Goal: Task Accomplishment & Management: Use online tool/utility

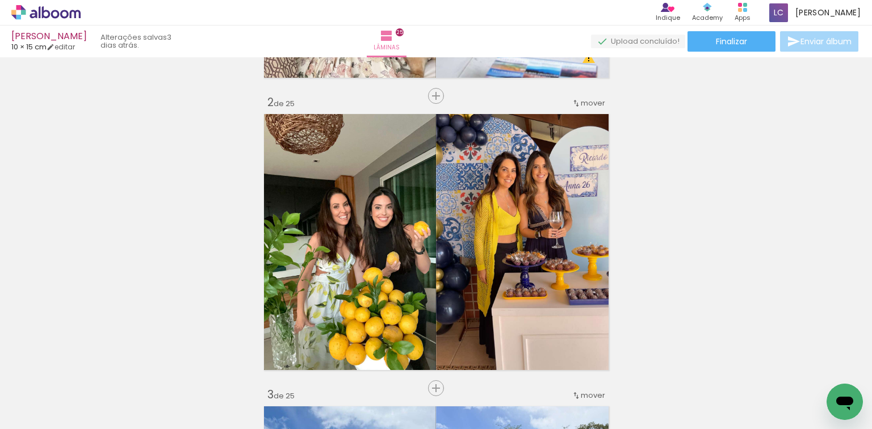
scroll to position [545, 0]
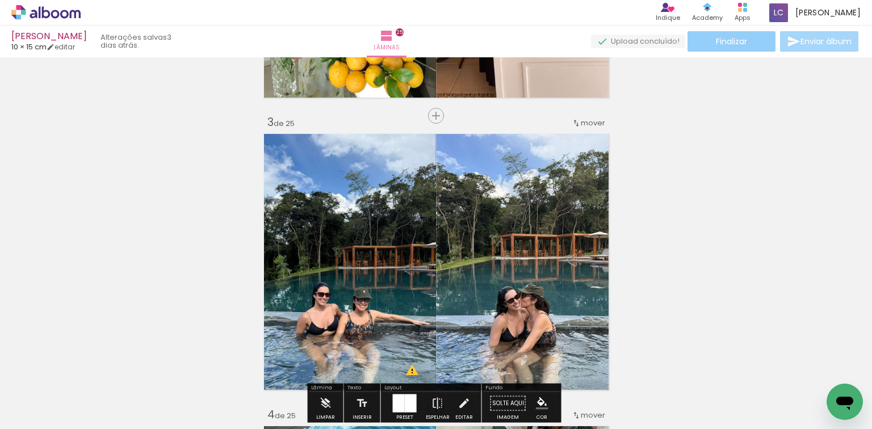
click at [758, 43] on paper-button "Finalizar" at bounding box center [732, 41] width 88 height 20
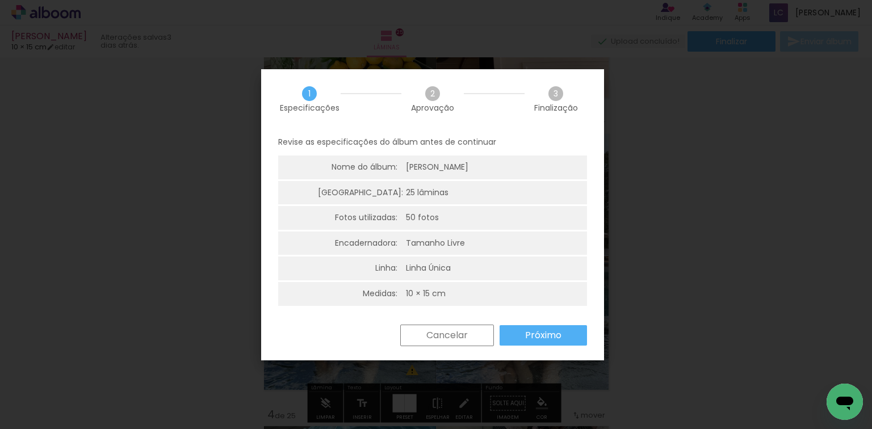
click at [0, 0] on slot "Próximo" at bounding box center [0, 0] width 0 height 0
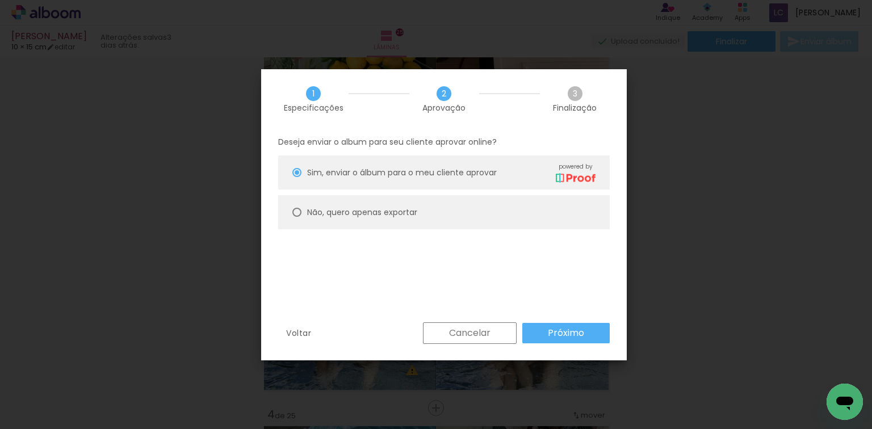
click at [520, 216] on paper-radio-button "Não, quero apenas exportar" at bounding box center [444, 212] width 332 height 34
type paper-radio-button "on"
click at [0, 0] on slot "Próximo" at bounding box center [0, 0] width 0 height 0
type input "Alta, 300 DPI"
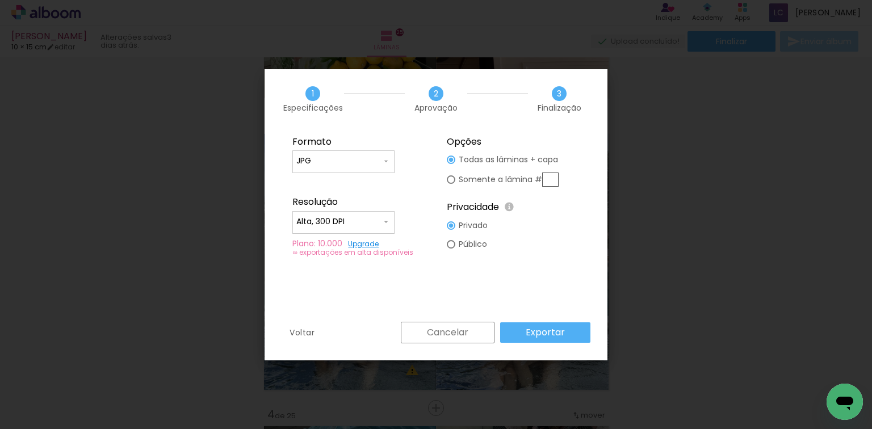
click at [552, 179] on input "text" at bounding box center [550, 180] width 16 height 14
type paper-radio-button "on"
type input "3"
click at [0, 0] on slot "Exportar" at bounding box center [0, 0] width 0 height 0
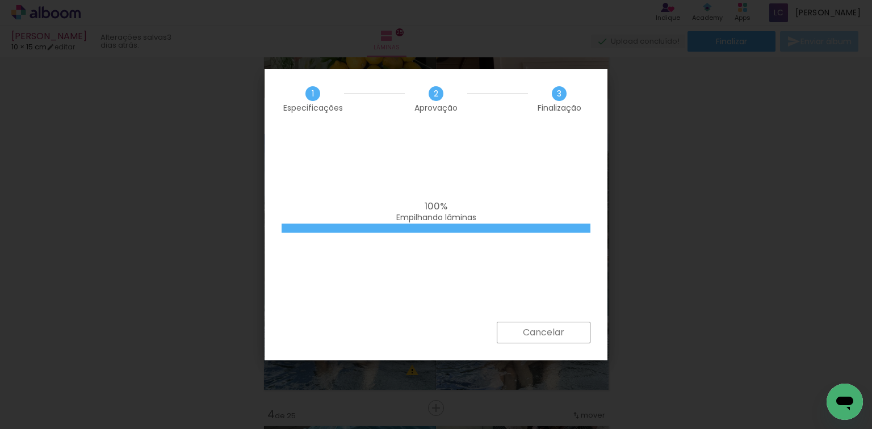
click at [99, 187] on iron-overlay-backdrop at bounding box center [436, 214] width 872 height 429
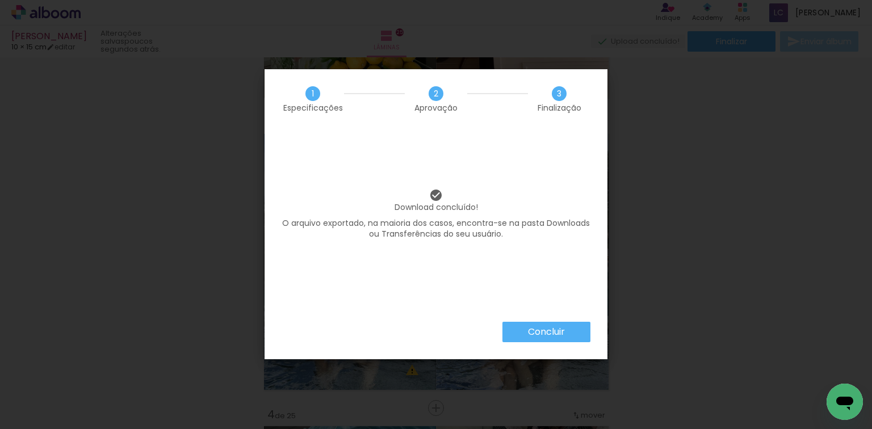
click at [567, 31] on iron-overlay-backdrop at bounding box center [436, 214] width 872 height 429
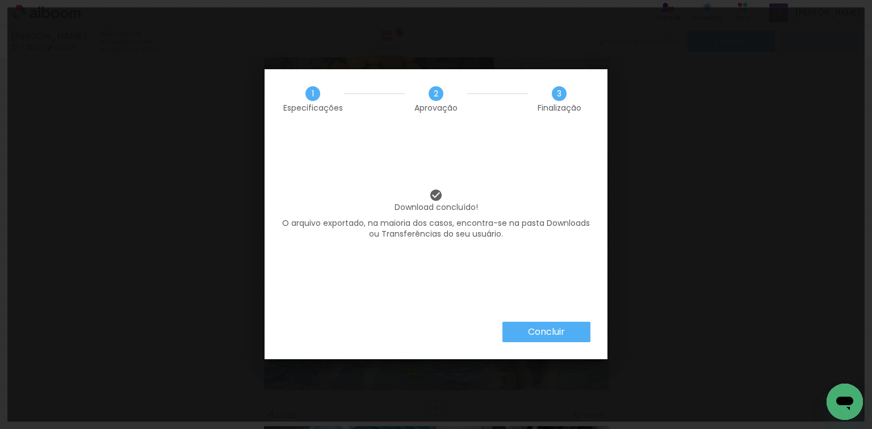
click at [2, 127] on iron-overlay-backdrop at bounding box center [436, 214] width 872 height 429
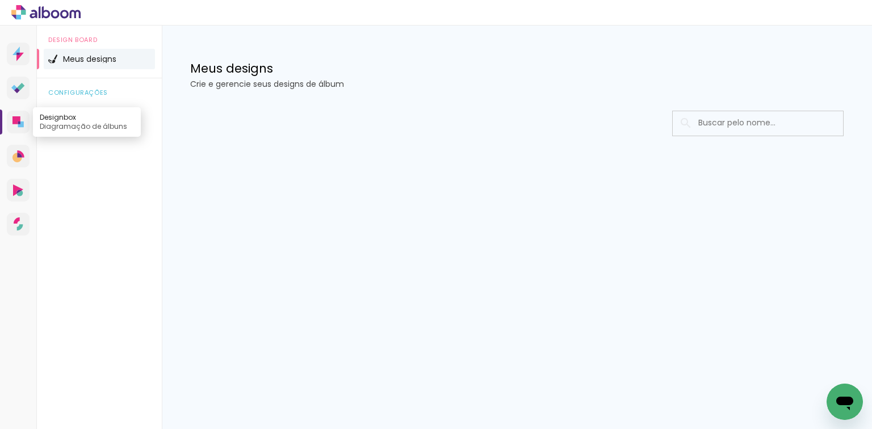
click at [20, 128] on link "Designbox Diagramação de álbuns" at bounding box center [18, 122] width 23 height 23
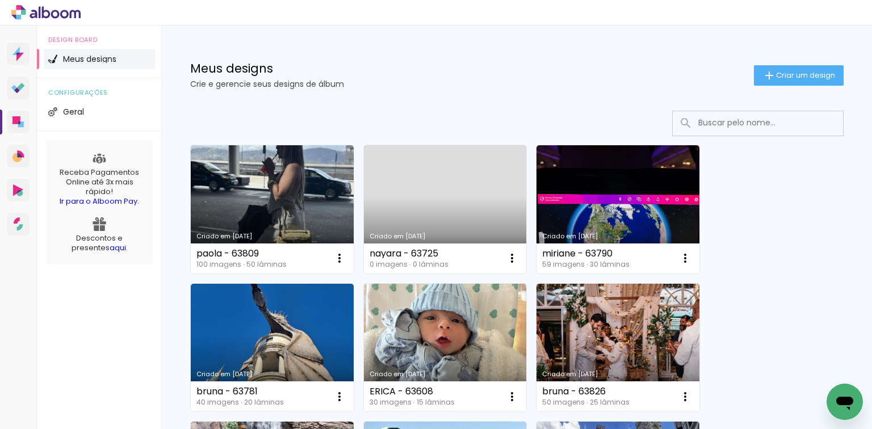
click at [433, 200] on link "Criado em [DATE]" at bounding box center [445, 209] width 163 height 128
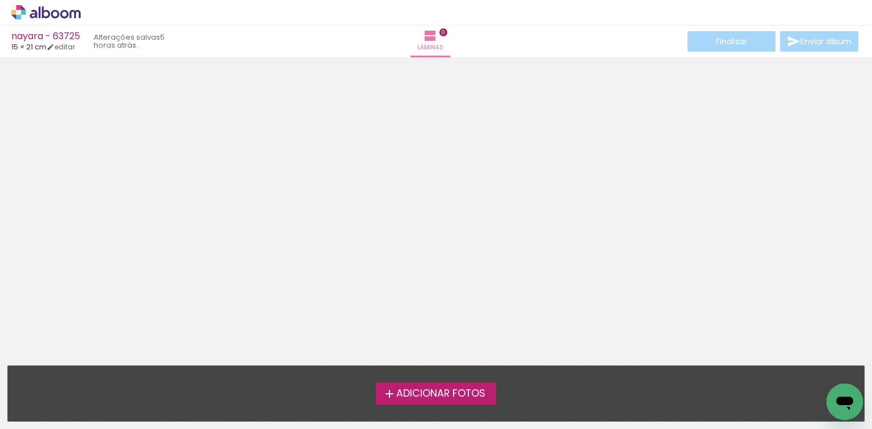
click at [834, 308] on div at bounding box center [436, 207] width 872 height 293
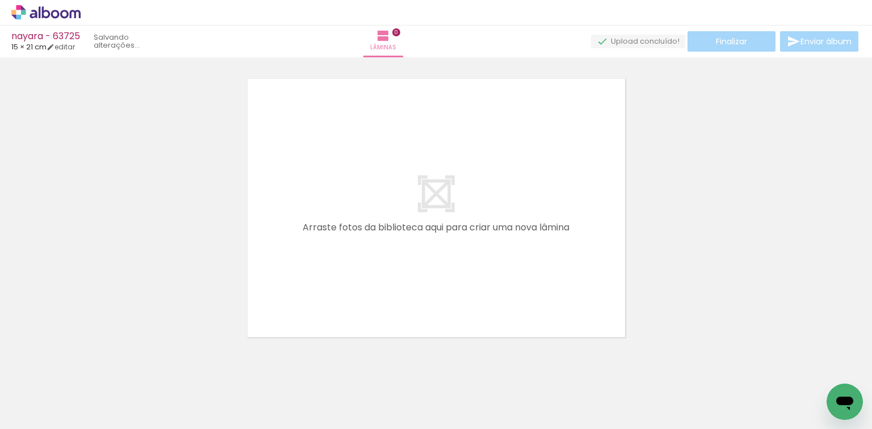
drag, startPoint x: 123, startPoint y: 379, endPoint x: 245, endPoint y: 345, distance: 127.5
click at [298, 233] on quentale-workspace at bounding box center [436, 214] width 872 height 429
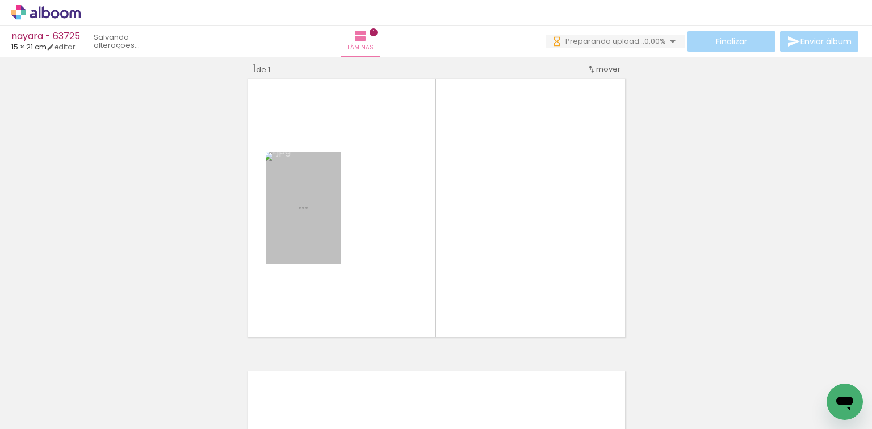
scroll to position [14, 0]
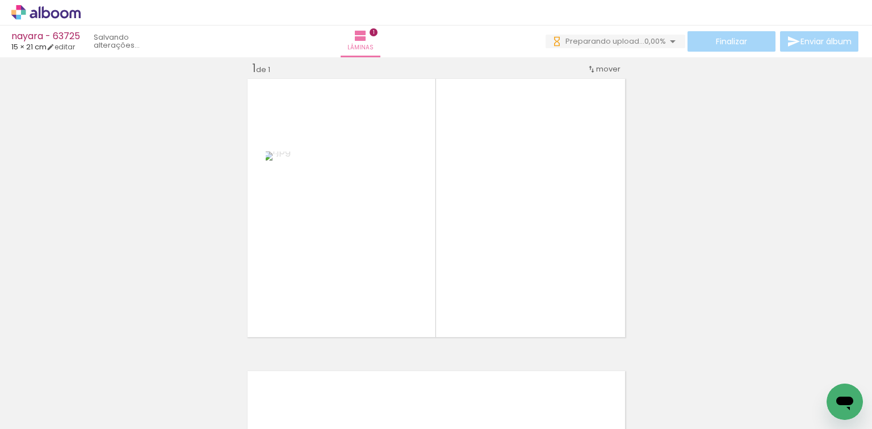
drag, startPoint x: 185, startPoint y: 392, endPoint x: 396, endPoint y: 238, distance: 261.8
click at [349, 252] on quentale-workspace at bounding box center [436, 214] width 872 height 429
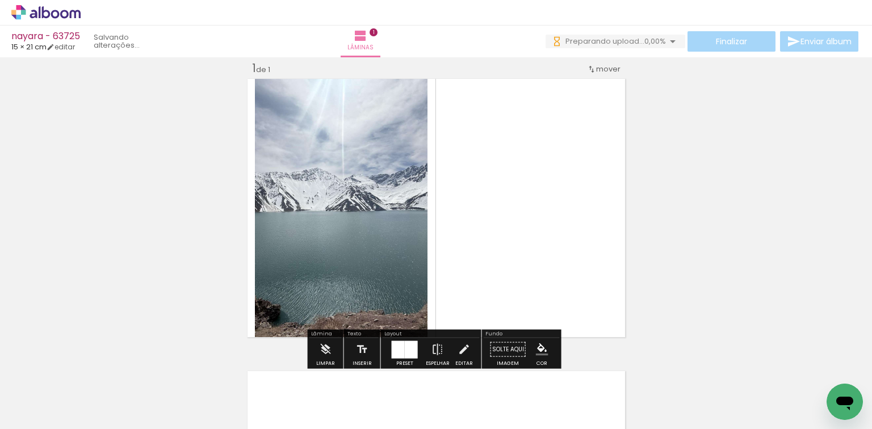
scroll to position [0, 0]
click at [395, 345] on div at bounding box center [398, 350] width 13 height 18
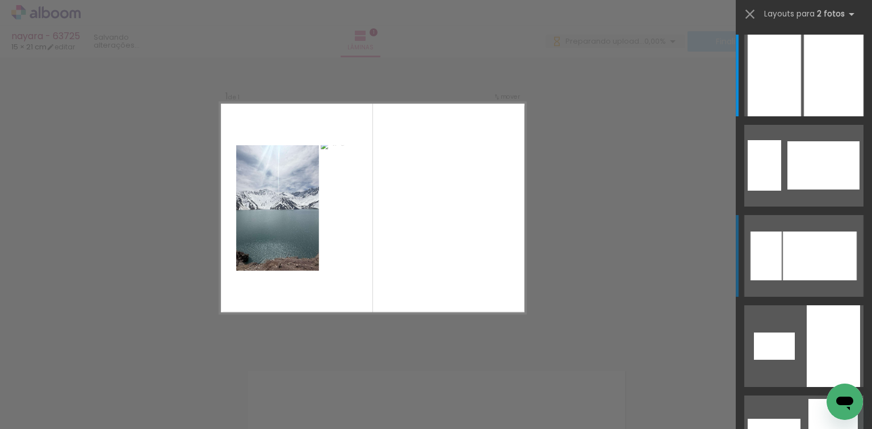
click at [804, 239] on div at bounding box center [820, 256] width 74 height 49
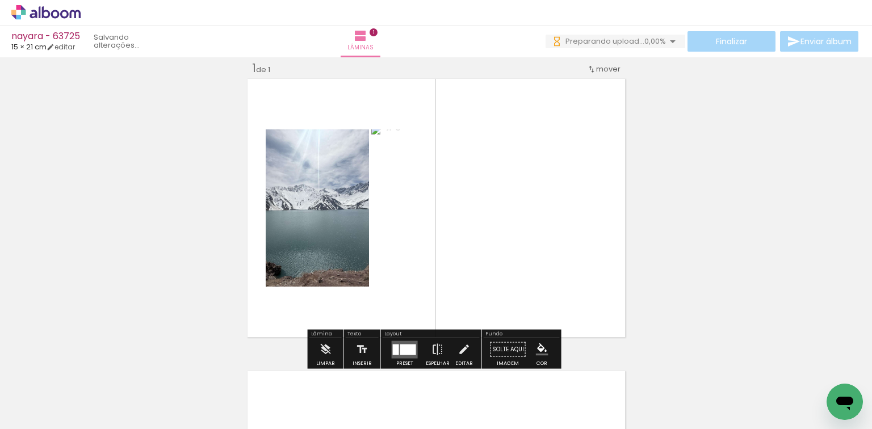
click at [417, 346] on div at bounding box center [405, 349] width 31 height 23
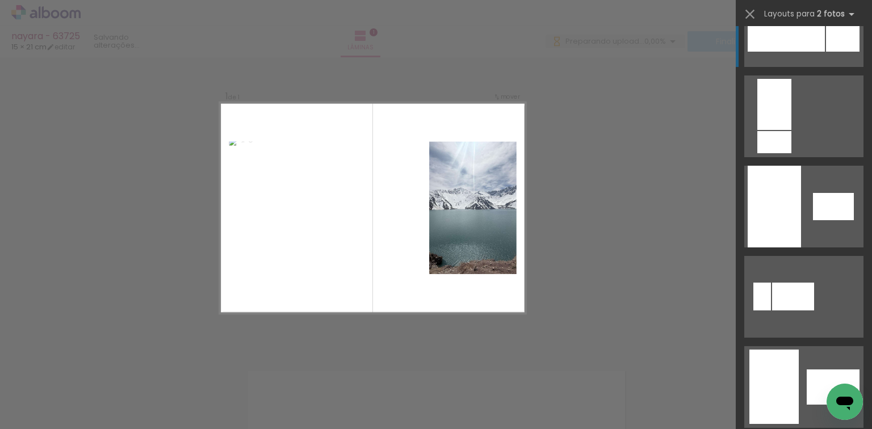
click at [796, 51] on div at bounding box center [786, 26] width 77 height 52
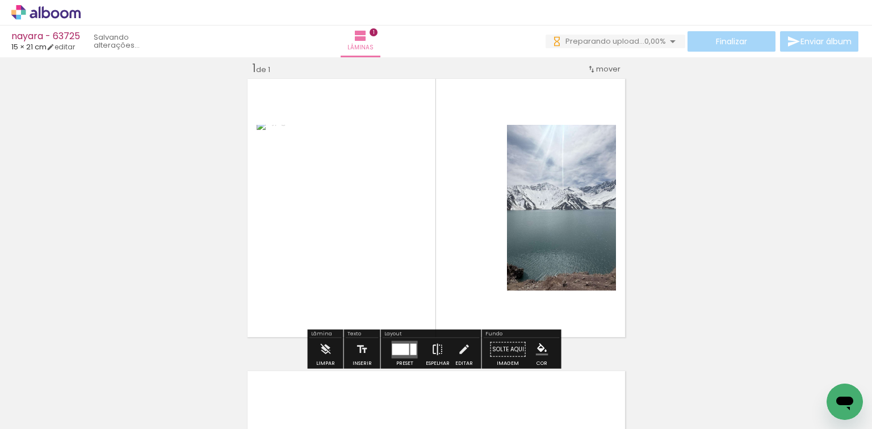
click at [434, 356] on iron-icon at bounding box center [438, 349] width 12 height 23
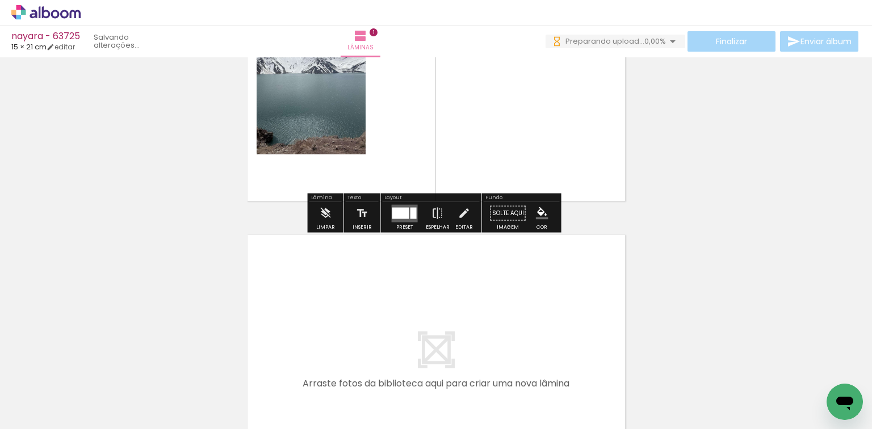
drag, startPoint x: 245, startPoint y: 409, endPoint x: 297, endPoint y: 395, distance: 53.4
click at [265, 355] on quentale-workspace at bounding box center [436, 214] width 872 height 429
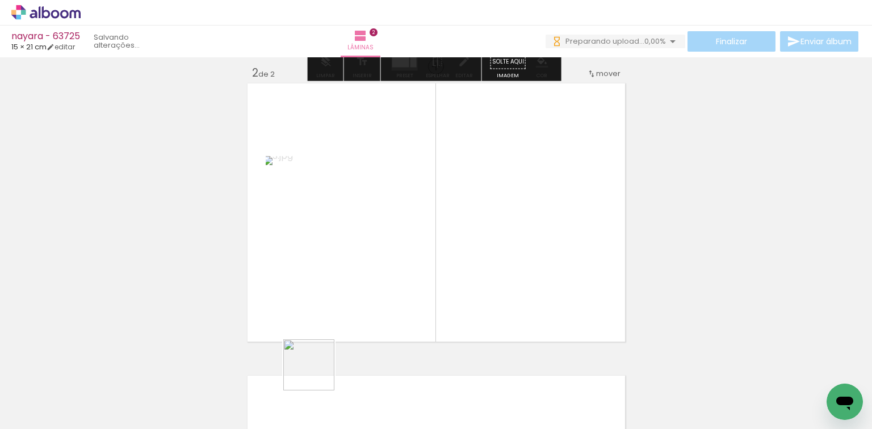
drag, startPoint x: 311, startPoint y: 384, endPoint x: 408, endPoint y: 309, distance: 122.8
click at [393, 288] on quentale-workspace at bounding box center [436, 214] width 872 height 429
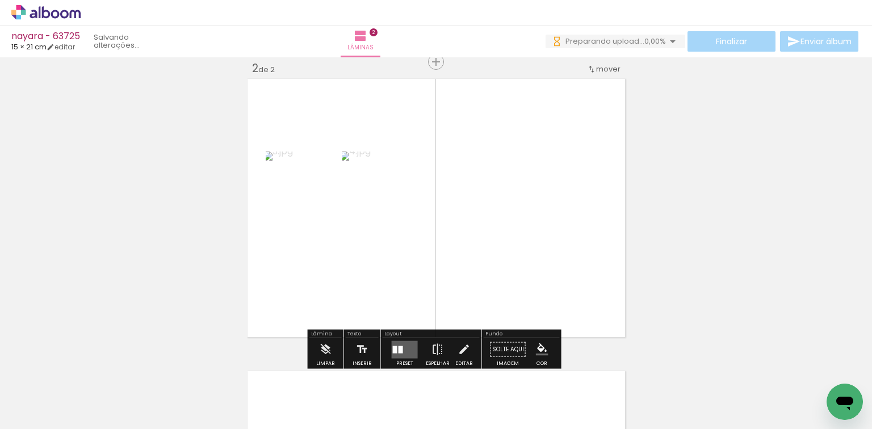
click at [407, 347] on quentale-layouter at bounding box center [405, 350] width 26 height 18
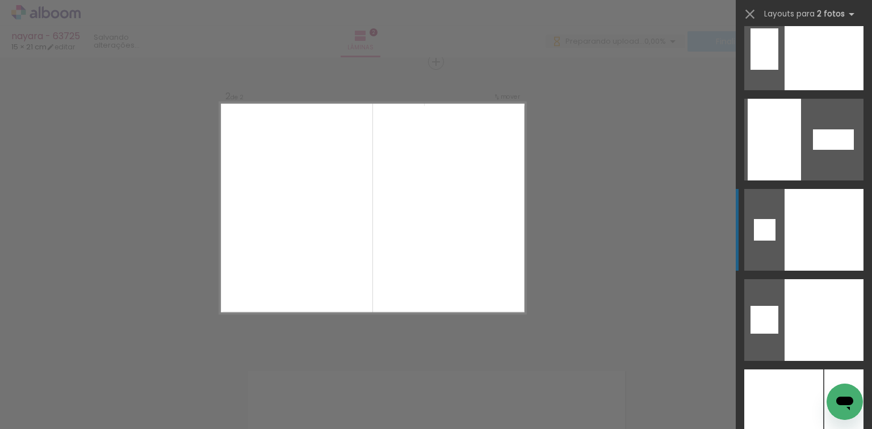
scroll to position [4452, 0]
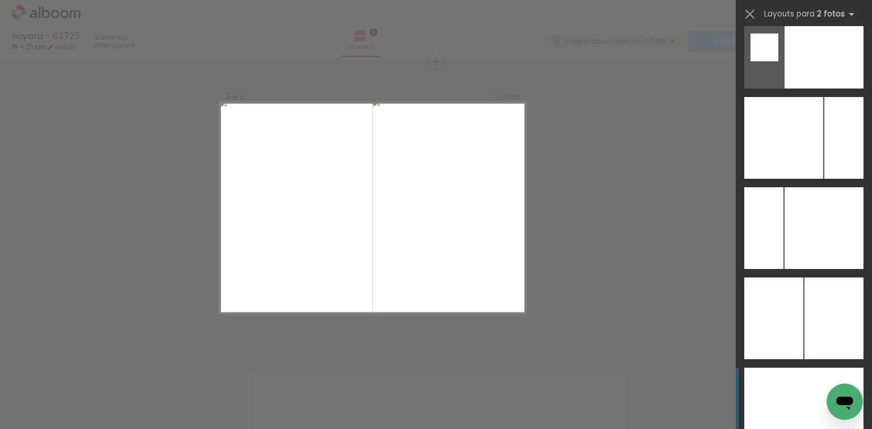
click at [794, 375] on div at bounding box center [774, 409] width 60 height 82
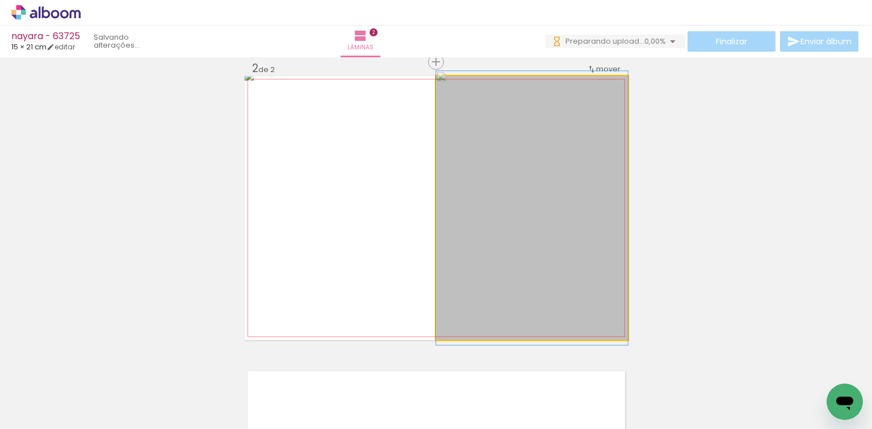
drag, startPoint x: 525, startPoint y: 209, endPoint x: 520, endPoint y: 166, distance: 42.9
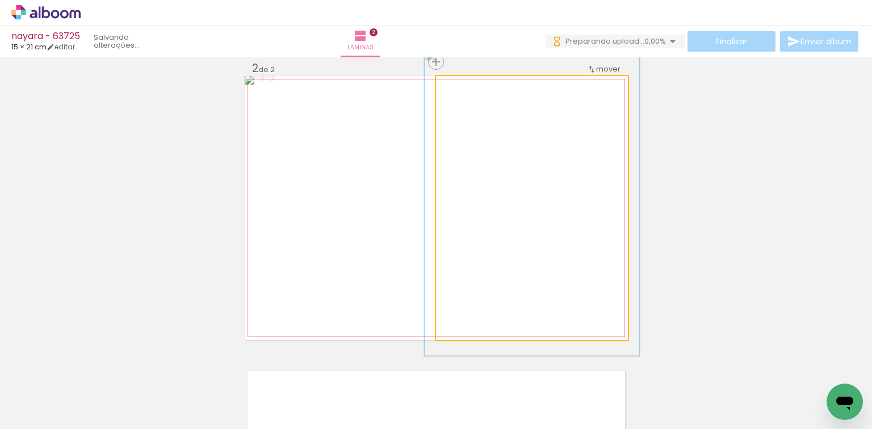
click at [467, 91] on div at bounding box center [467, 88] width 18 height 18
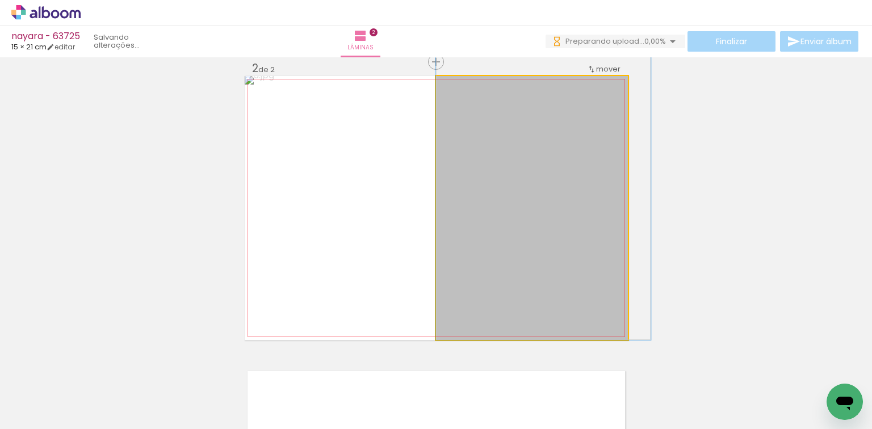
drag, startPoint x: 500, startPoint y: 170, endPoint x: 511, endPoint y: 127, distance: 44.6
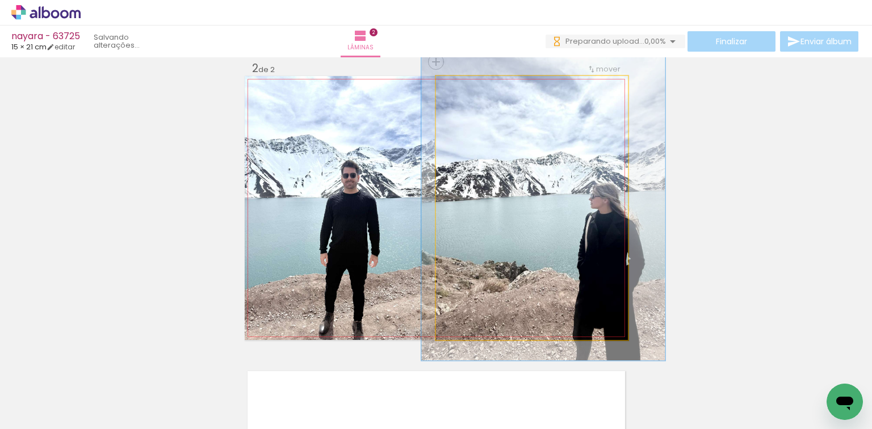
drag, startPoint x: 466, startPoint y: 86, endPoint x: 472, endPoint y: 90, distance: 7.6
type paper-slider "127"
click at [472, 90] on div at bounding box center [475, 88] width 10 height 10
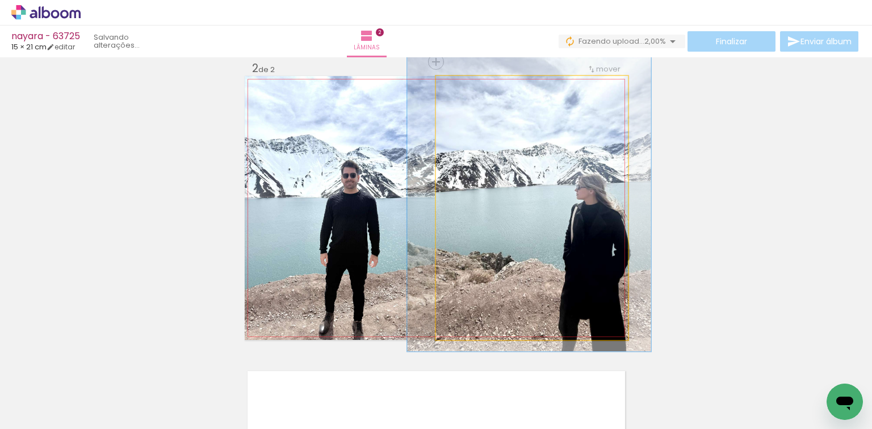
drag, startPoint x: 504, startPoint y: 174, endPoint x: 489, endPoint y: 165, distance: 16.9
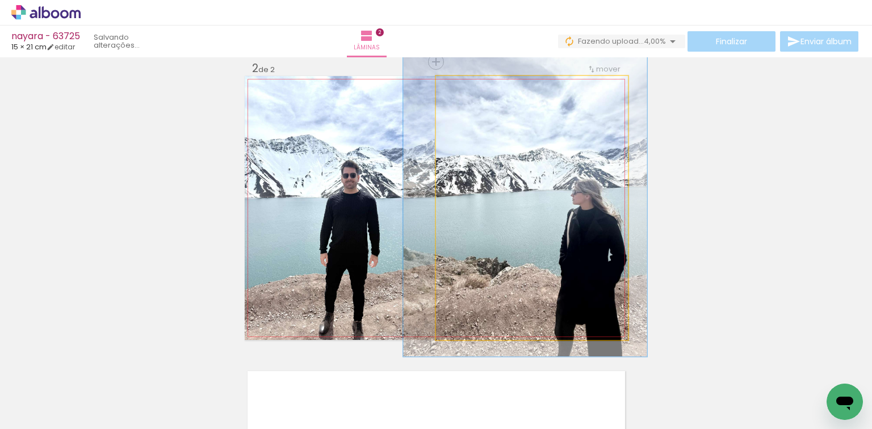
drag, startPoint x: 495, startPoint y: 179, endPoint x: 491, endPoint y: 185, distance: 6.5
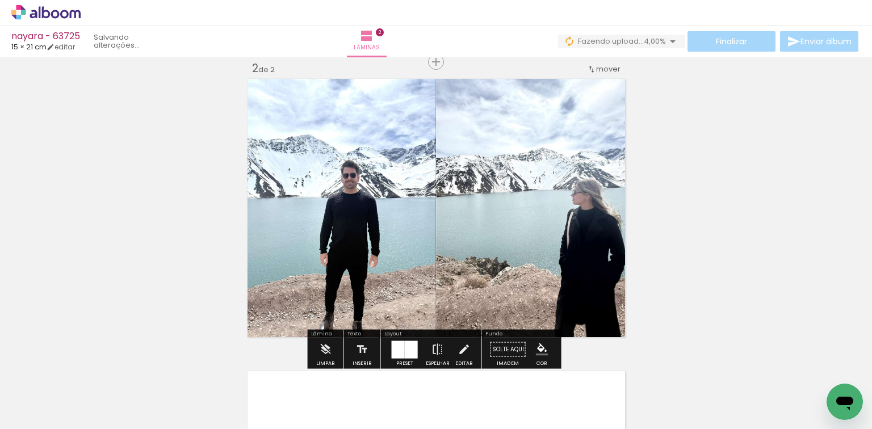
click at [691, 154] on div "Inserir lâmina 1 de 2 Inserir lâmina 2 de 2" at bounding box center [436, 194] width 872 height 878
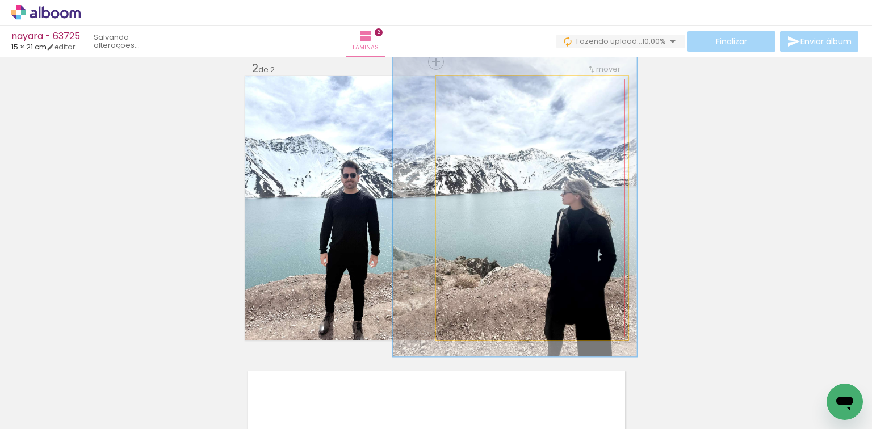
drag, startPoint x: 573, startPoint y: 196, endPoint x: 563, endPoint y: 196, distance: 10.2
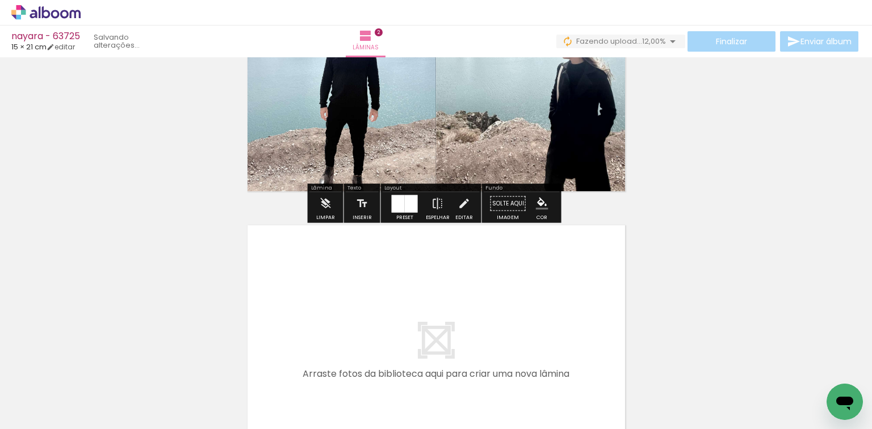
scroll to position [488, 0]
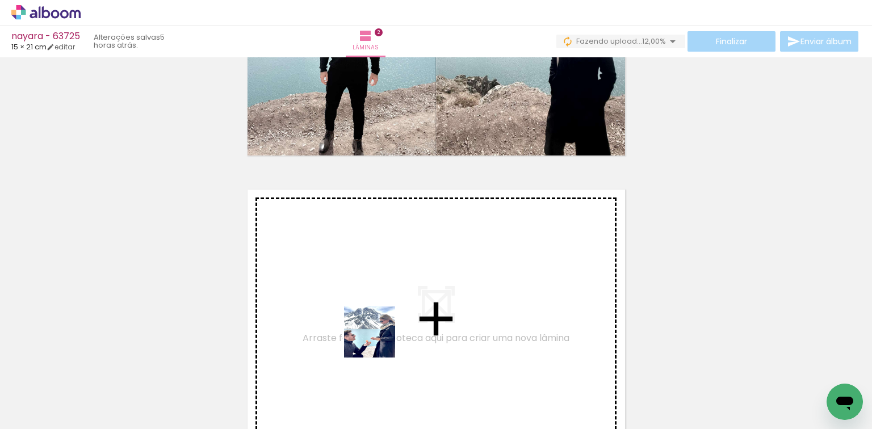
drag, startPoint x: 368, startPoint y: 396, endPoint x: 406, endPoint y: 369, distance: 46.8
click at [386, 320] on quentale-workspace at bounding box center [436, 214] width 872 height 429
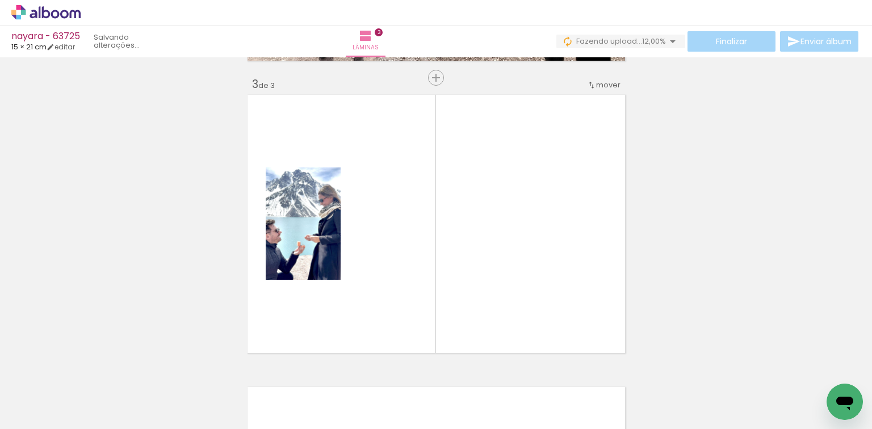
scroll to position [599, 0]
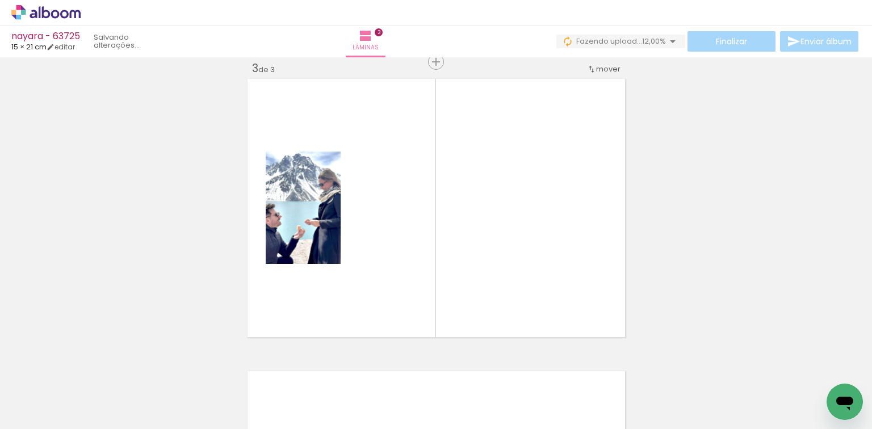
drag, startPoint x: 427, startPoint y: 384, endPoint x: 432, endPoint y: 302, distance: 82.5
click at [437, 288] on quentale-workspace at bounding box center [436, 214] width 872 height 429
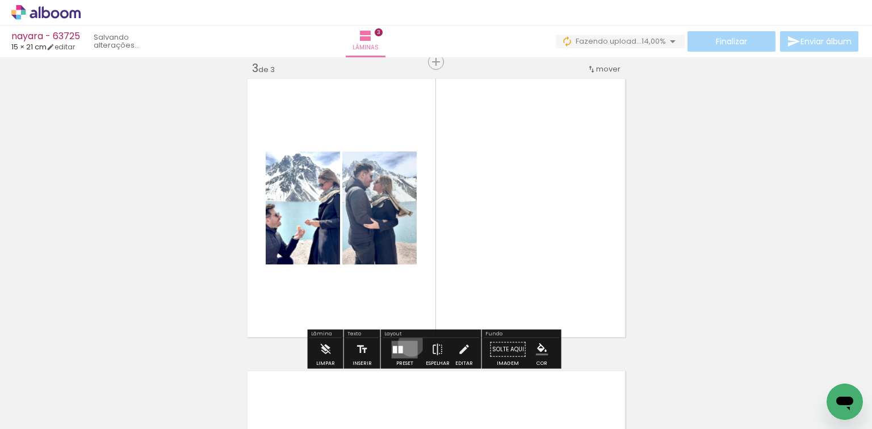
drag, startPoint x: 409, startPoint y: 343, endPoint x: 569, endPoint y: 277, distance: 173.4
click at [408, 343] on quentale-layouter at bounding box center [405, 350] width 26 height 18
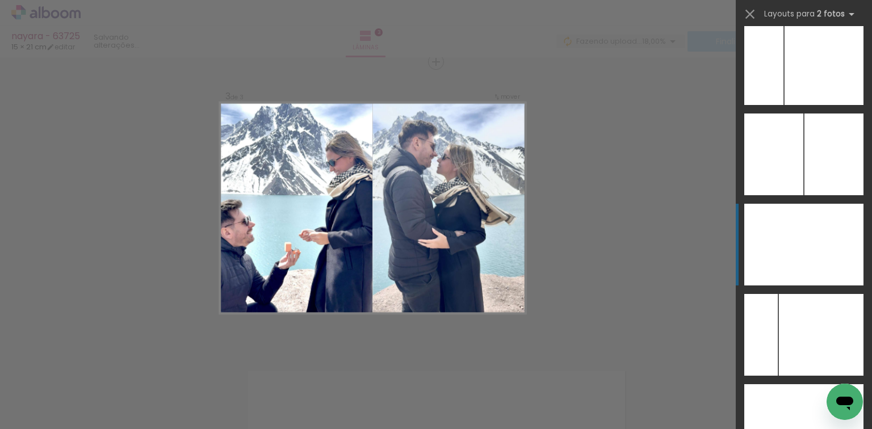
scroll to position [4571, 0]
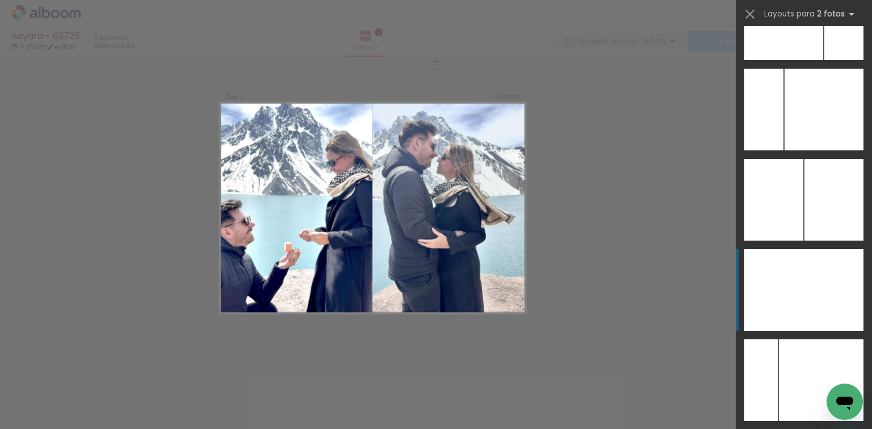
click at [794, 277] on div at bounding box center [774, 290] width 60 height 82
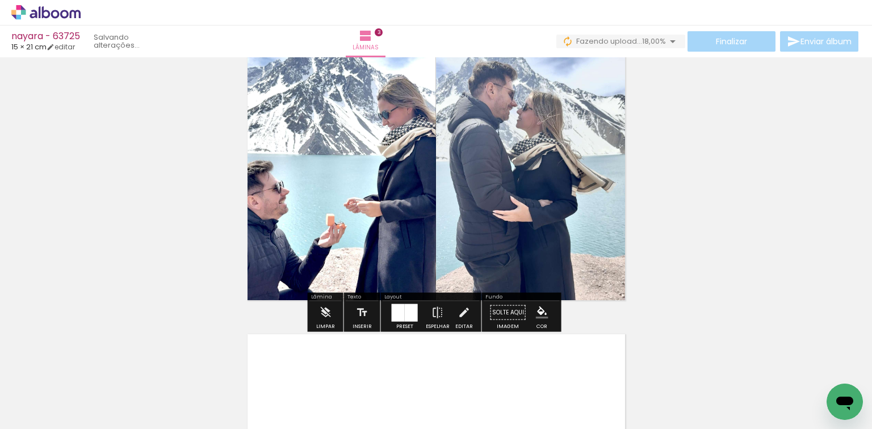
scroll to position [735, 0]
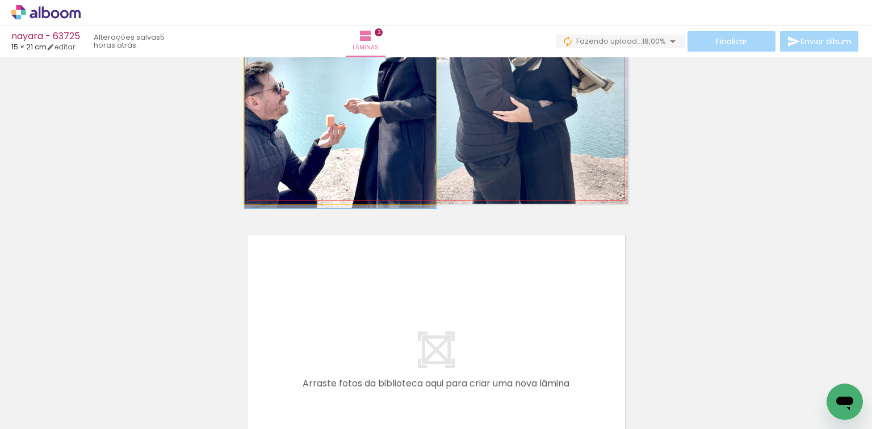
click at [315, 186] on quentale-photo at bounding box center [340, 72] width 191 height 264
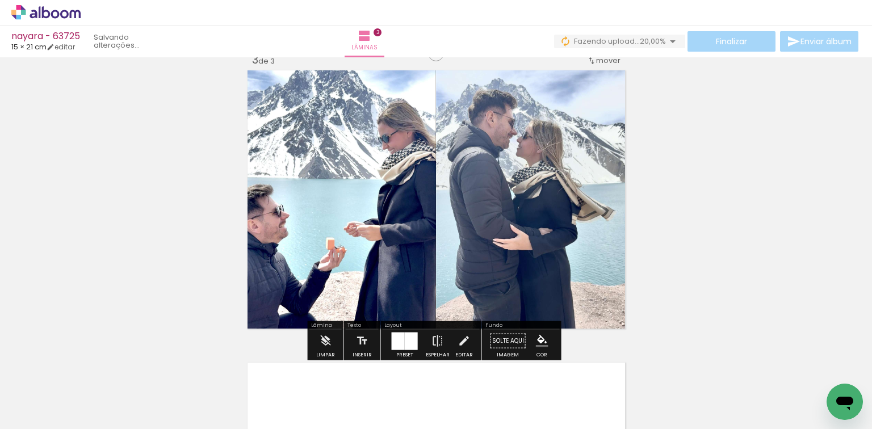
scroll to position [599, 0]
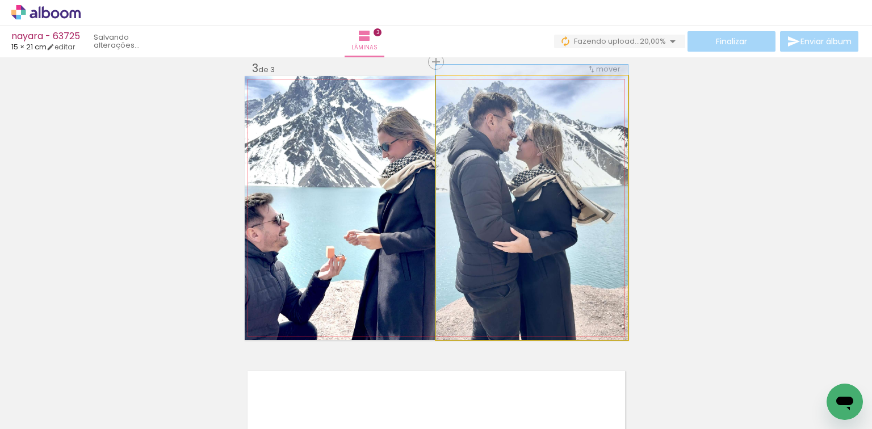
drag, startPoint x: 538, startPoint y: 257, endPoint x: 538, endPoint y: 250, distance: 6.2
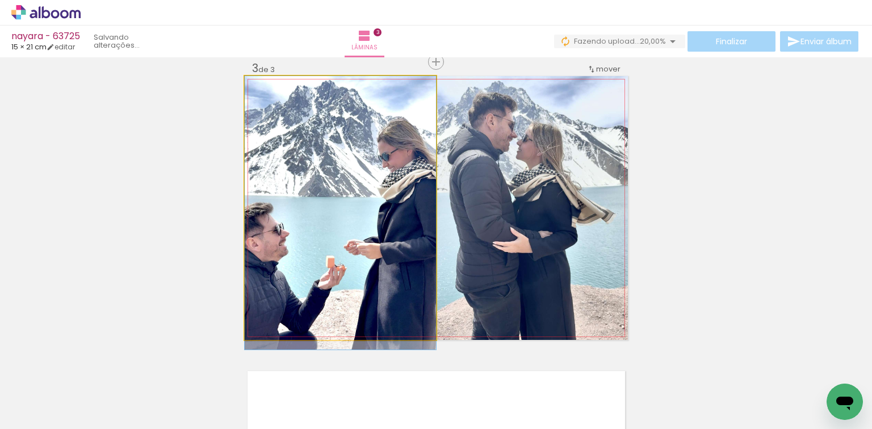
drag, startPoint x: 320, startPoint y: 254, endPoint x: 326, endPoint y: 270, distance: 16.6
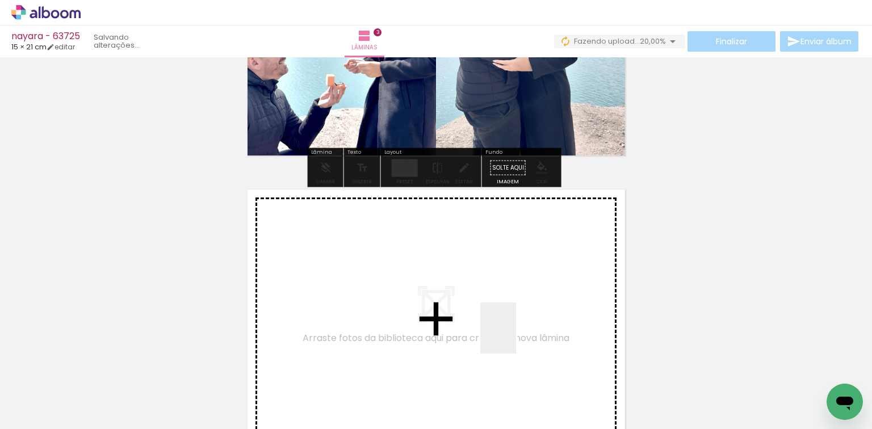
drag, startPoint x: 515, startPoint y: 368, endPoint x: 554, endPoint y: 381, distance: 41.3
click at [516, 336] on quentale-workspace at bounding box center [436, 214] width 872 height 429
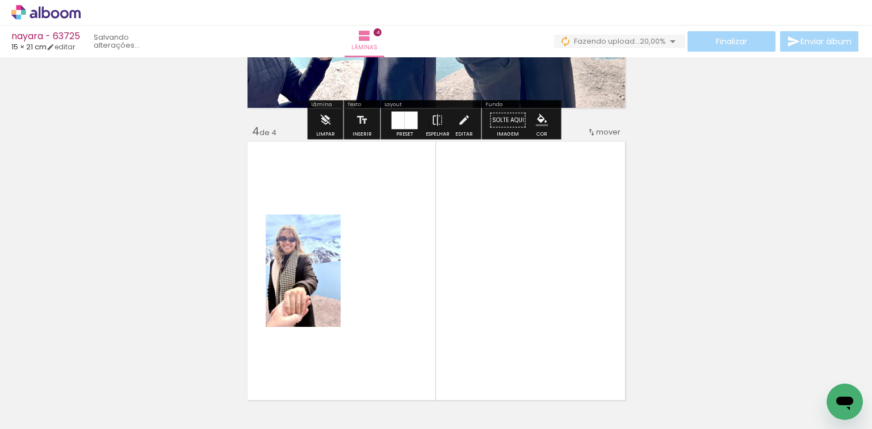
drag, startPoint x: 556, startPoint y: 382, endPoint x: 436, endPoint y: 328, distance: 131.9
click at [533, 298] on quentale-workspace at bounding box center [436, 214] width 872 height 429
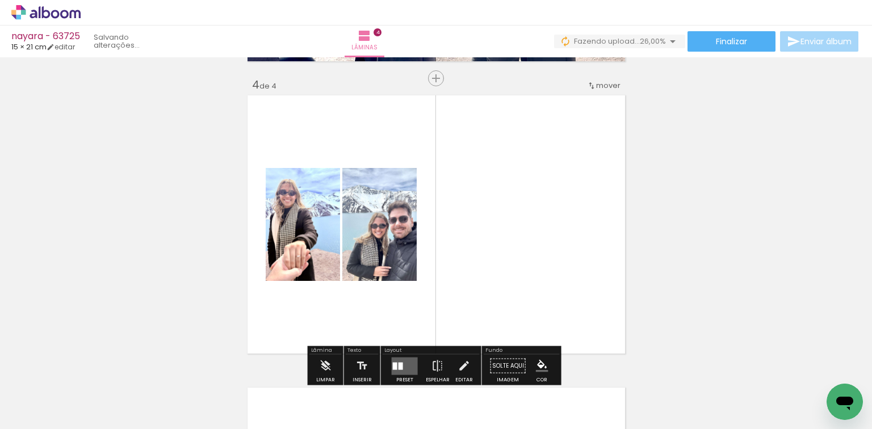
scroll to position [892, 0]
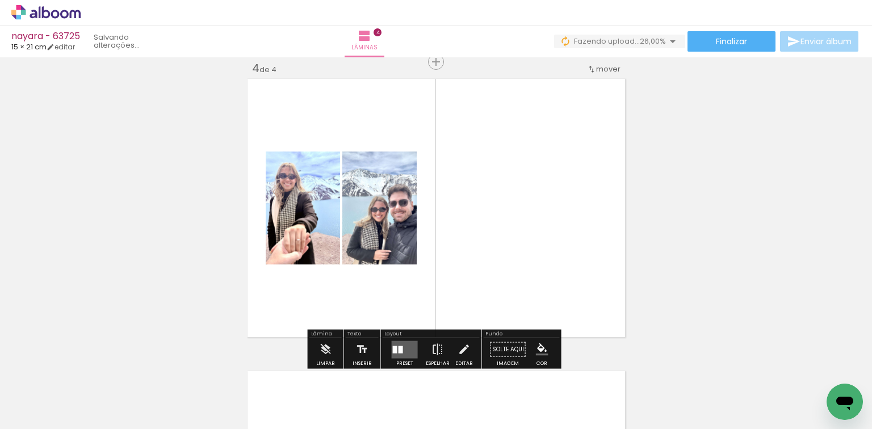
click at [400, 348] on quentale-layouter at bounding box center [405, 350] width 26 height 18
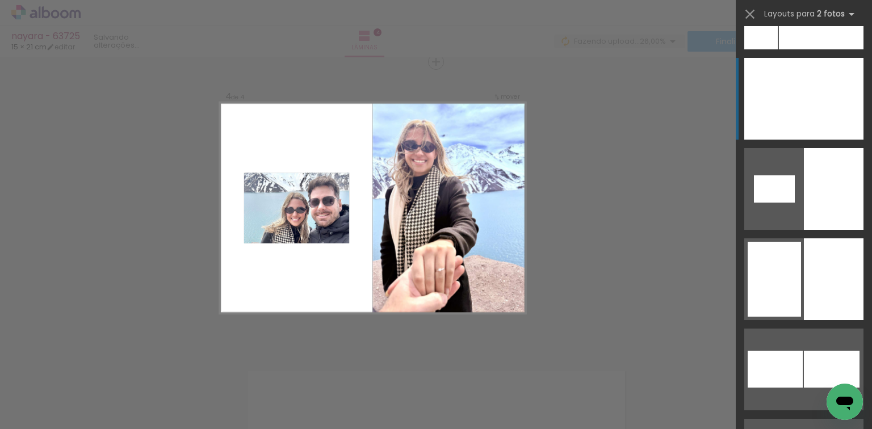
scroll to position [4898, 0]
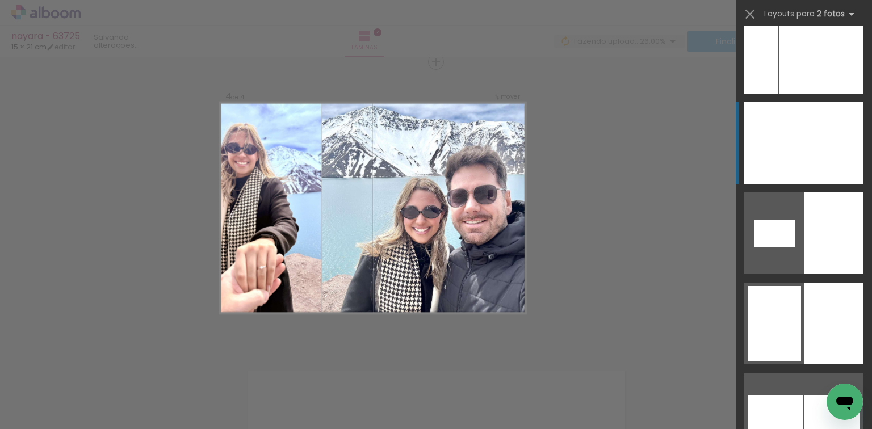
click at [807, 169] on div at bounding box center [824, 143] width 80 height 82
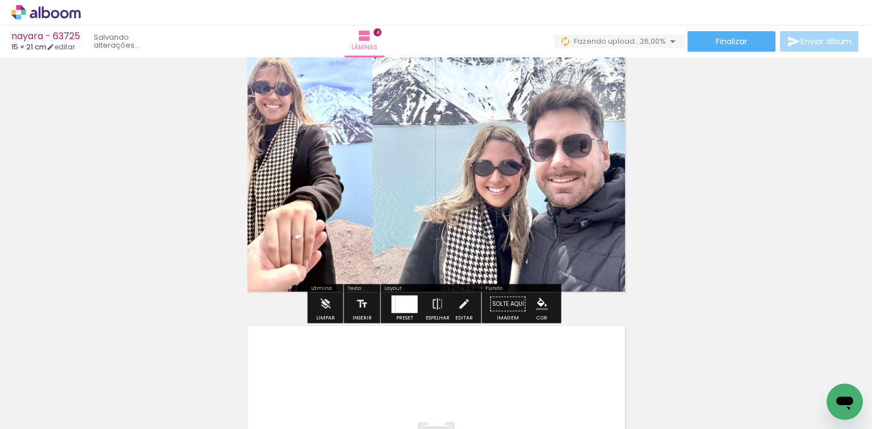
scroll to position [982, 0]
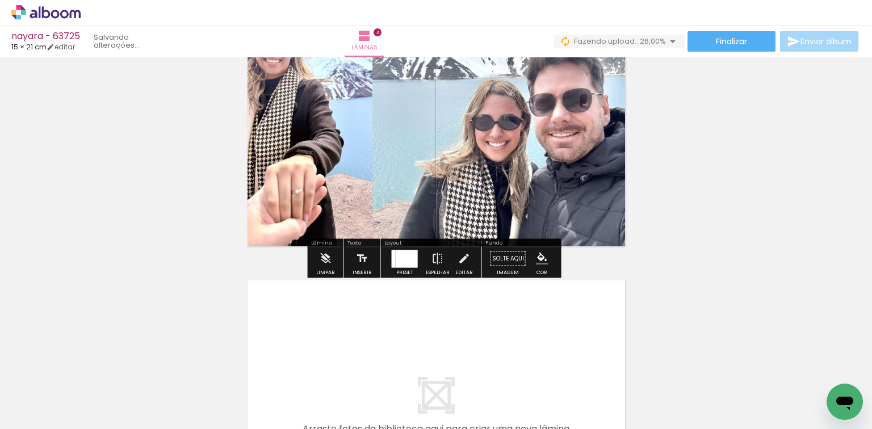
drag, startPoint x: 615, startPoint y: 355, endPoint x: 575, endPoint y: 329, distance: 47.7
click at [575, 329] on quentale-workspace at bounding box center [436, 214] width 872 height 429
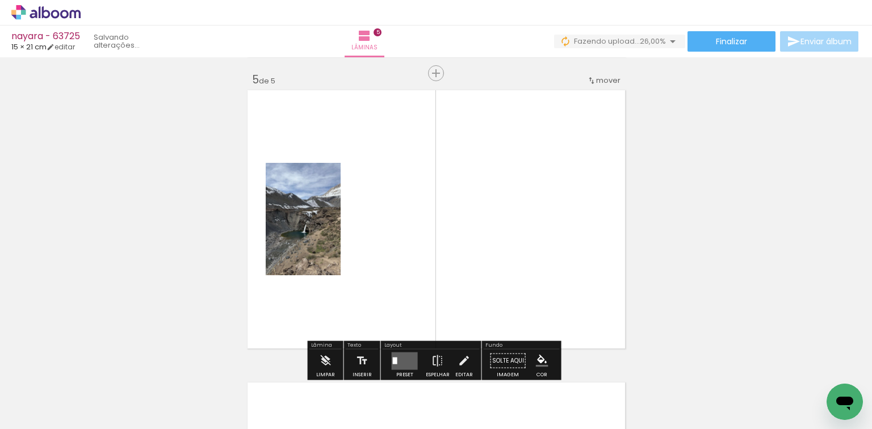
scroll to position [1184, 0]
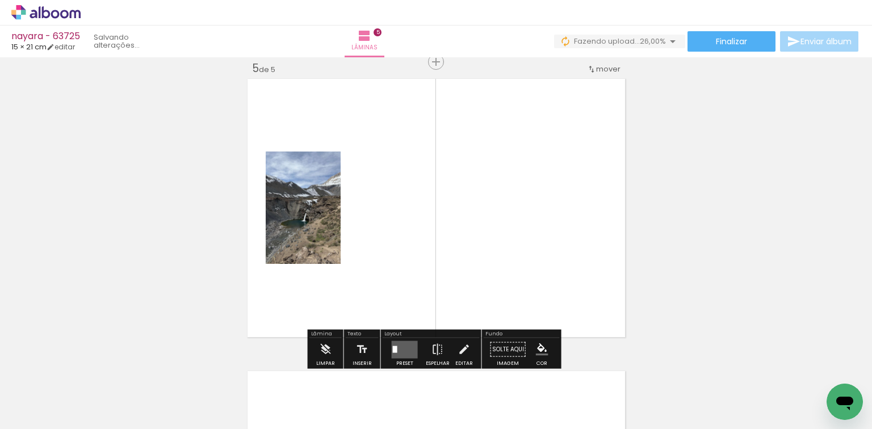
drag, startPoint x: 693, startPoint y: 380, endPoint x: 402, endPoint y: 215, distance: 334.4
click at [585, 320] on quentale-workspace at bounding box center [436, 214] width 872 height 429
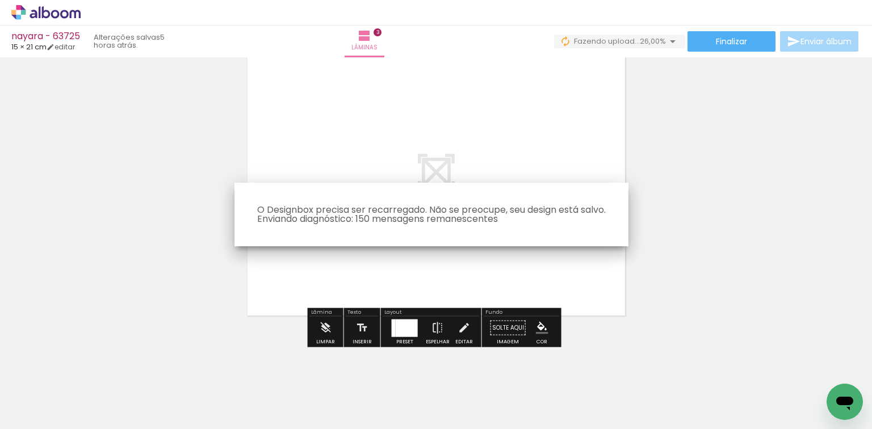
scroll to position [913, 0]
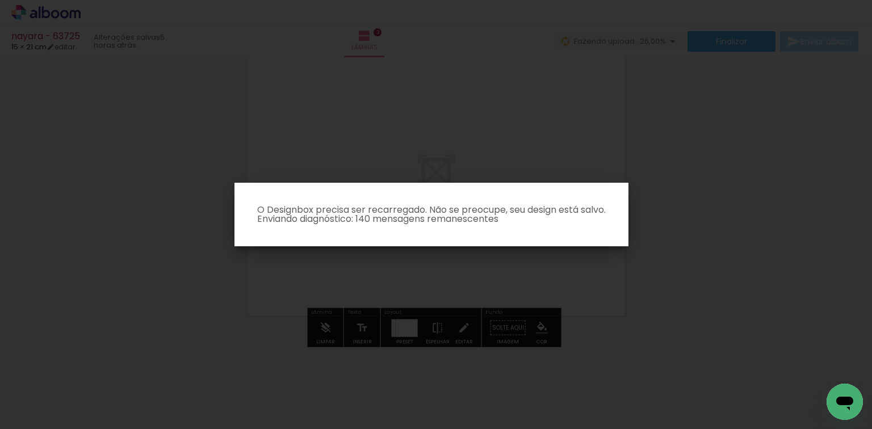
click at [706, 198] on iron-overlay-backdrop at bounding box center [436, 214] width 872 height 429
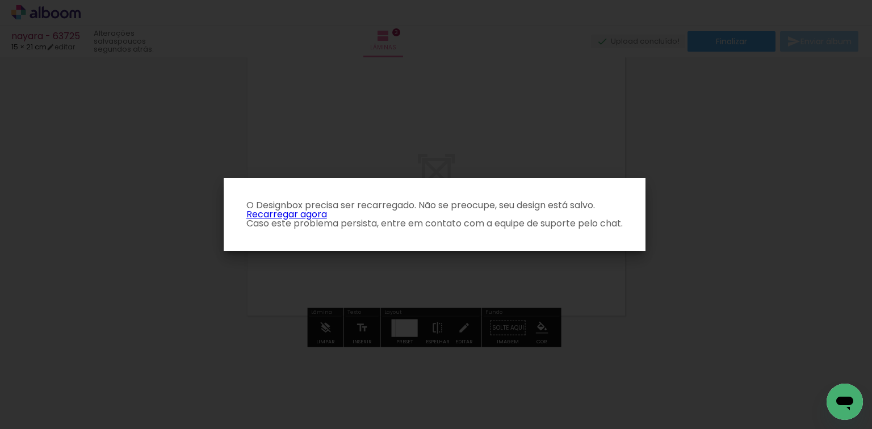
click at [307, 216] on link "Recarregar agora" at bounding box center [286, 214] width 81 height 13
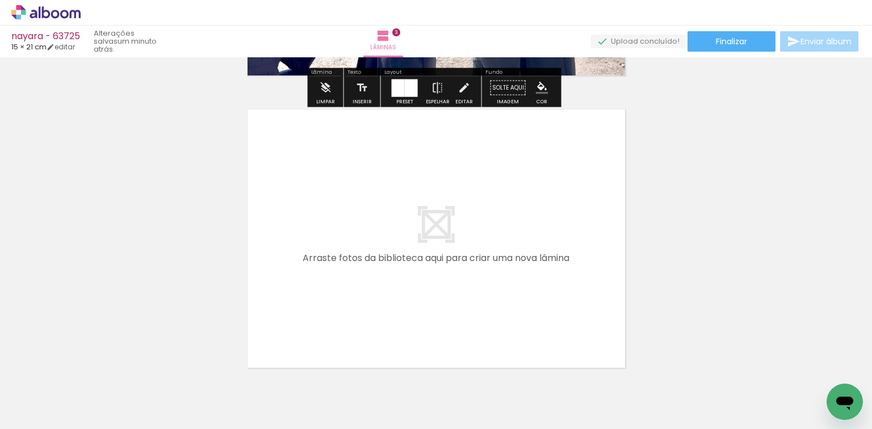
scroll to position [863, 0]
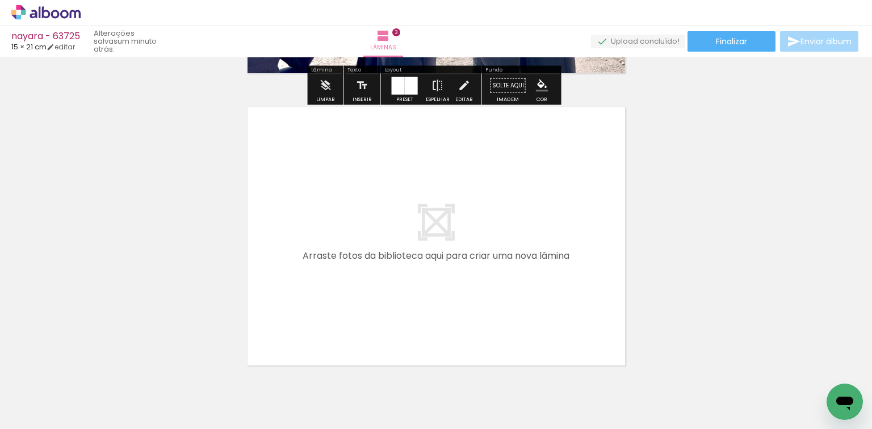
drag, startPoint x: 510, startPoint y: 376, endPoint x: 565, endPoint y: 389, distance: 55.9
click at [520, 295] on quentale-workspace at bounding box center [436, 214] width 872 height 429
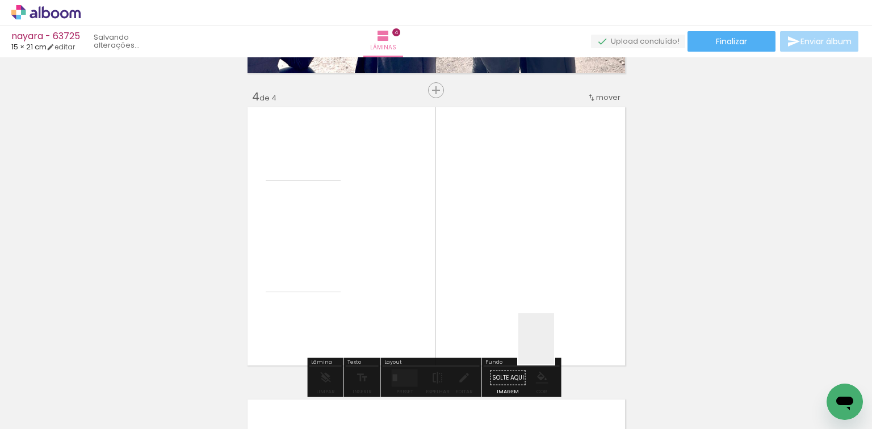
drag, startPoint x: 565, startPoint y: 389, endPoint x: 457, endPoint y: 283, distance: 151.4
click at [489, 253] on quentale-workspace at bounding box center [436, 214] width 872 height 429
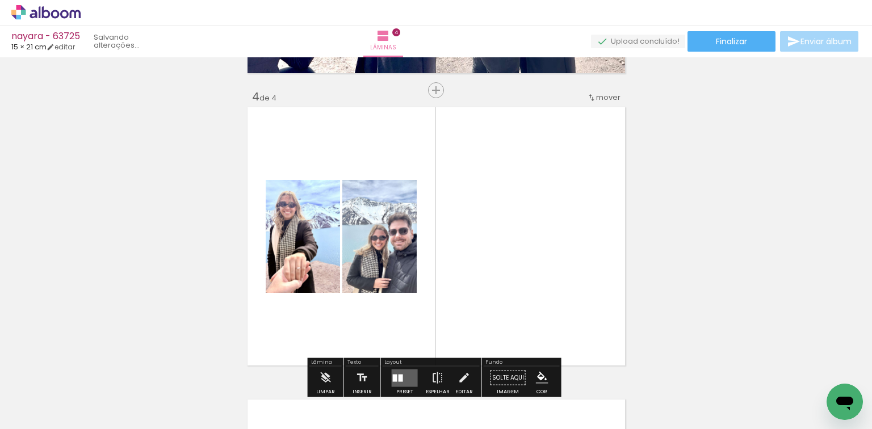
scroll to position [892, 0]
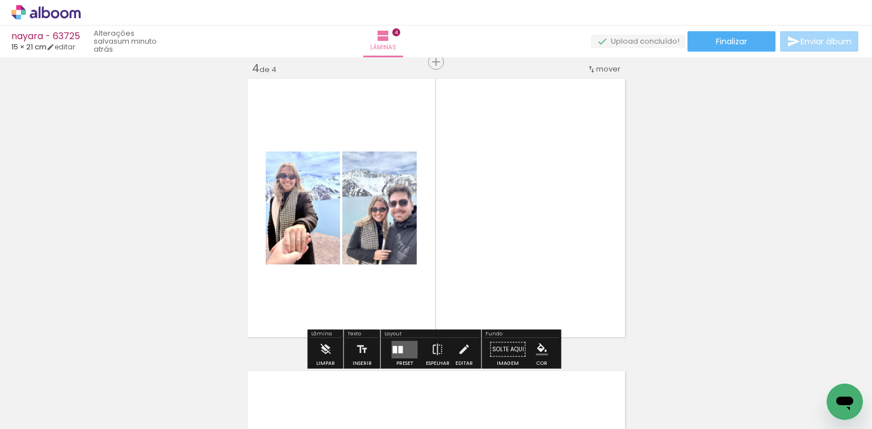
click at [393, 352] on div at bounding box center [395, 349] width 5 height 7
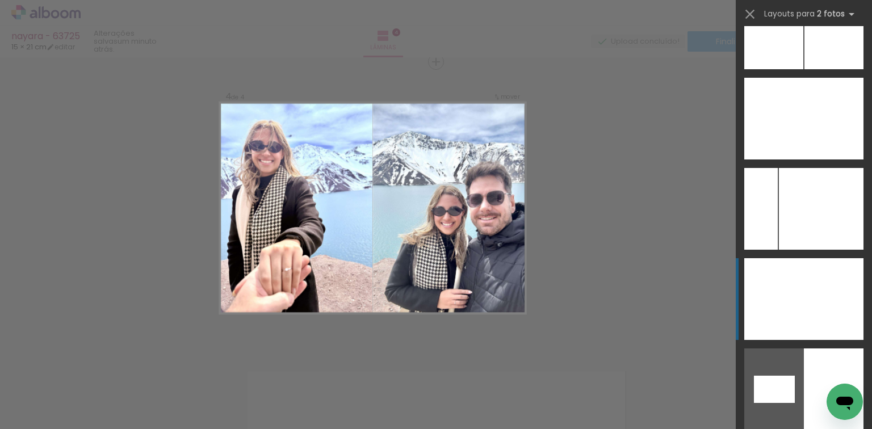
scroll to position [4560, 0]
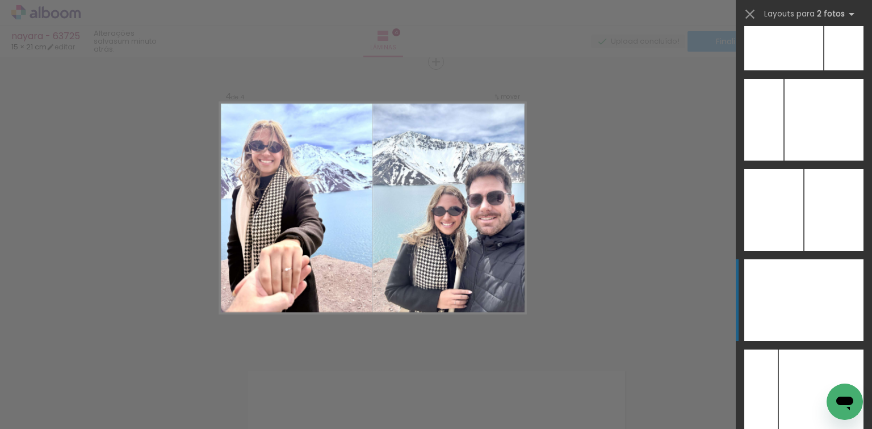
click at [793, 277] on div at bounding box center [774, 301] width 60 height 82
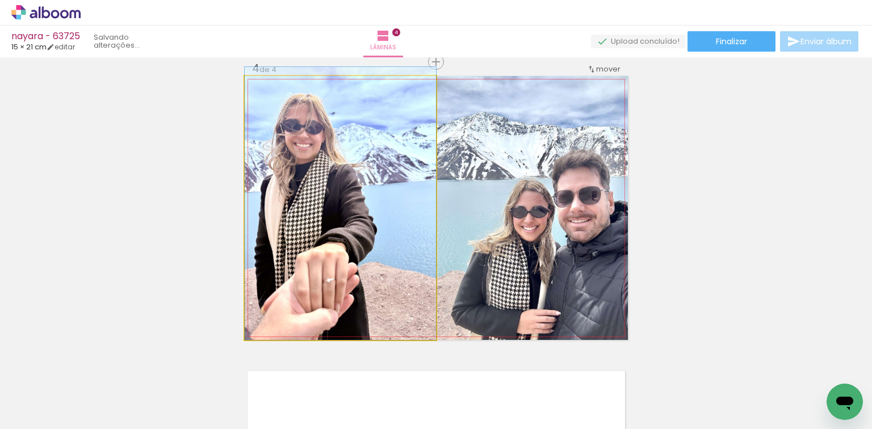
drag, startPoint x: 414, startPoint y: 200, endPoint x: 413, endPoint y: 189, distance: 10.8
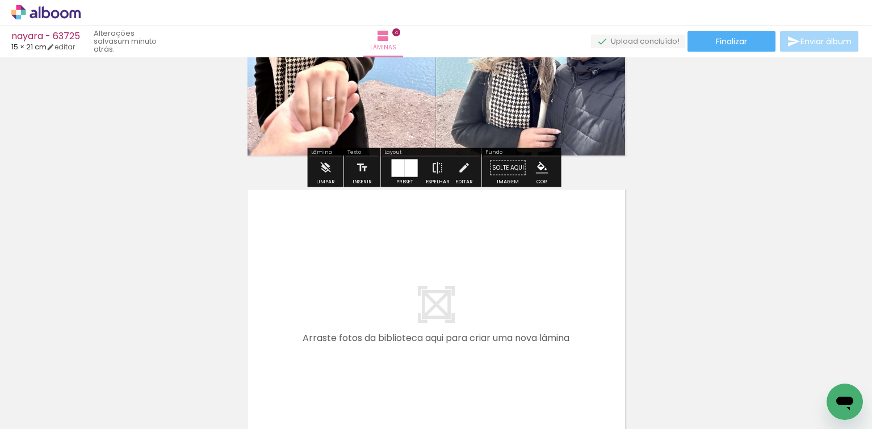
drag, startPoint x: 595, startPoint y: 363, endPoint x: 645, endPoint y: 382, distance: 53.2
click at [561, 330] on quentale-workspace at bounding box center [436, 214] width 872 height 429
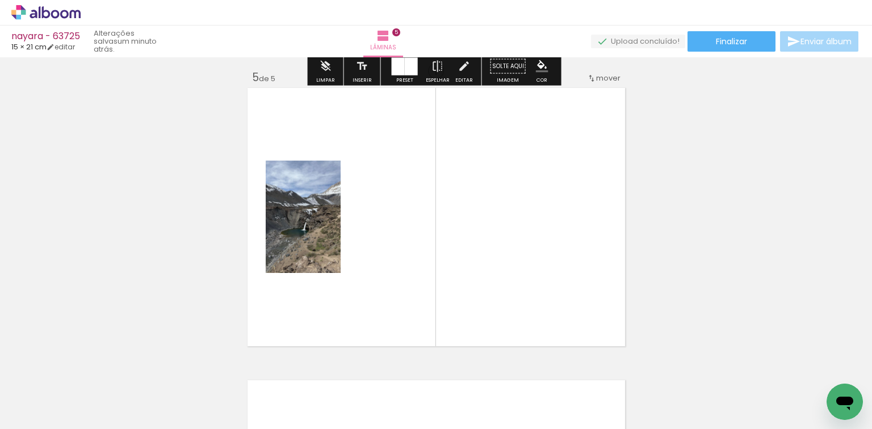
click at [567, 307] on quentale-workspace at bounding box center [436, 214] width 872 height 429
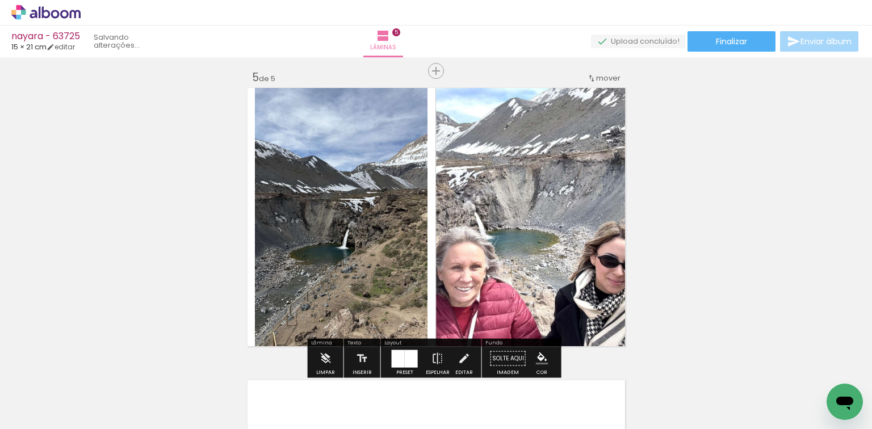
scroll to position [1184, 0]
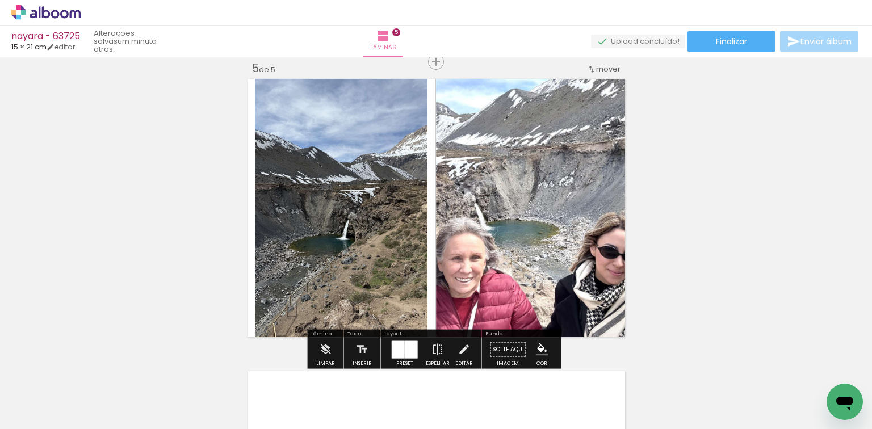
click at [397, 349] on div at bounding box center [398, 350] width 13 height 18
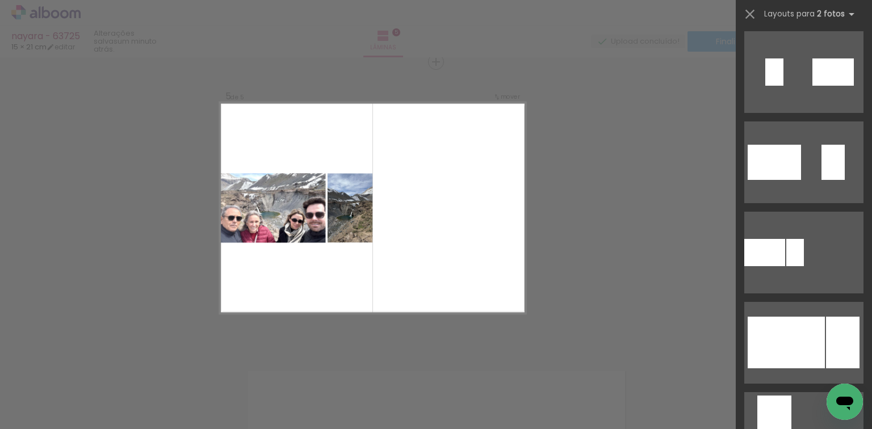
scroll to position [727, 0]
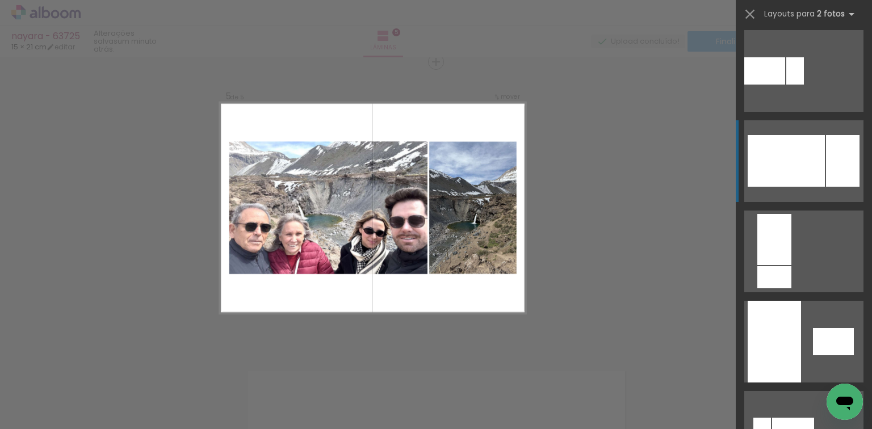
click at [799, 177] on div at bounding box center [786, 161] width 77 height 52
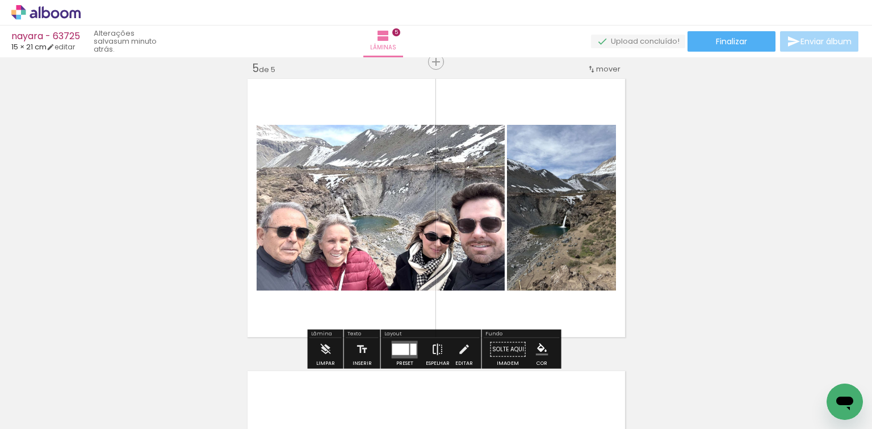
click at [428, 345] on paper-button "Espelhar" at bounding box center [438, 352] width 30 height 29
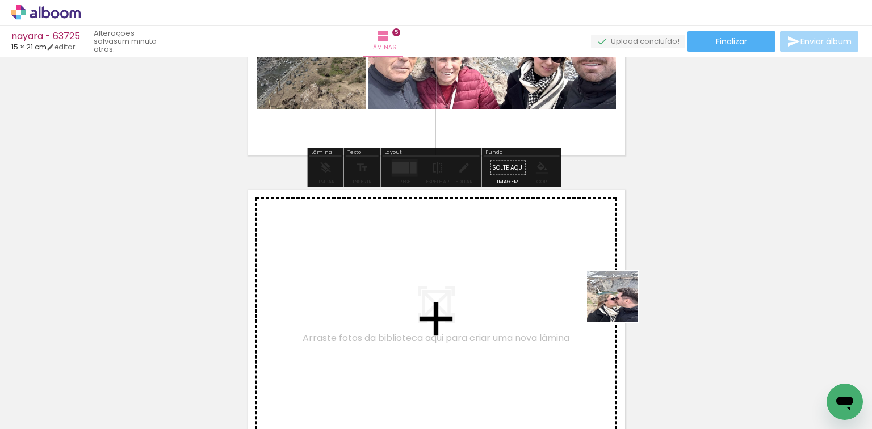
drag, startPoint x: 735, startPoint y: 375, endPoint x: 532, endPoint y: 298, distance: 217.5
click at [532, 298] on quentale-workspace at bounding box center [436, 214] width 872 height 429
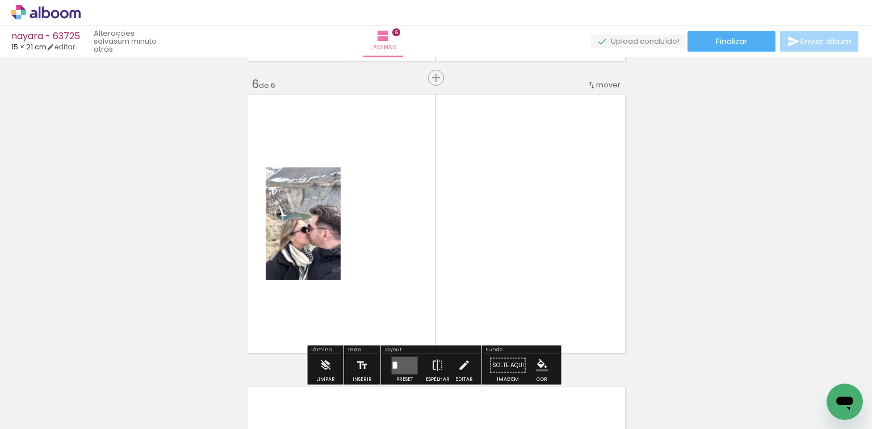
scroll to position [1476, 0]
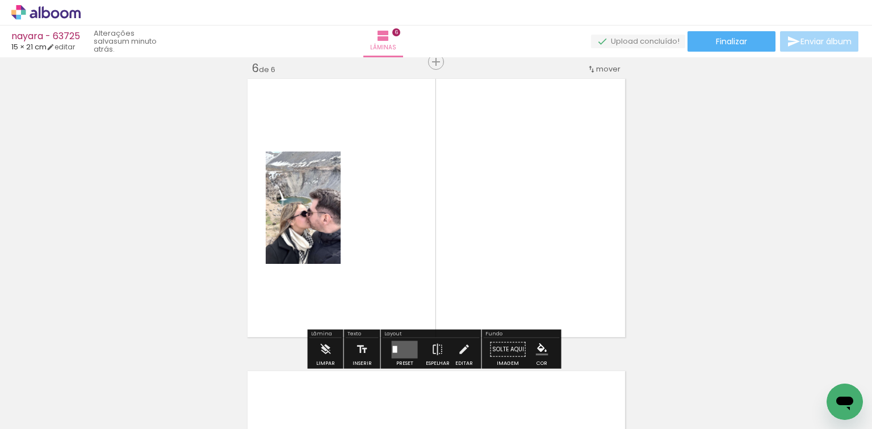
drag, startPoint x: 811, startPoint y: 392, endPoint x: 362, endPoint y: 253, distance: 470.2
click at [584, 263] on quentale-workspace at bounding box center [436, 214] width 872 height 429
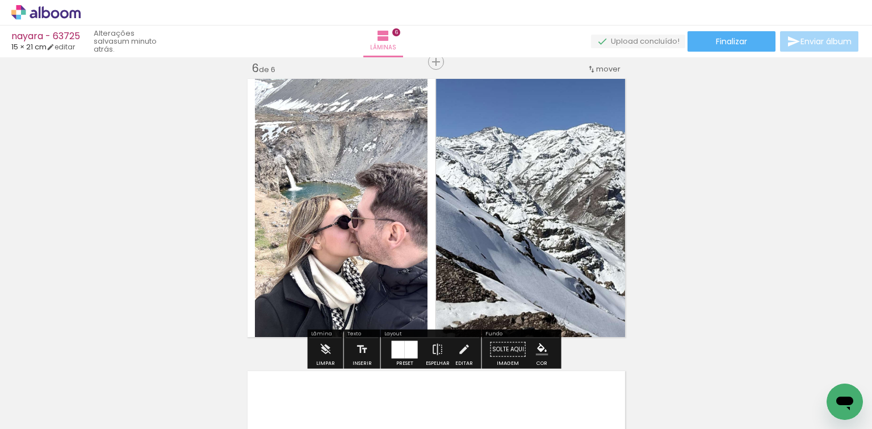
click at [394, 348] on div at bounding box center [398, 350] width 13 height 18
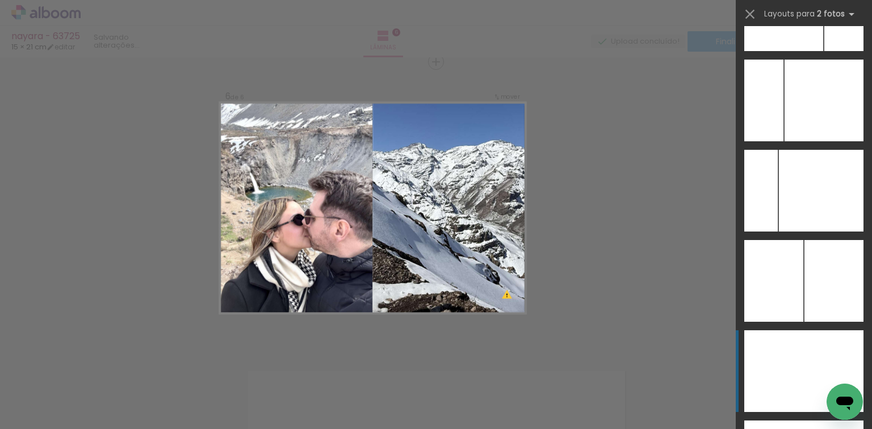
scroll to position [3356, 0]
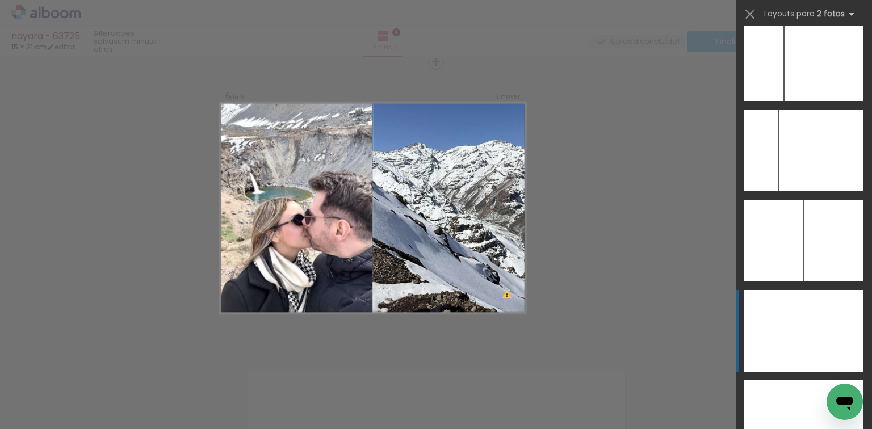
click at [815, 334] on div at bounding box center [834, 331] width 60 height 82
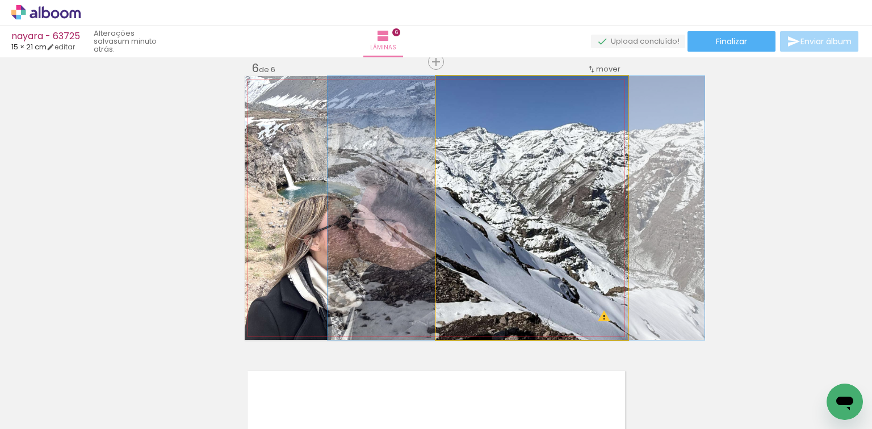
drag, startPoint x: 545, startPoint y: 267, endPoint x: 529, endPoint y: 261, distance: 17.6
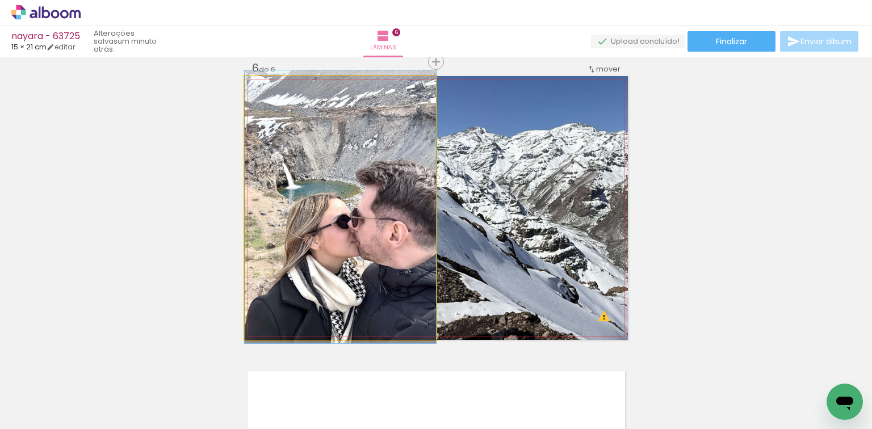
drag, startPoint x: 378, startPoint y: 300, endPoint x: 367, endPoint y: 299, distance: 10.3
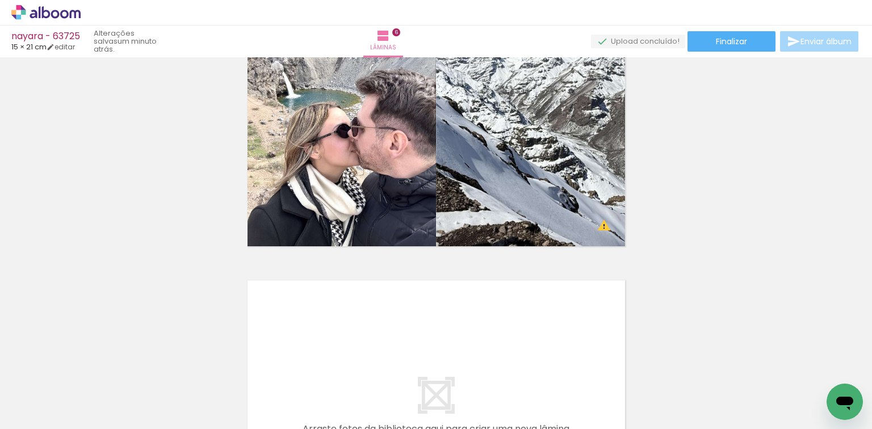
scroll to position [0, 510]
drag, startPoint x: 370, startPoint y: 389, endPoint x: 415, endPoint y: 381, distance: 45.6
click at [395, 346] on quentale-workspace at bounding box center [436, 214] width 872 height 429
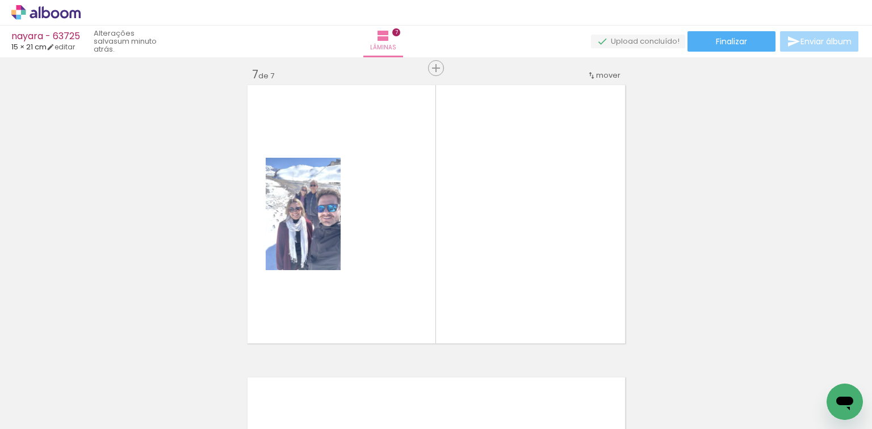
drag, startPoint x: 433, startPoint y: 386, endPoint x: 422, endPoint y: 336, distance: 51.1
click at [443, 288] on quentale-workspace at bounding box center [436, 214] width 872 height 429
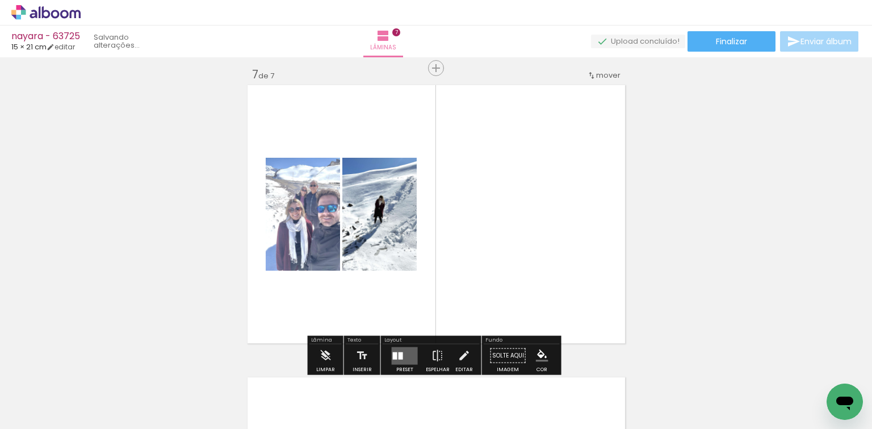
scroll to position [1769, 0]
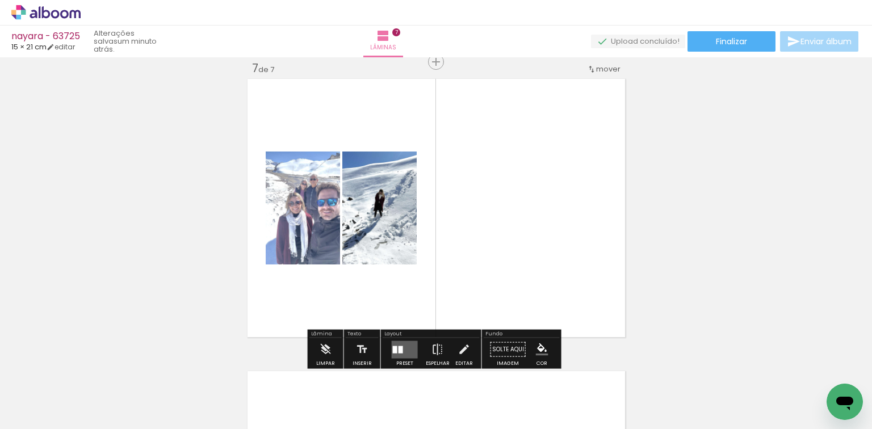
click at [402, 355] on quentale-layouter at bounding box center [405, 350] width 26 height 18
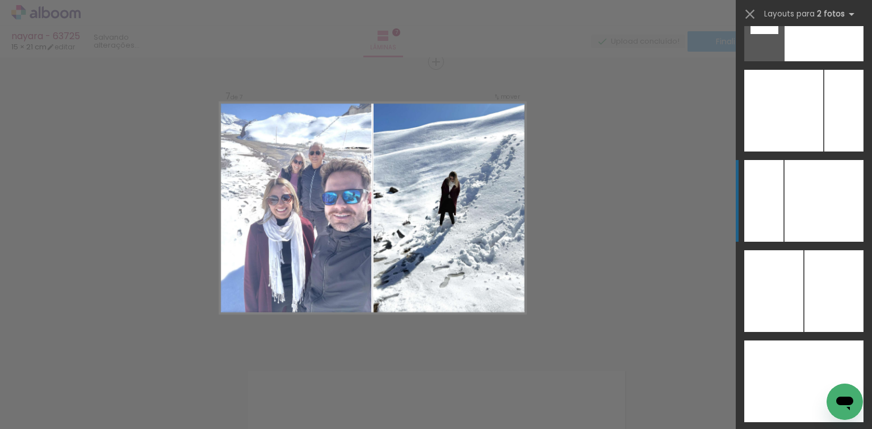
scroll to position [4631, 0]
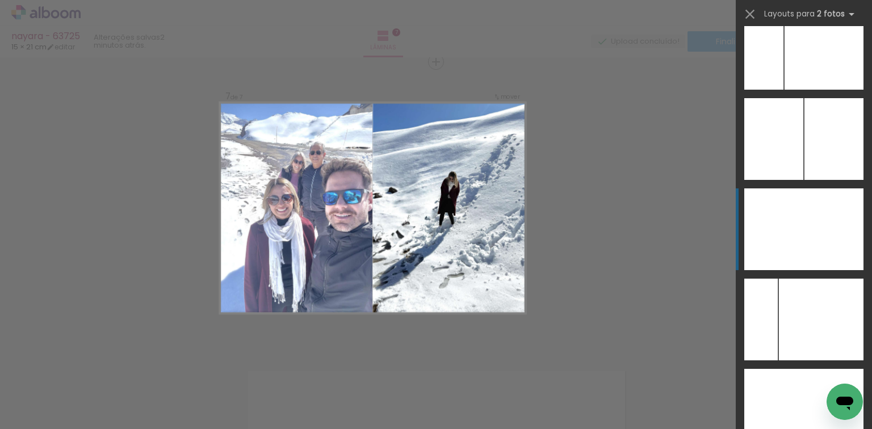
click at [785, 241] on div at bounding box center [774, 230] width 60 height 82
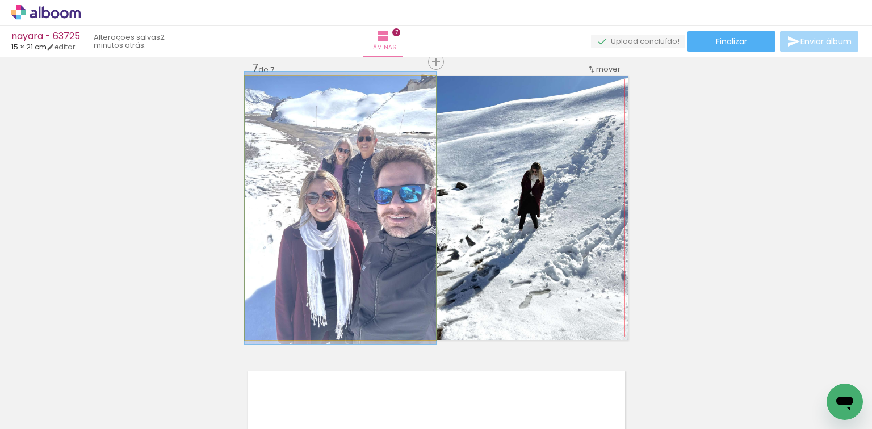
drag, startPoint x: 355, startPoint y: 215, endPoint x: 291, endPoint y: 223, distance: 65.2
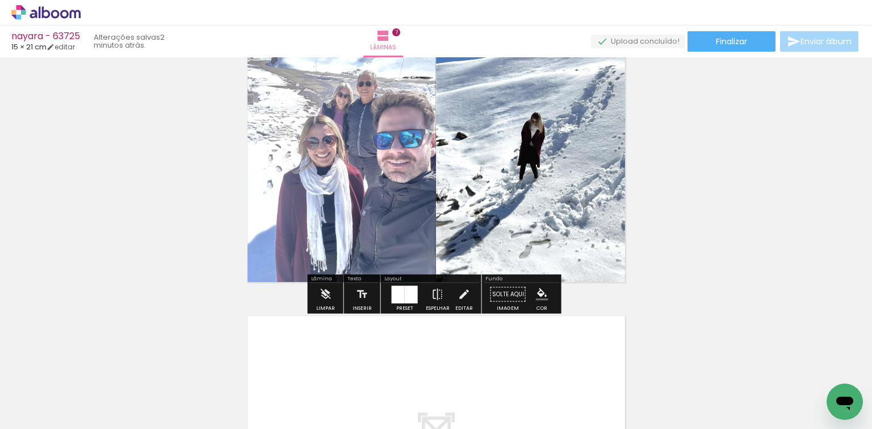
scroll to position [1905, 0]
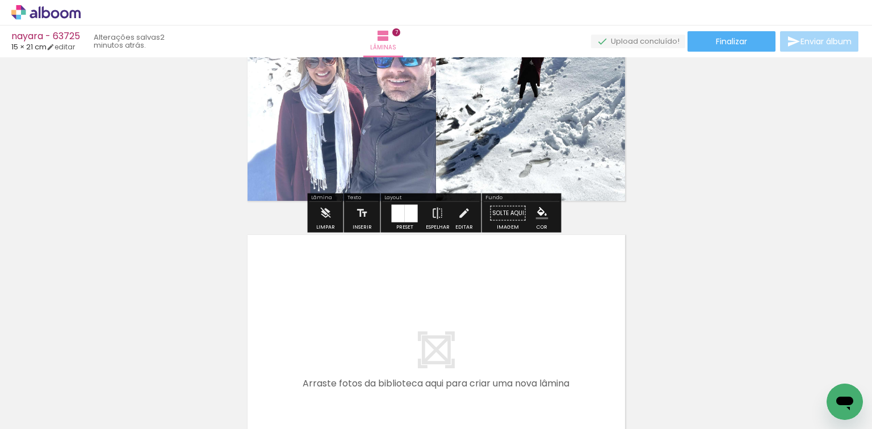
drag, startPoint x: 515, startPoint y: 386, endPoint x: 512, endPoint y: 313, distance: 72.2
click at [512, 313] on quentale-workspace at bounding box center [436, 214] width 872 height 429
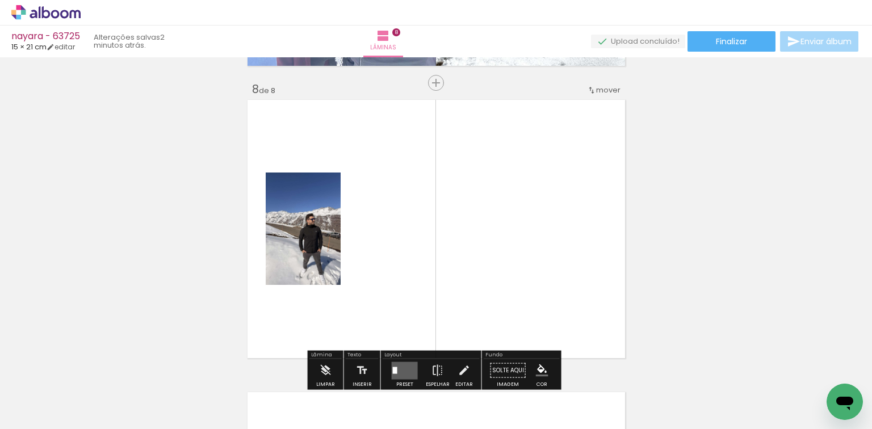
scroll to position [2061, 0]
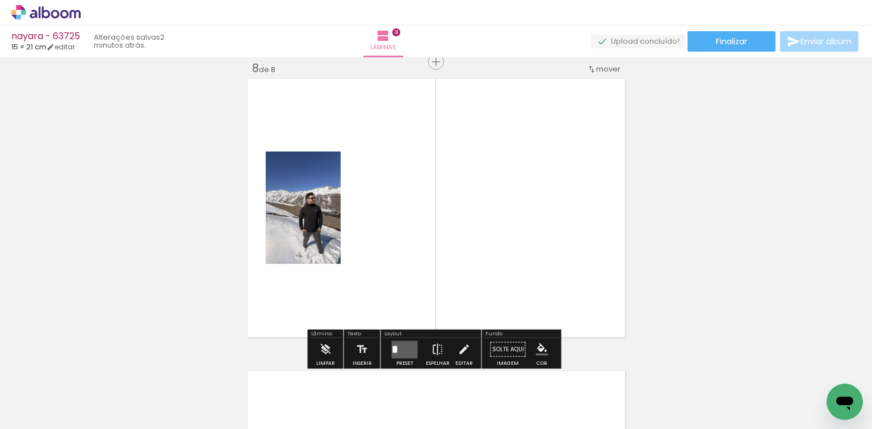
click at [541, 322] on quentale-workspace at bounding box center [436, 214] width 872 height 429
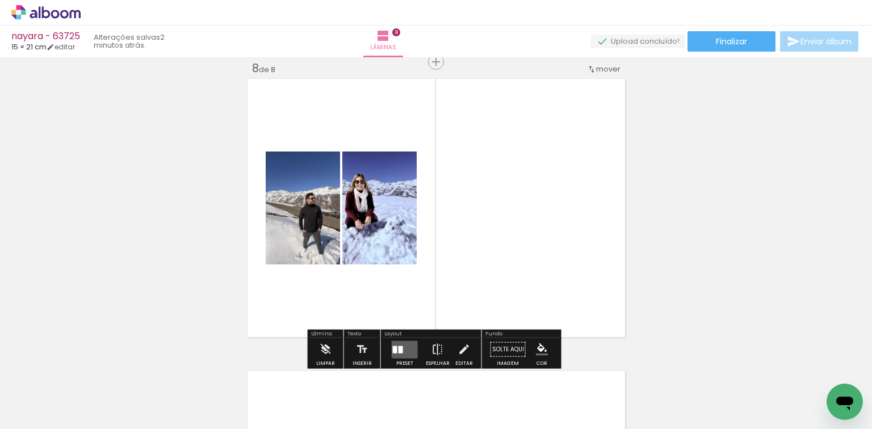
click at [399, 346] on div at bounding box center [401, 349] width 5 height 7
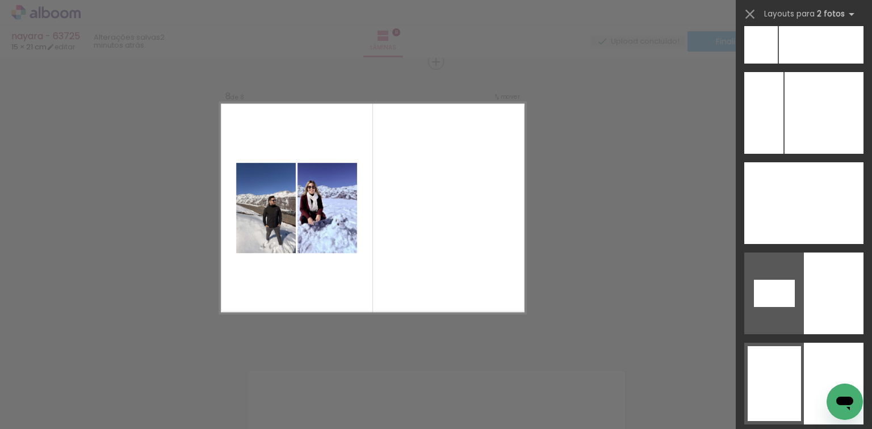
scroll to position [4858, 0]
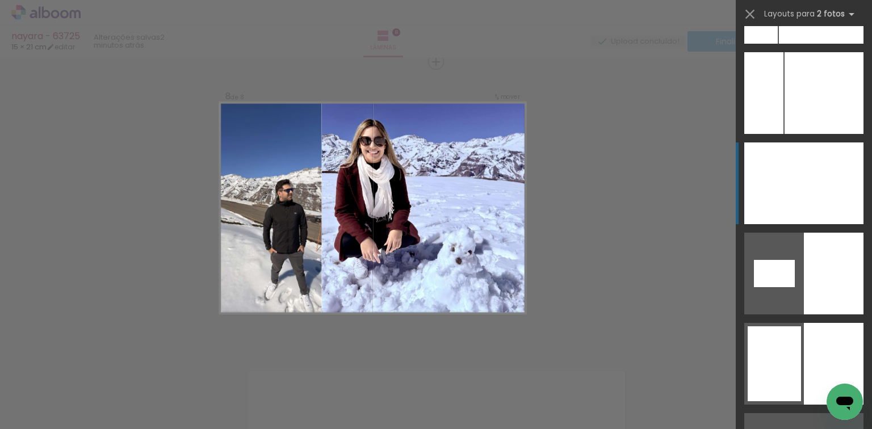
click at [768, 168] on div at bounding box center [763, 184] width 39 height 82
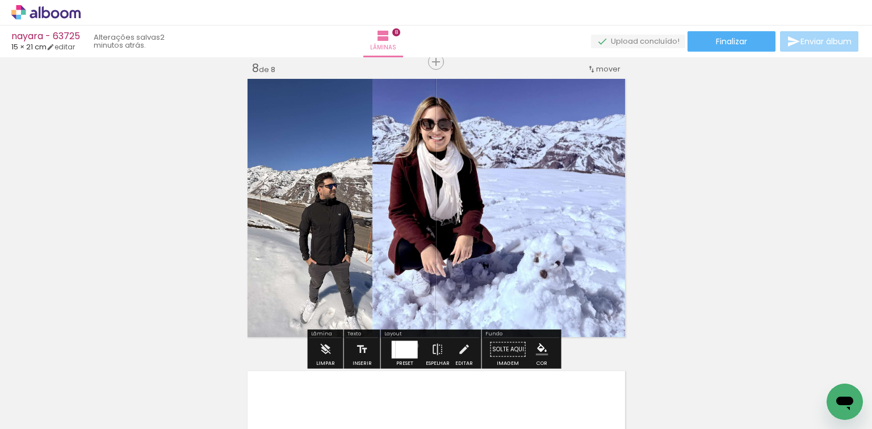
click at [412, 345] on div at bounding box center [407, 350] width 22 height 18
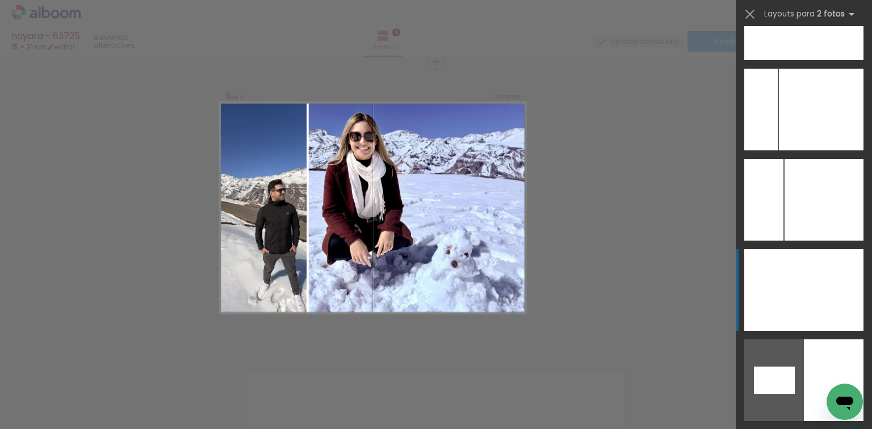
scroll to position [4693, 0]
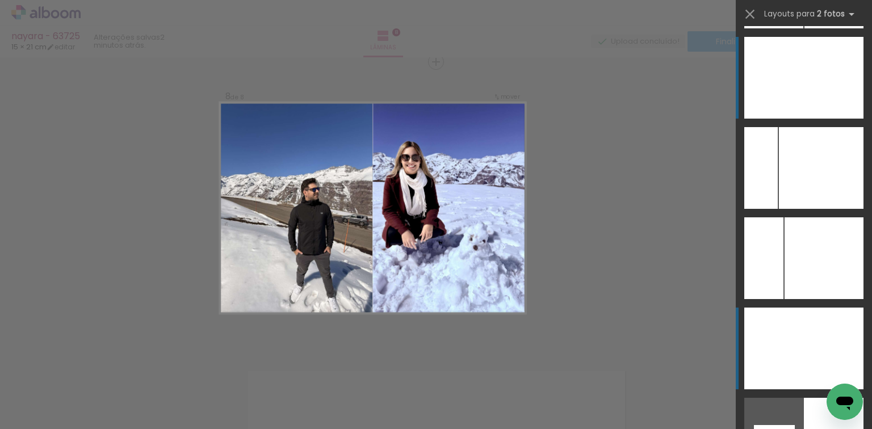
click at [795, 101] on div at bounding box center [774, 78] width 60 height 82
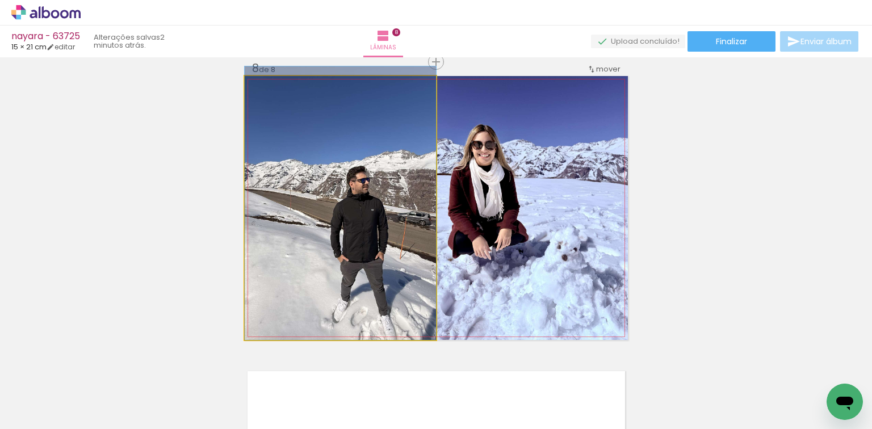
drag, startPoint x: 367, startPoint y: 225, endPoint x: 369, endPoint y: 187, distance: 38.1
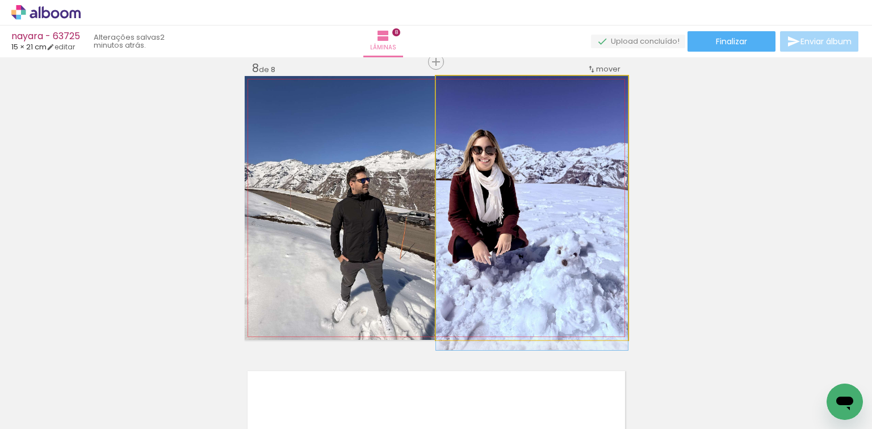
drag, startPoint x: 509, startPoint y: 167, endPoint x: 512, endPoint y: 179, distance: 12.8
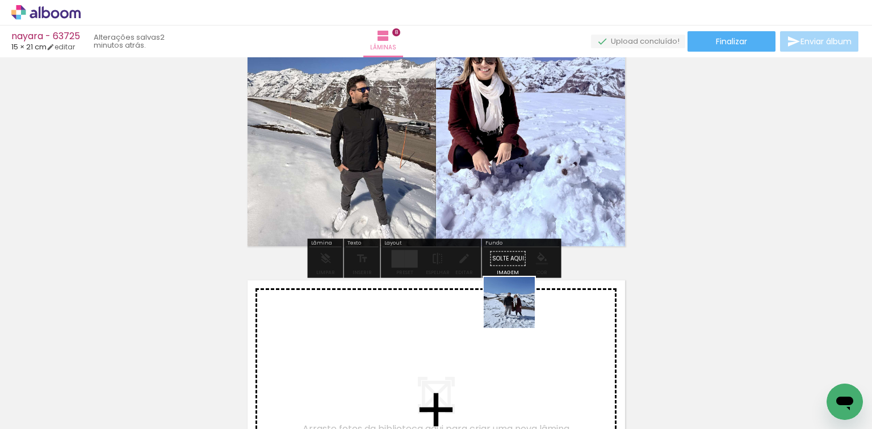
drag, startPoint x: 621, startPoint y: 376, endPoint x: 472, endPoint y: 298, distance: 167.9
click at [472, 298] on quentale-workspace at bounding box center [436, 214] width 872 height 429
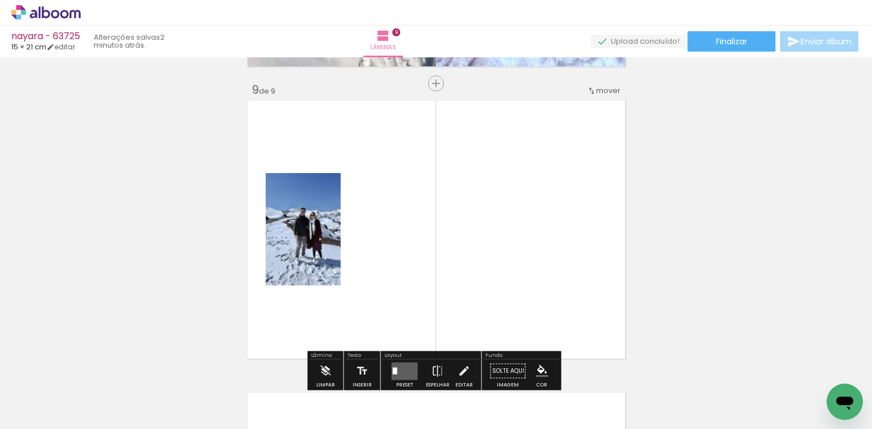
scroll to position [2354, 0]
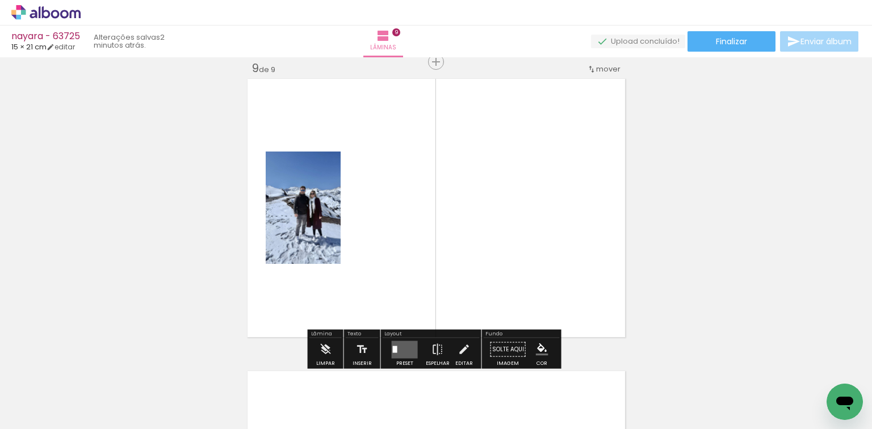
drag, startPoint x: 689, startPoint y: 394, endPoint x: 412, endPoint y: 304, distance: 291.3
click at [516, 276] on quentale-workspace at bounding box center [436, 214] width 872 height 429
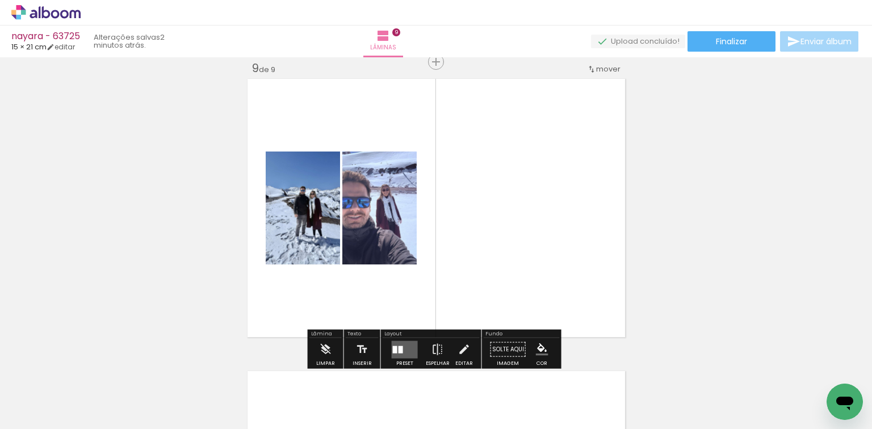
click at [399, 346] on div at bounding box center [401, 349] width 5 height 7
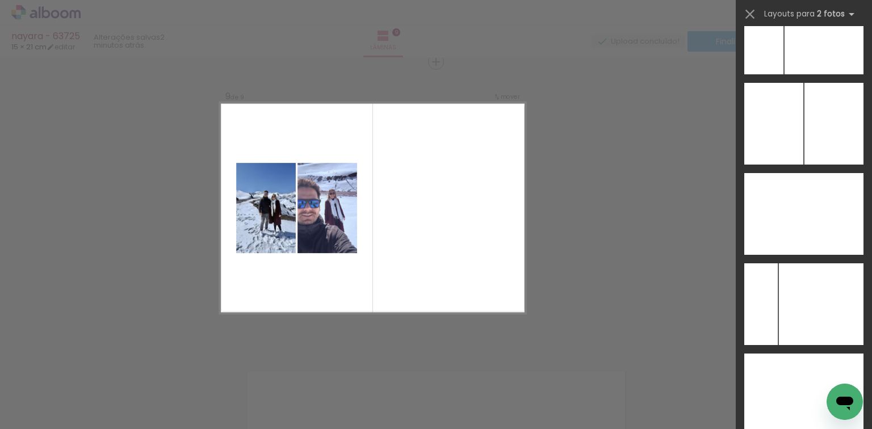
scroll to position [4737, 0]
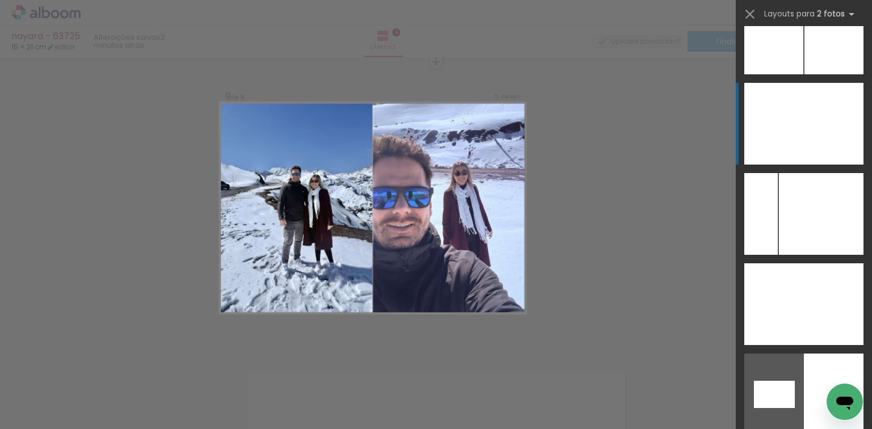
click at [795, 152] on div at bounding box center [774, 124] width 60 height 82
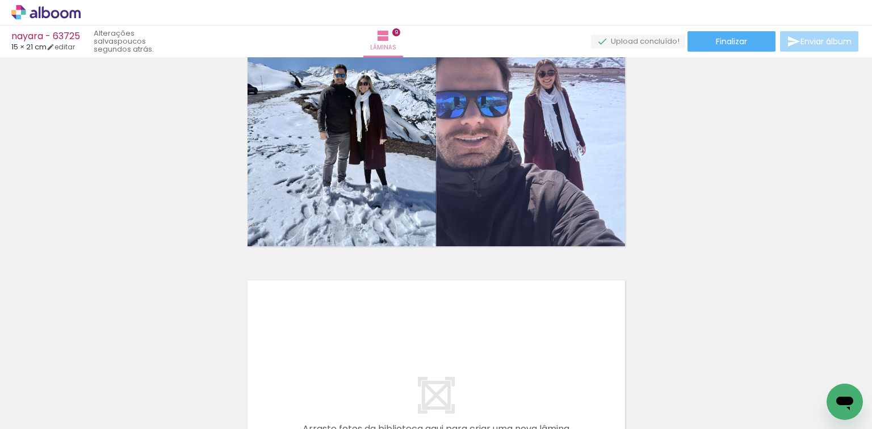
scroll to position [0, 813]
drag, startPoint x: 458, startPoint y: 386, endPoint x: 489, endPoint y: 360, distance: 40.3
click at [465, 346] on quentale-workspace at bounding box center [436, 214] width 872 height 429
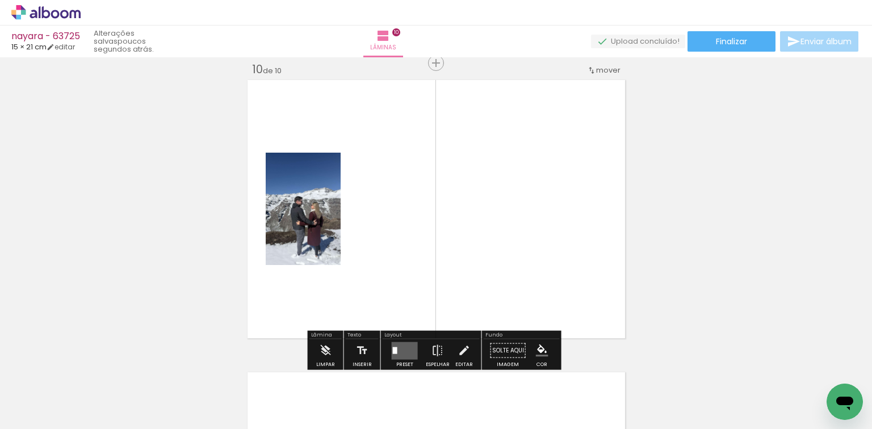
drag, startPoint x: 498, startPoint y: 373, endPoint x: 443, endPoint y: 327, distance: 71.8
click at [484, 300] on quentale-workspace at bounding box center [436, 214] width 872 height 429
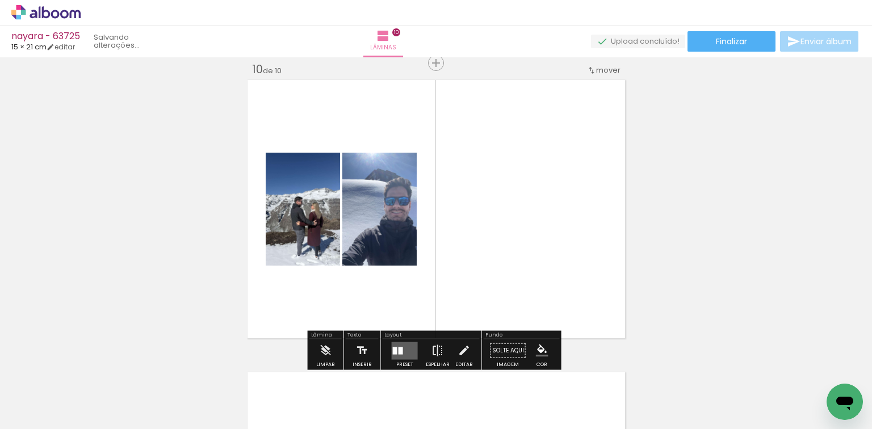
scroll to position [2646, 0]
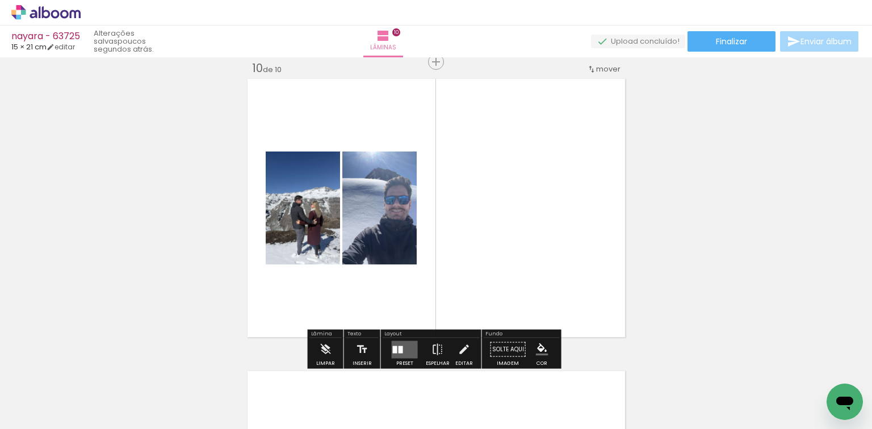
click at [401, 353] on quentale-layouter at bounding box center [405, 350] width 26 height 18
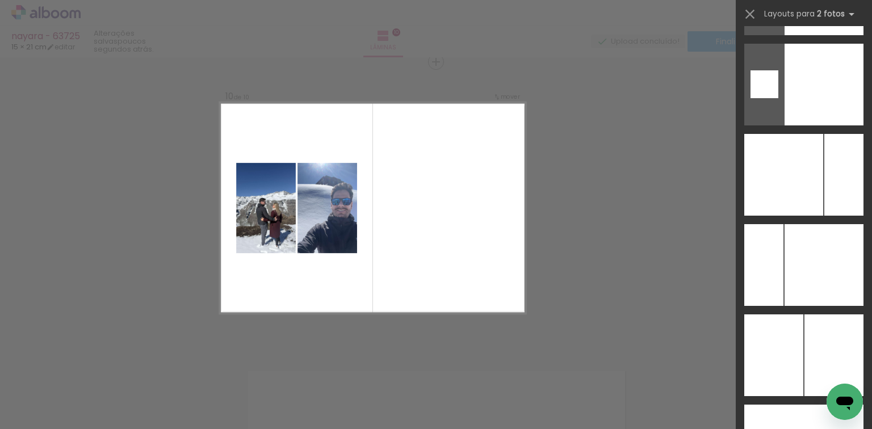
scroll to position [4485, 0]
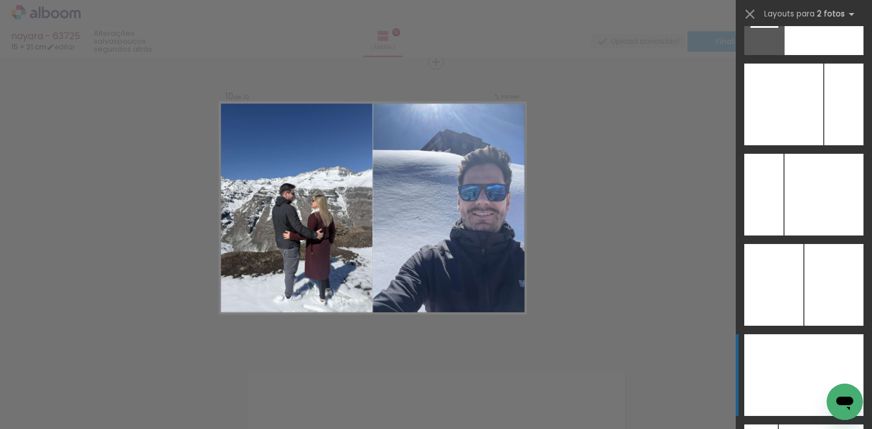
click at [779, 361] on div at bounding box center [774, 375] width 60 height 82
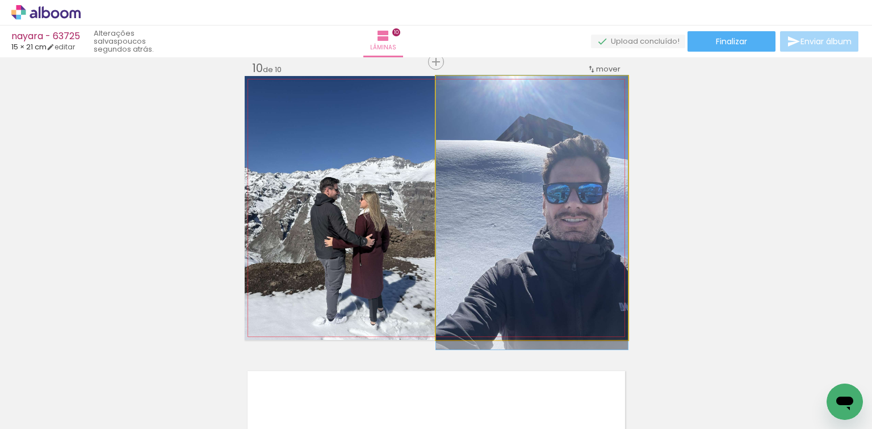
drag, startPoint x: 534, startPoint y: 236, endPoint x: 457, endPoint y: 251, distance: 78.6
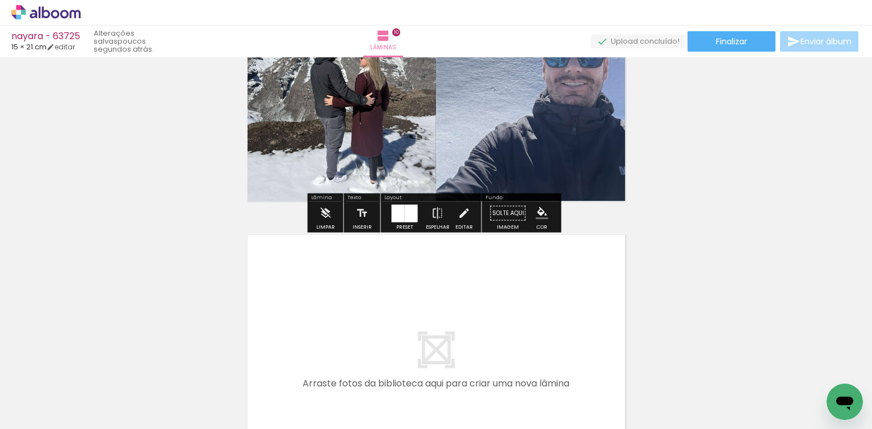
drag, startPoint x: 570, startPoint y: 359, endPoint x: 643, endPoint y: 377, distance: 74.9
click at [570, 300] on quentale-workspace at bounding box center [436, 214] width 872 height 429
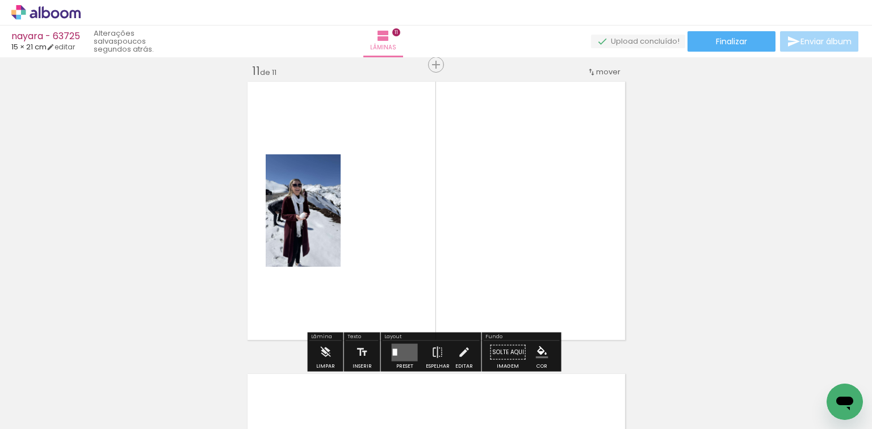
drag, startPoint x: 666, startPoint y: 391, endPoint x: 427, endPoint y: 261, distance: 271.4
click at [472, 264] on quentale-workspace at bounding box center [436, 214] width 872 height 429
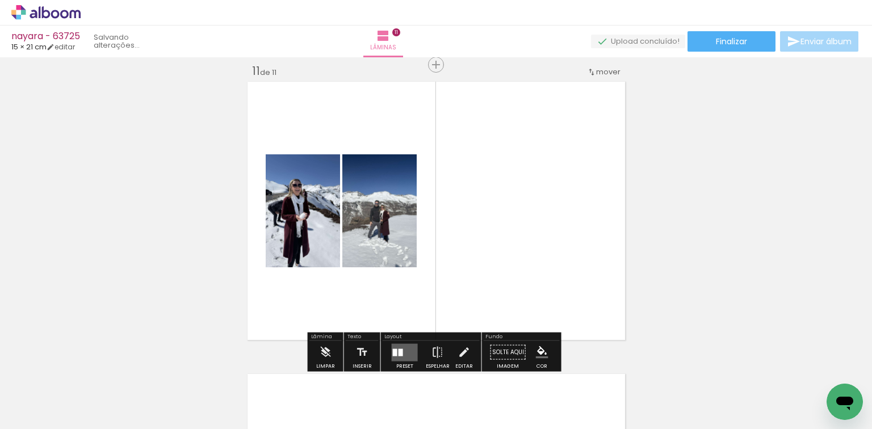
scroll to position [2939, 0]
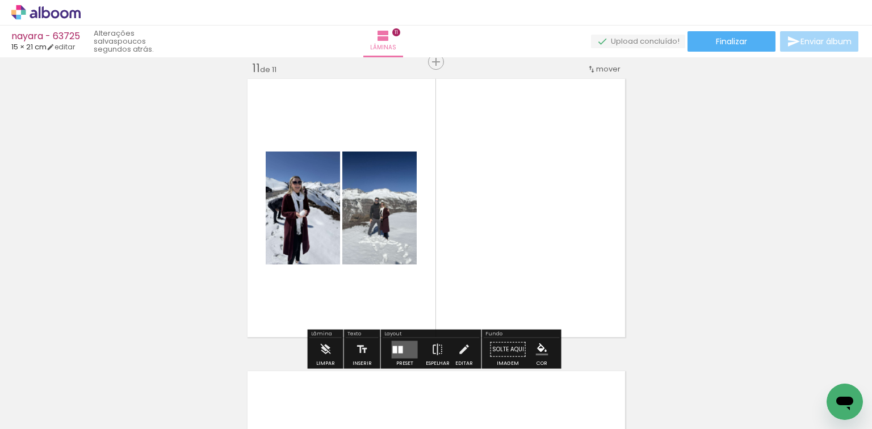
drag, startPoint x: 388, startPoint y: 348, endPoint x: 495, endPoint y: 284, distance: 124.0
click at [392, 348] on quentale-layouter at bounding box center [405, 350] width 26 height 18
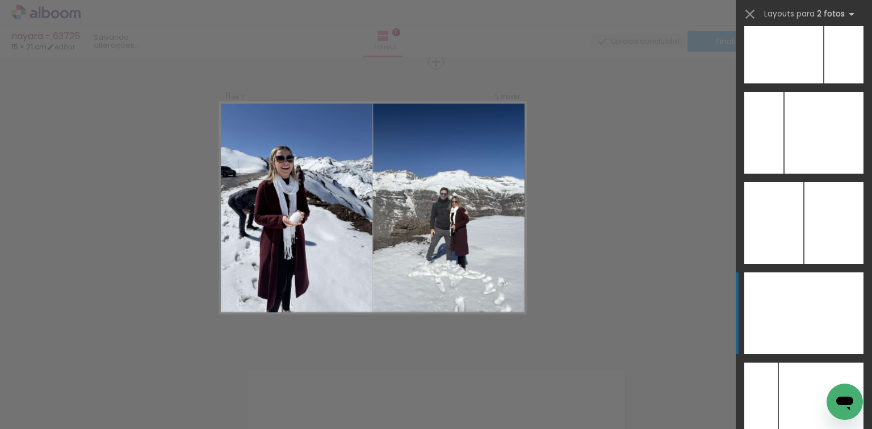
scroll to position [4601, 0]
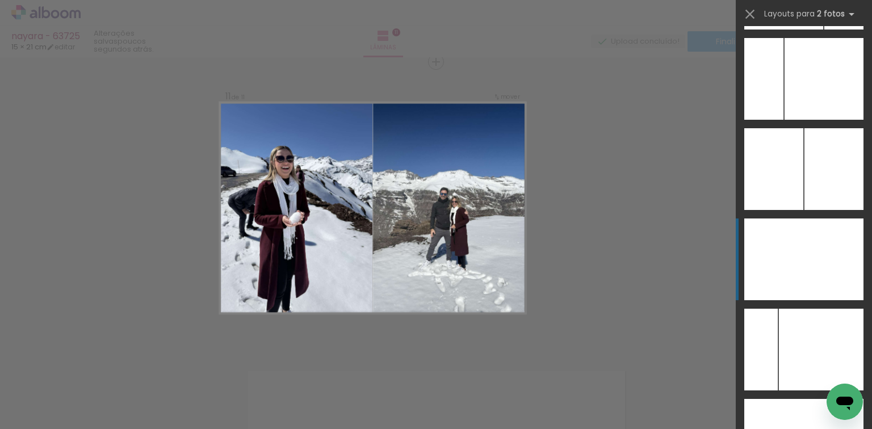
click at [824, 234] on div at bounding box center [834, 260] width 60 height 82
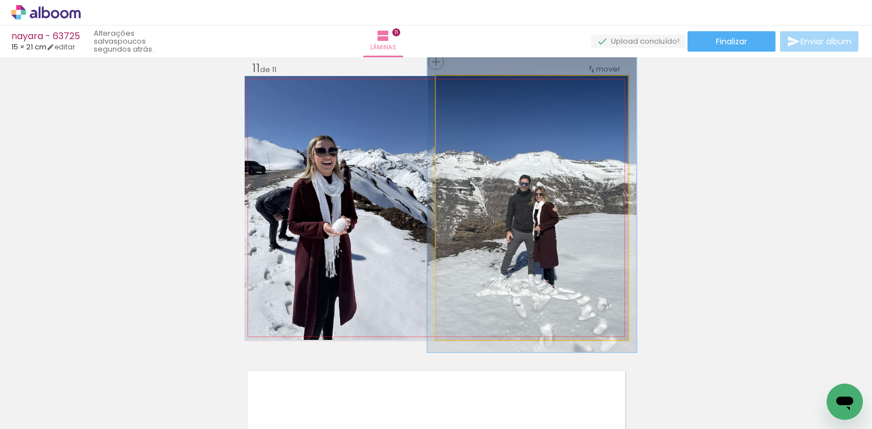
type paper-slider "109"
click at [461, 90] on div at bounding box center [466, 88] width 10 height 10
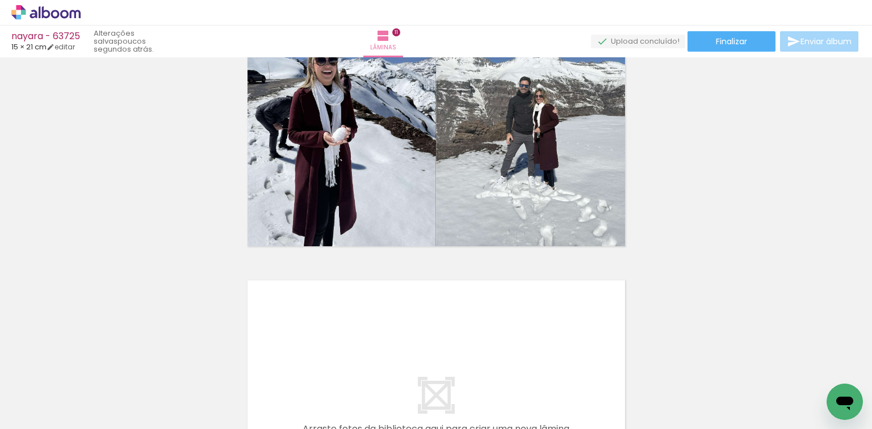
drag, startPoint x: 687, startPoint y: 382, endPoint x: 636, endPoint y: 363, distance: 54.4
click at [578, 329] on quentale-workspace at bounding box center [436, 214] width 872 height 429
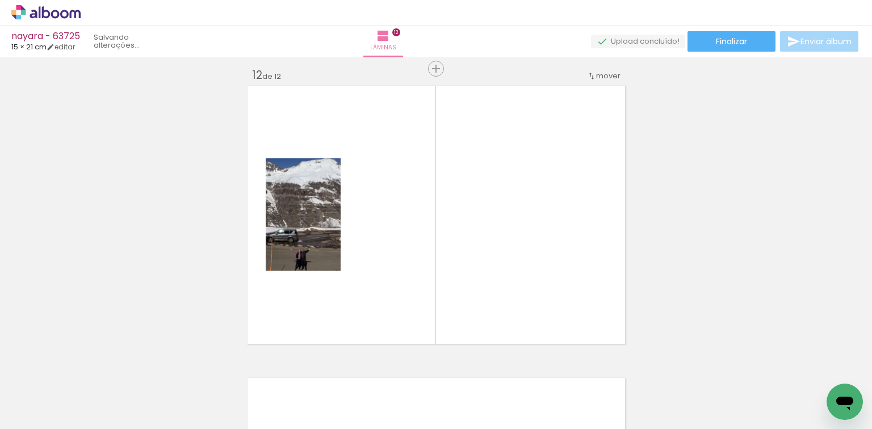
scroll to position [3231, 0]
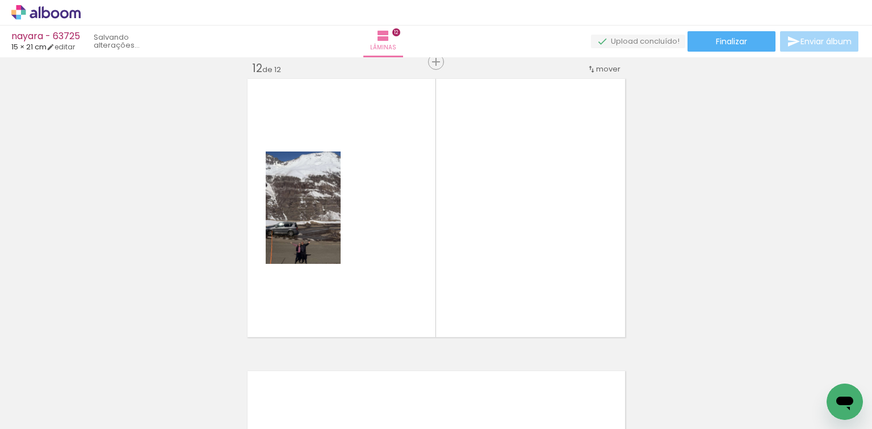
drag, startPoint x: 751, startPoint y: 385, endPoint x: 380, endPoint y: 367, distance: 371.2
click at [546, 270] on quentale-workspace at bounding box center [436, 214] width 872 height 429
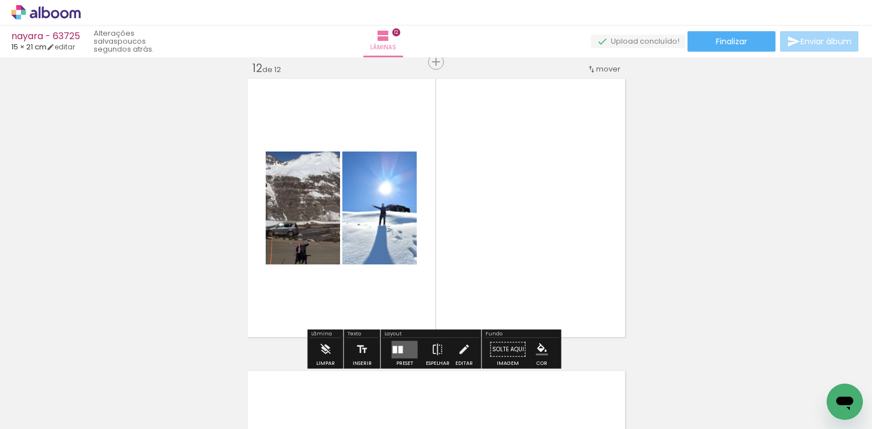
click at [403, 345] on quentale-layouter at bounding box center [405, 350] width 26 height 18
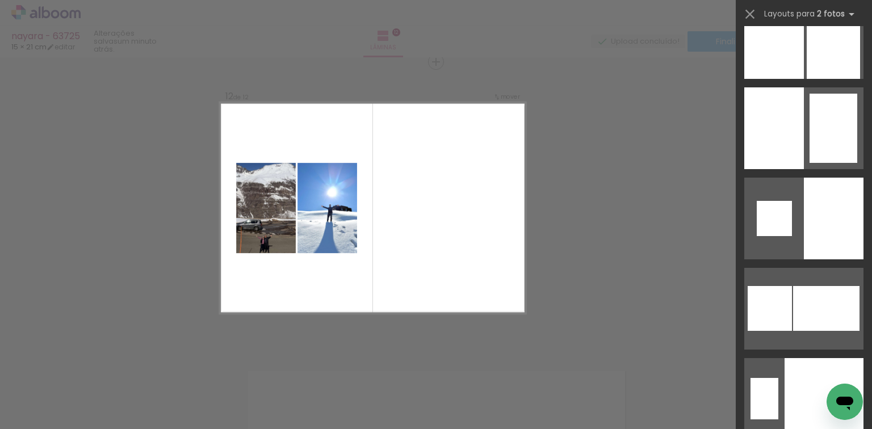
scroll to position [4636, 0]
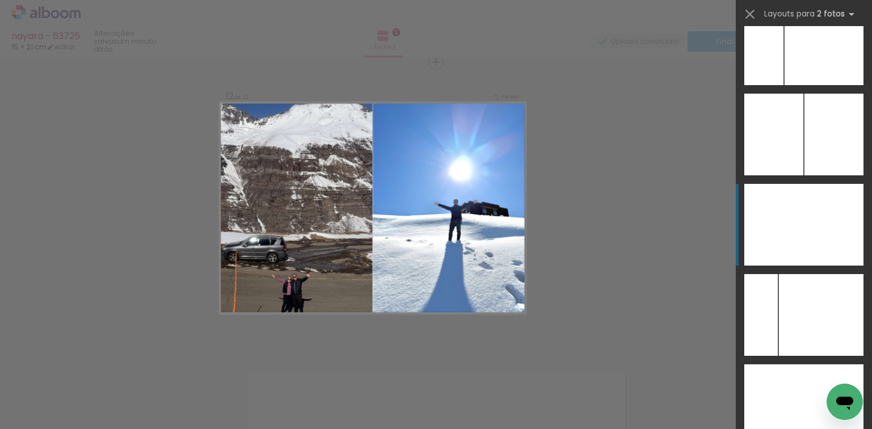
click at [849, 251] on div at bounding box center [834, 225] width 60 height 82
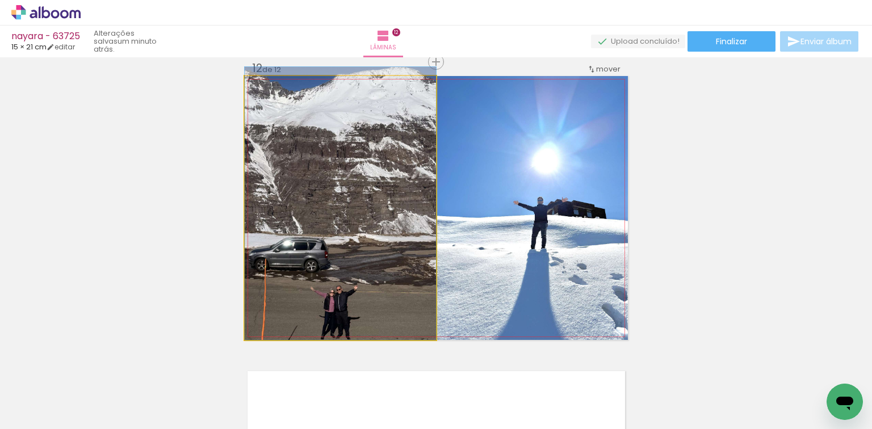
drag, startPoint x: 365, startPoint y: 255, endPoint x: 366, endPoint y: 243, distance: 12.0
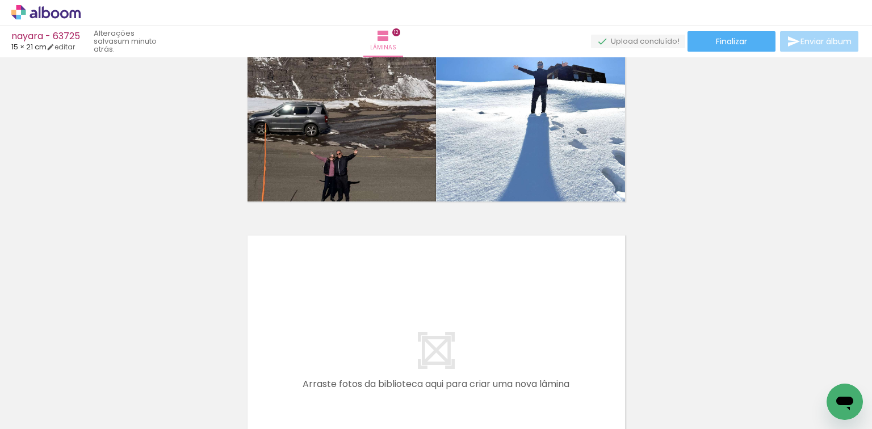
scroll to position [3367, 0]
drag, startPoint x: 526, startPoint y: 382, endPoint x: 570, endPoint y: 397, distance: 46.7
click at [524, 338] on quentale-workspace at bounding box center [436, 214] width 872 height 429
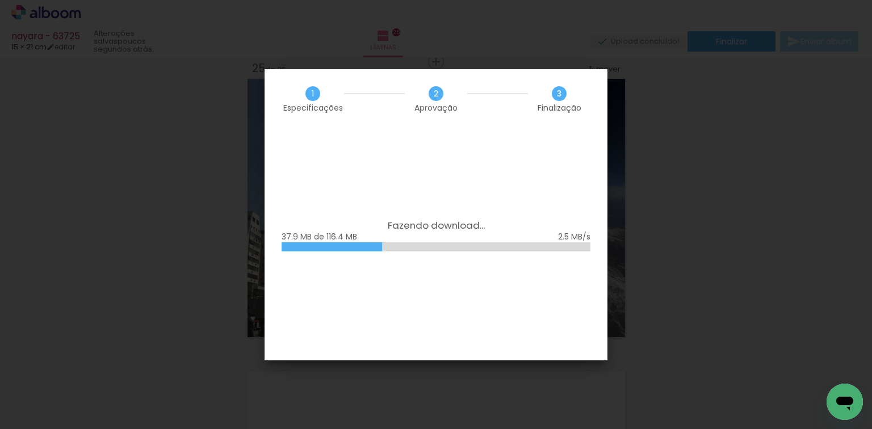
scroll to position [0, 2404]
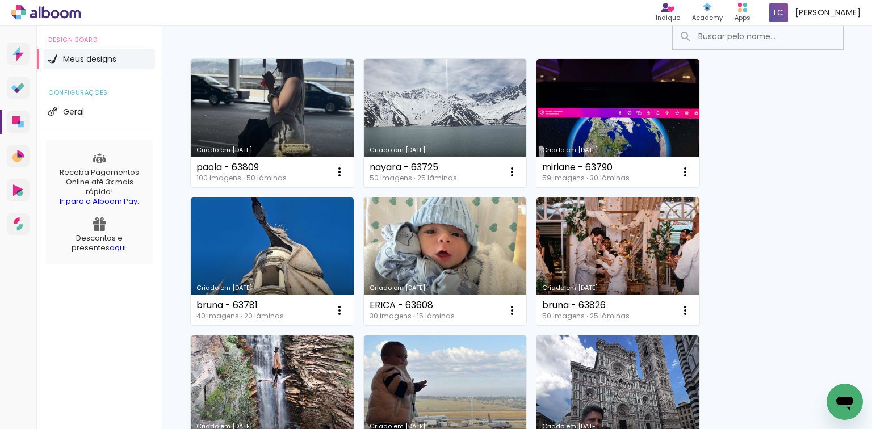
scroll to position [45, 0]
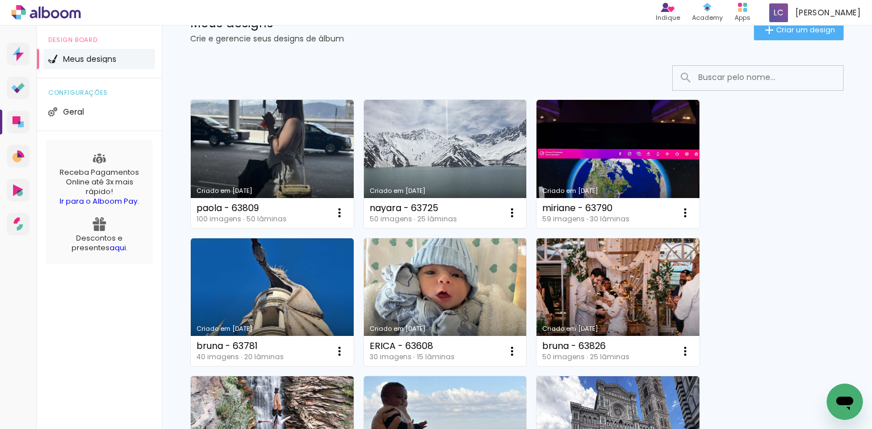
click at [763, 39] on paper-button "Criar um design" at bounding box center [799, 30] width 90 height 20
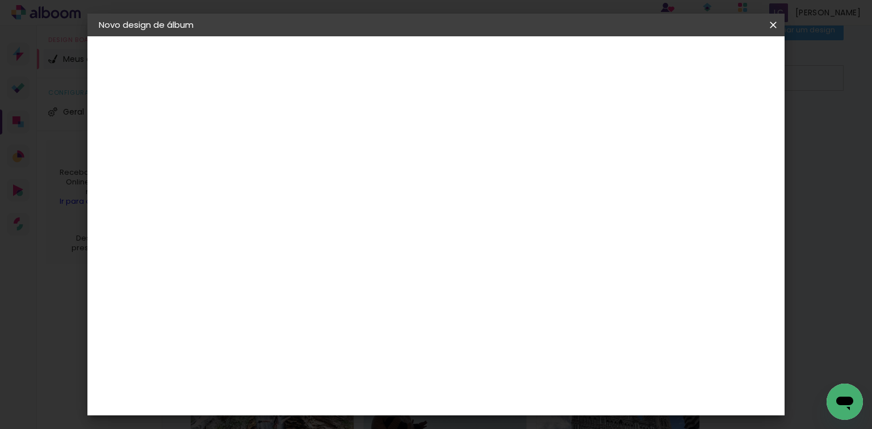
click at [288, 163] on paper-input-container "Título do álbum" at bounding box center [285, 153] width 8 height 29
type input "miriane - 63790"
type paper-input "miriane - 63790"
click at [0, 0] on slot "Avançar" at bounding box center [0, 0] width 0 height 0
click at [497, 116] on div "Avançado Tamanho Livre Sugerir uma encadernadora" at bounding box center [442, 182] width 109 height 144
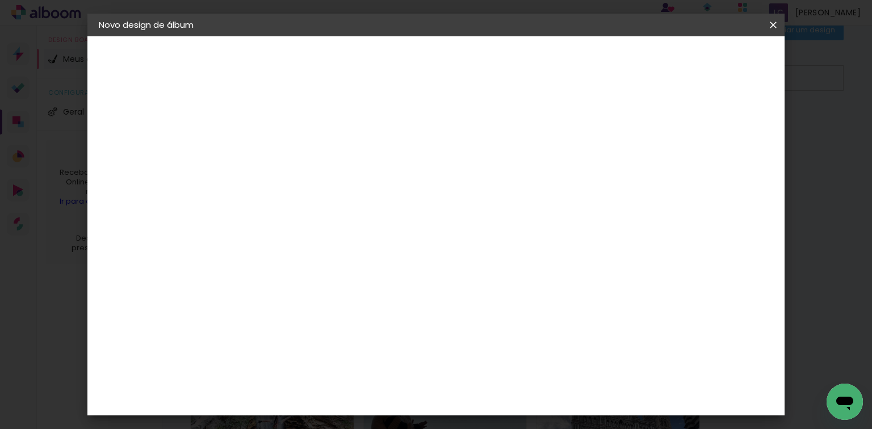
click at [497, 164] on paper-item "Tamanho Livre" at bounding box center [442, 172] width 109 height 25
click at [497, 69] on paper-button "Avançar" at bounding box center [469, 60] width 56 height 19
click at [507, 346] on input "60" at bounding box center [500, 347] width 30 height 17
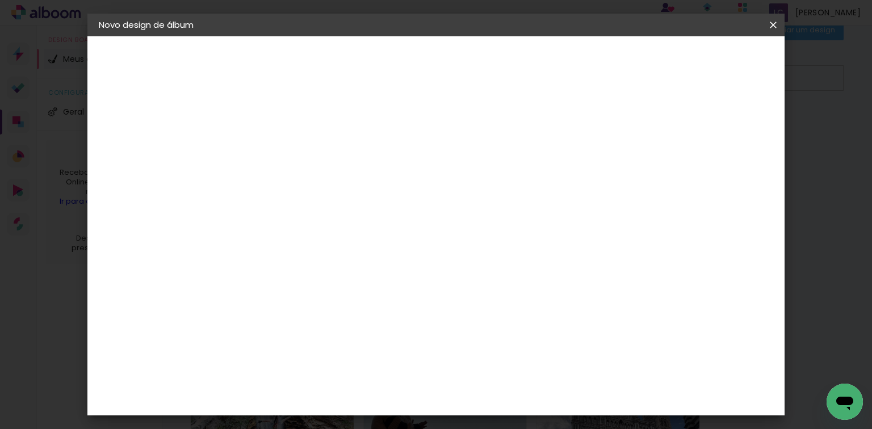
scroll to position [278, 0]
type input "40,6"
type paper-input "40,6"
click at [295, 337] on input "30" at bounding box center [288, 333] width 30 height 17
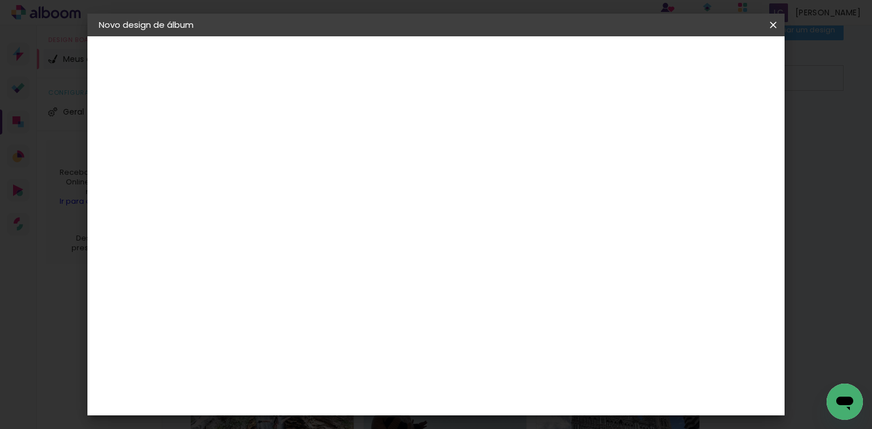
scroll to position [107, 0]
type input "20,3"
type paper-input "20,3"
type input "4"
type paper-input "4"
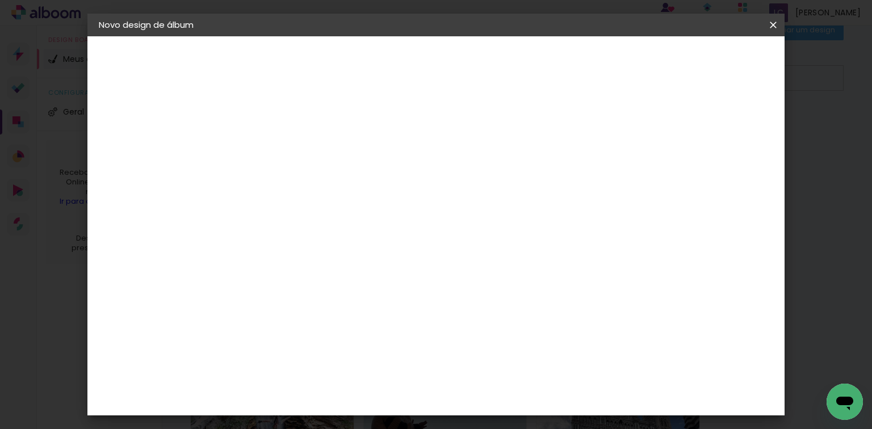
click at [720, 177] on input "4" at bounding box center [714, 171] width 20 height 17
type input "3"
type paper-input "3"
click at [722, 177] on input "3" at bounding box center [716, 171] width 20 height 17
type input "2"
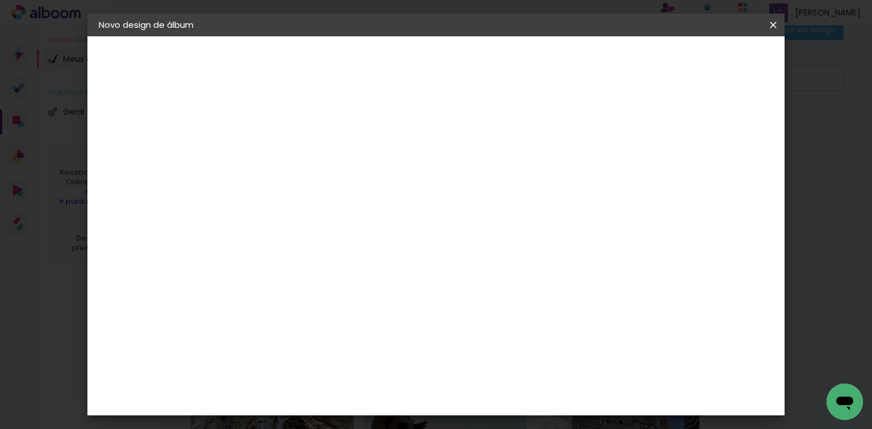
type paper-input "2"
click at [725, 177] on input "2" at bounding box center [718, 171] width 20 height 17
click at [715, 66] on paper-button "Iniciar design" at bounding box center [678, 60] width 74 height 19
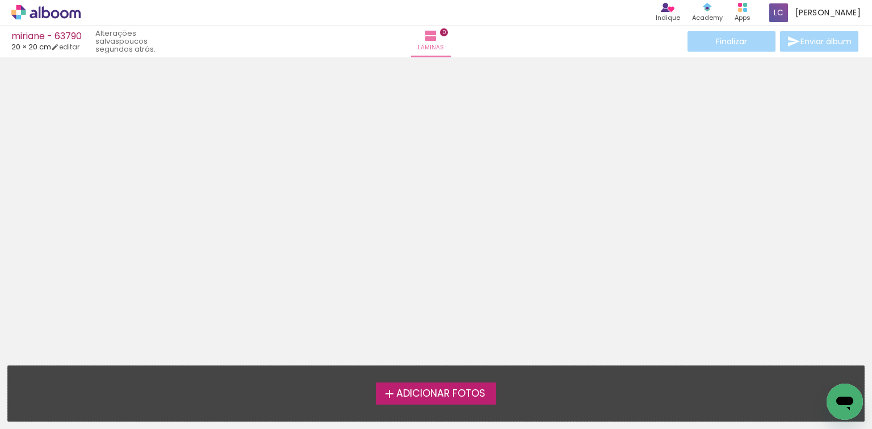
click at [24, 11] on icon at bounding box center [23, 12] width 5 height 5
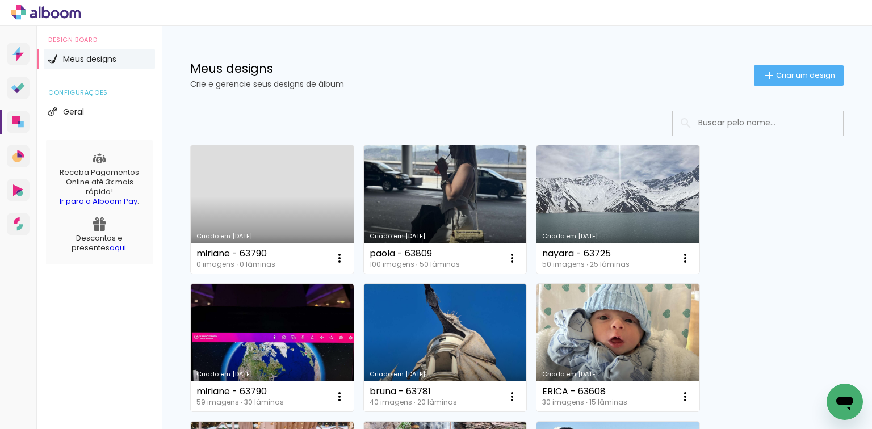
scroll to position [45, 0]
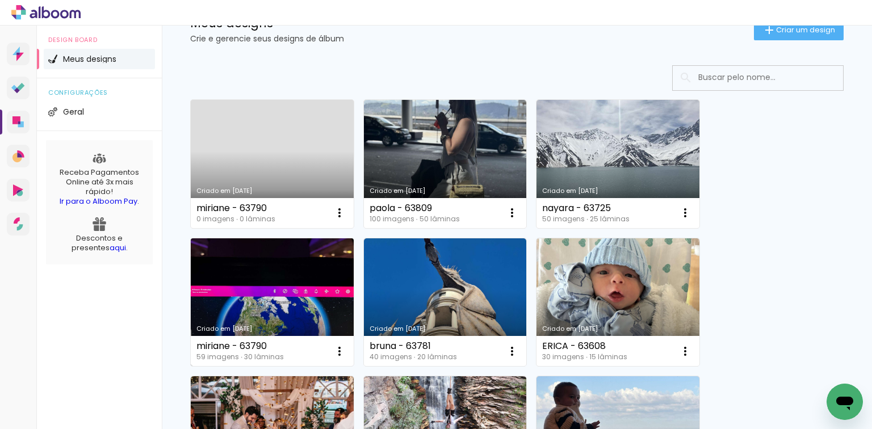
click at [309, 282] on link "Criado em [DATE]" at bounding box center [272, 302] width 163 height 128
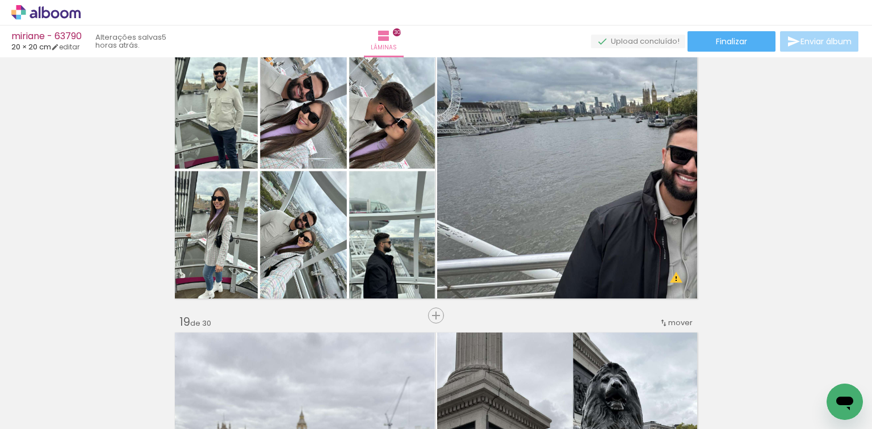
scroll to position [5027, 0]
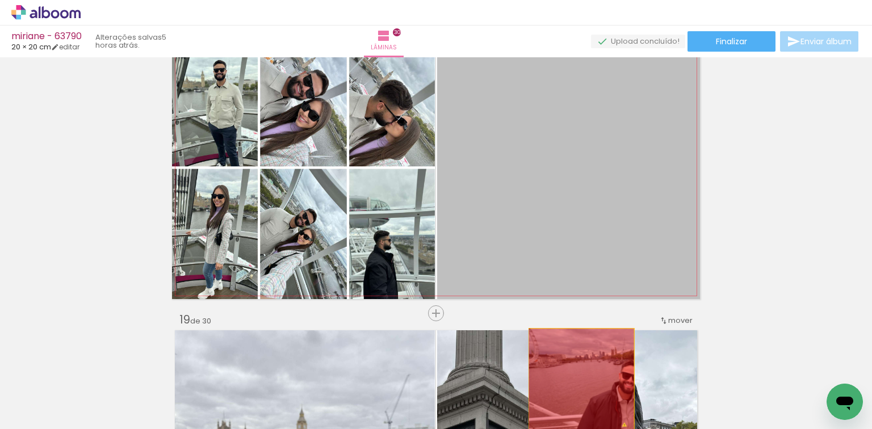
drag, startPoint x: 543, startPoint y: 201, endPoint x: 578, endPoint y: 382, distance: 184.0
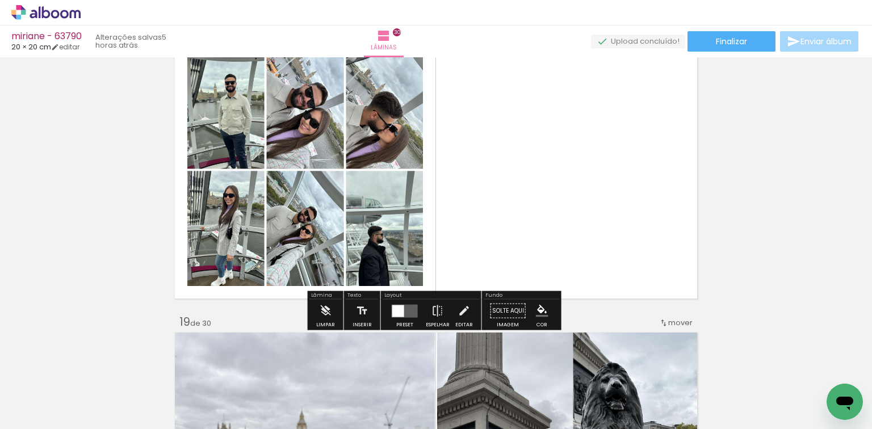
scroll to position [5117, 0]
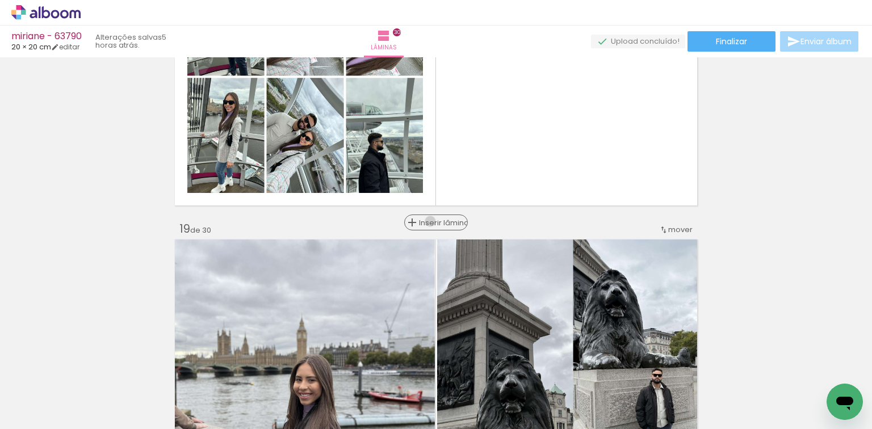
click at [432, 221] on span "Inserir lâmina" at bounding box center [441, 222] width 44 height 7
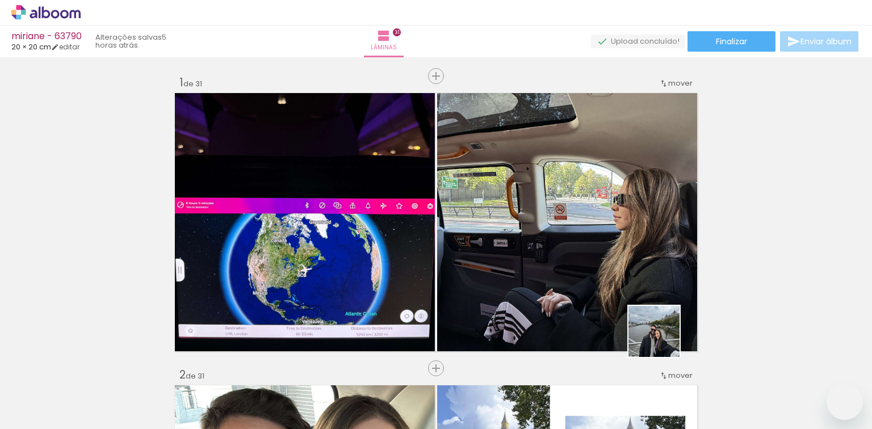
click at [458, 323] on quentale-workspace at bounding box center [436, 214] width 872 height 429
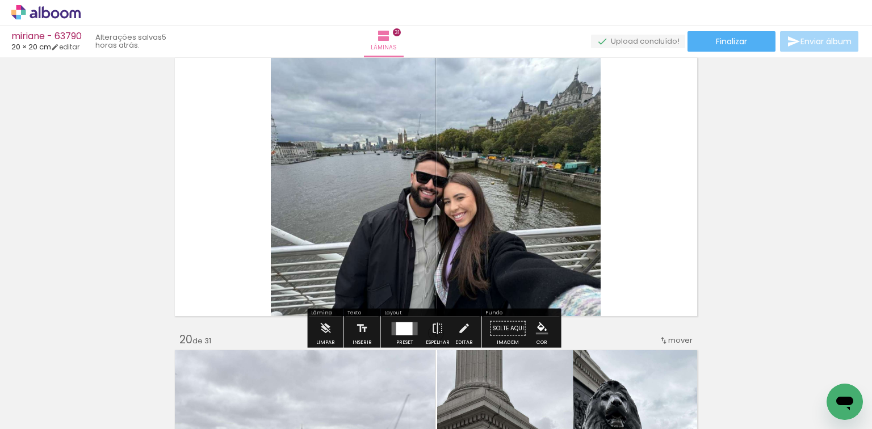
scroll to position [0, 3040]
click at [407, 336] on div at bounding box center [405, 328] width 31 height 23
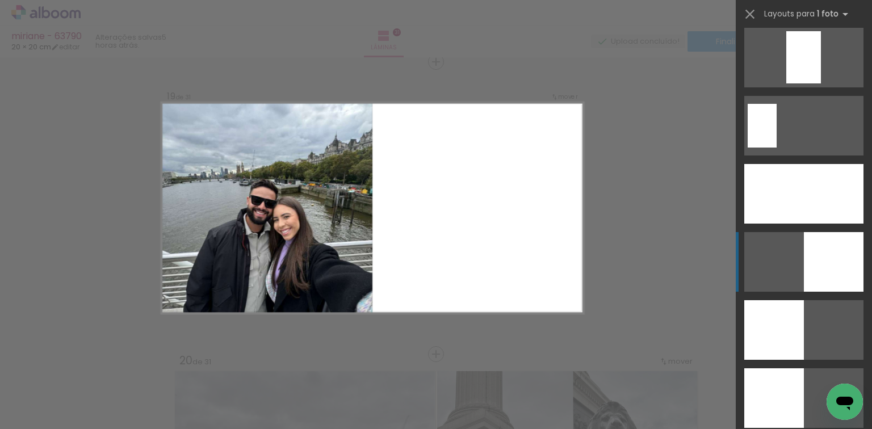
scroll to position [2271, 0]
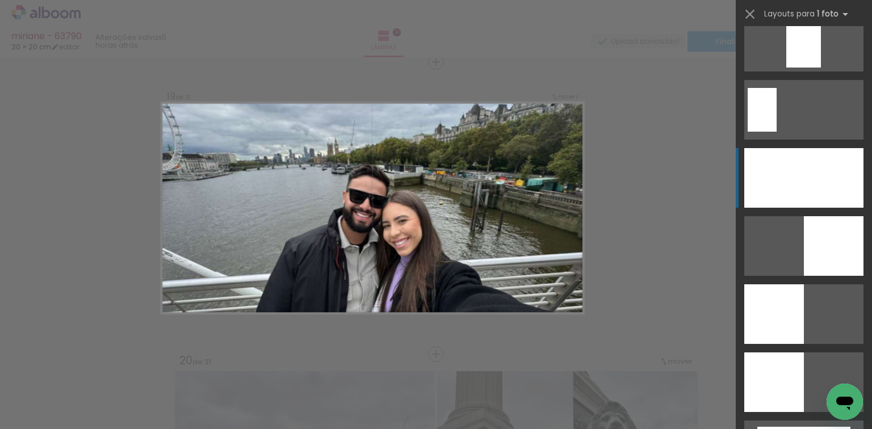
click at [783, 195] on div at bounding box center [803, 178] width 119 height 60
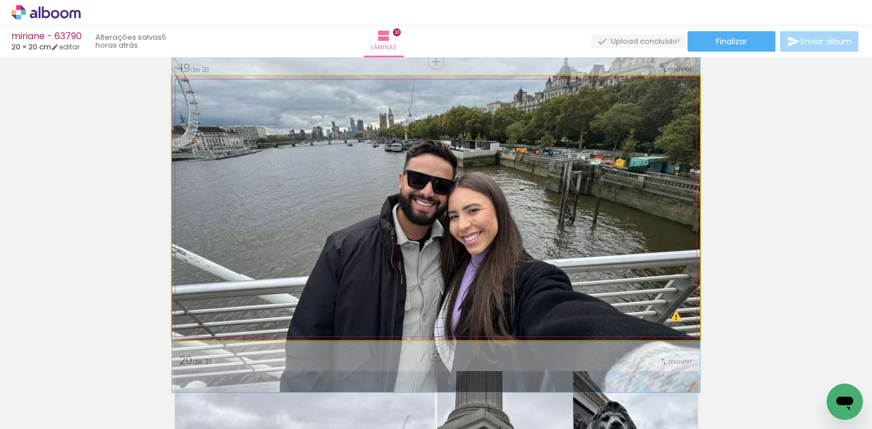
drag, startPoint x: 633, startPoint y: 275, endPoint x: 630, endPoint y: 261, distance: 13.8
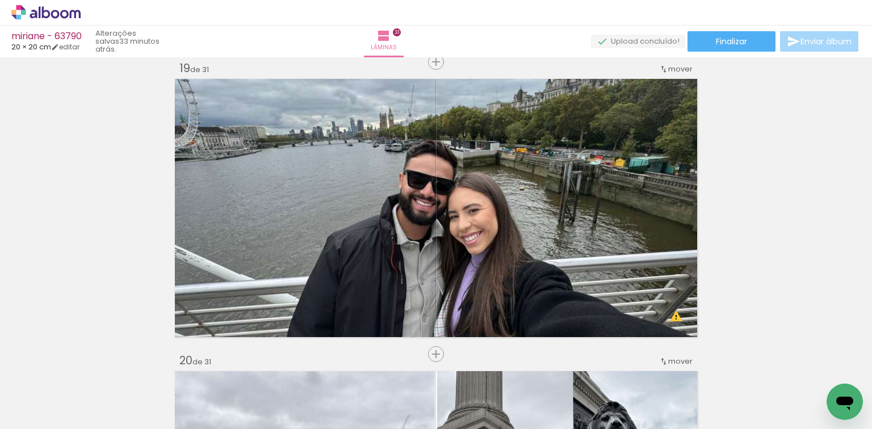
scroll to position [0, 3040]
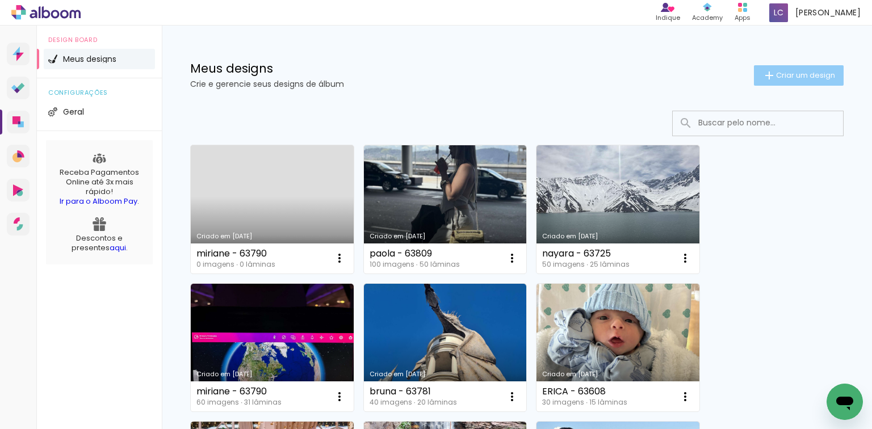
click at [807, 74] on span "Criar um design" at bounding box center [805, 75] width 59 height 7
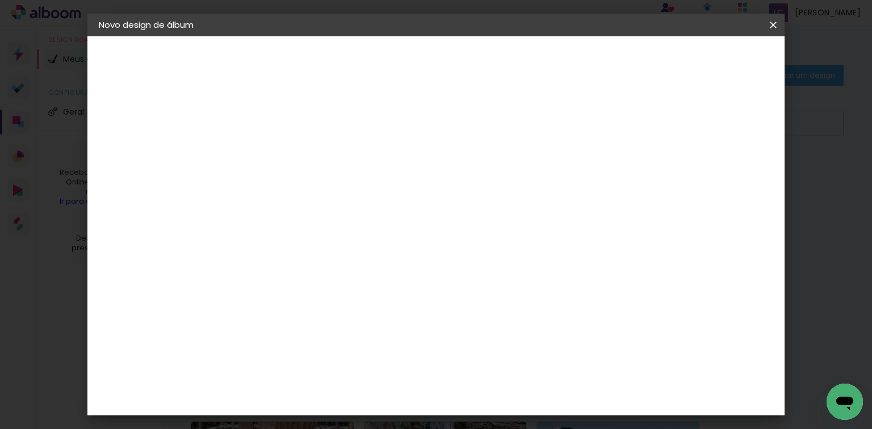
click at [288, 164] on paper-input-container "Título do álbum" at bounding box center [285, 153] width 8 height 29
type input "bruna - 63781"
type paper-input "bruna - 63781"
click at [0, 0] on slot "Avançar" at bounding box center [0, 0] width 0 height 0
click at [497, 159] on div at bounding box center [442, 152] width 109 height 15
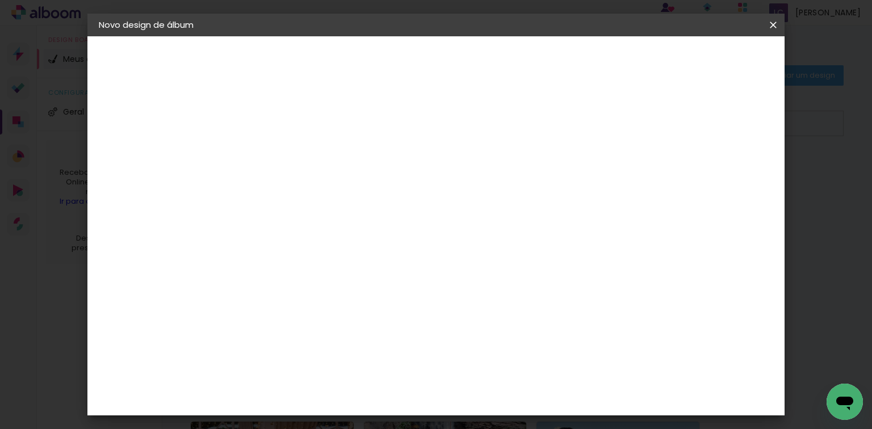
click at [497, 158] on div at bounding box center [442, 152] width 109 height 15
click at [497, 174] on paper-item "Tamanho Livre" at bounding box center [442, 172] width 109 height 25
click at [0, 0] on slot "Avançar" at bounding box center [0, 0] width 0 height 0
click at [507, 349] on input "60" at bounding box center [500, 347] width 30 height 17
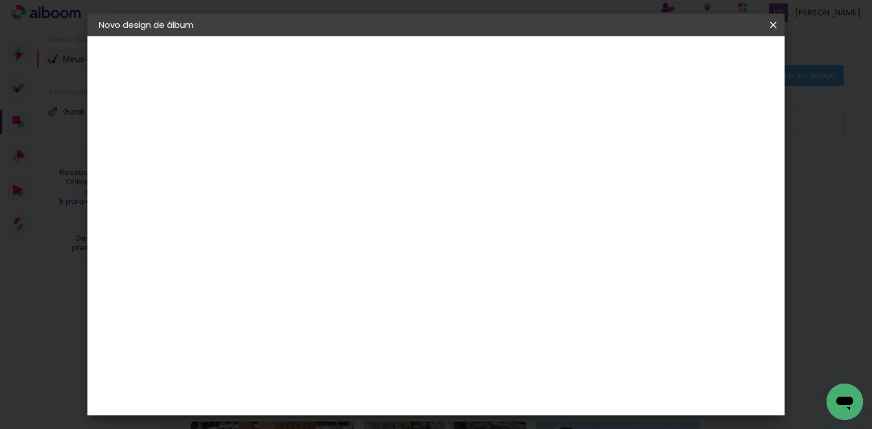
click at [507, 349] on input "60" at bounding box center [500, 347] width 30 height 17
type input "40,6"
type paper-input "40,6"
click at [290, 329] on input "30" at bounding box center [288, 333] width 30 height 17
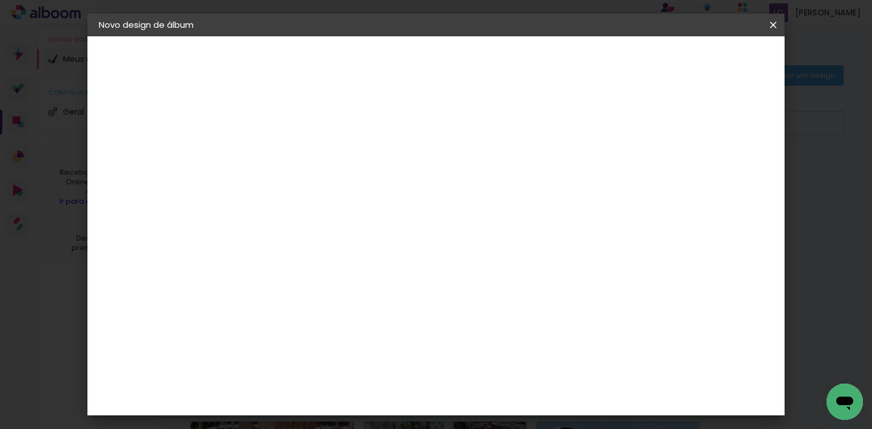
click at [290, 329] on input "30" at bounding box center [288, 333] width 30 height 17
type input "20,3"
type paper-input "20,3"
type input "4"
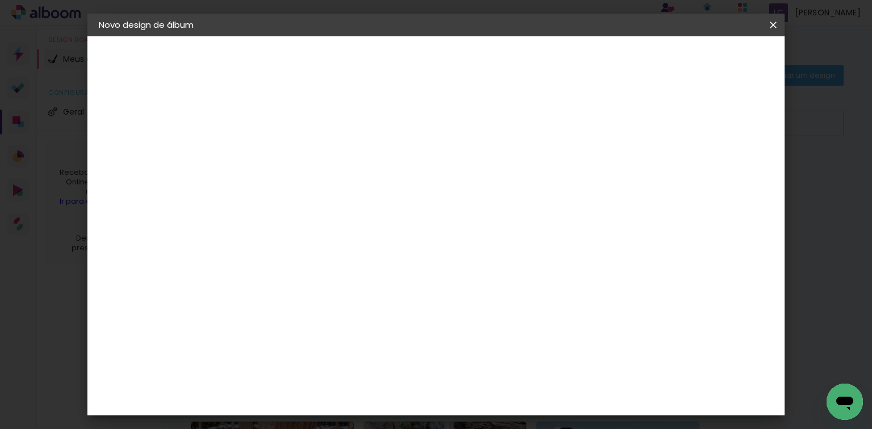
type paper-input "4"
click at [719, 174] on input "4" at bounding box center [714, 171] width 20 height 17
type input "3"
type paper-input "3"
click at [719, 174] on input "3" at bounding box center [714, 171] width 20 height 17
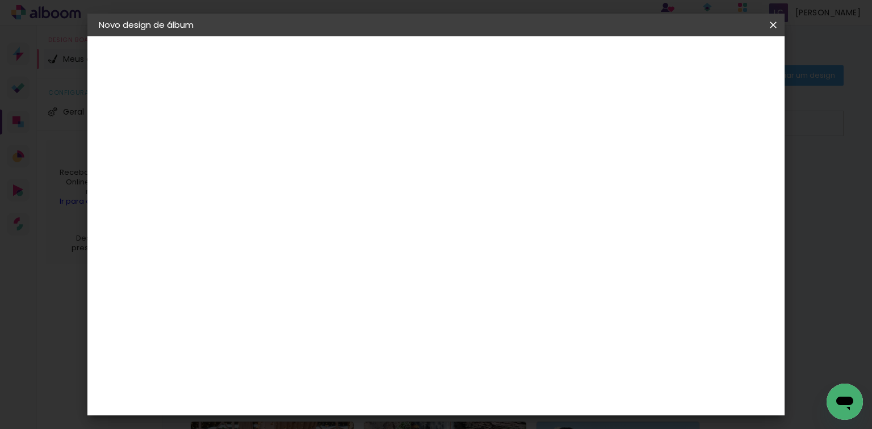
type input "2"
type paper-input "2"
click at [719, 174] on input "2" at bounding box center [720, 171] width 20 height 17
click at [704, 64] on span "Iniciar design" at bounding box center [678, 60] width 52 height 8
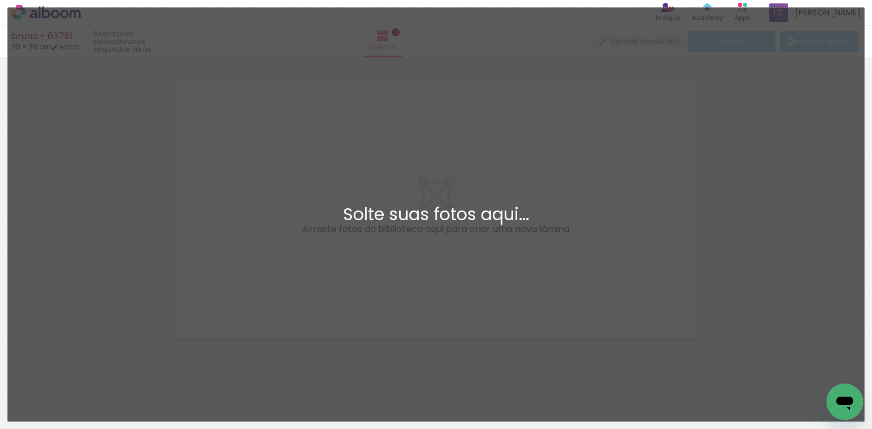
scroll to position [14, 0]
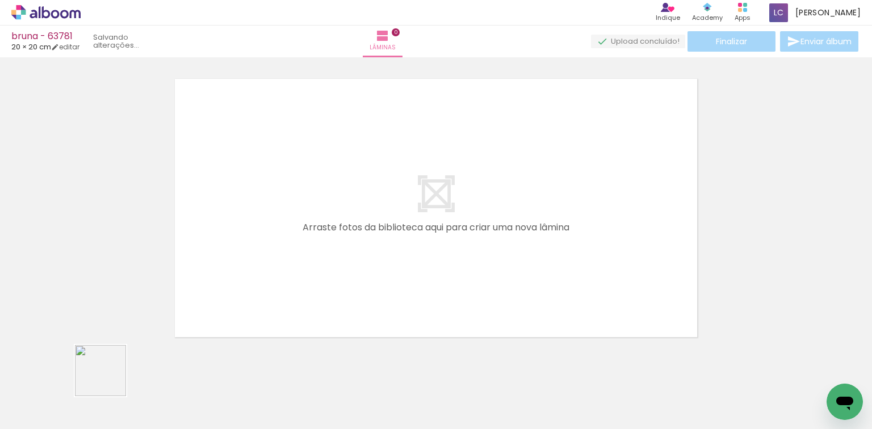
drag, startPoint x: 109, startPoint y: 379, endPoint x: 219, endPoint y: 372, distance: 110.4
click at [248, 249] on quentale-workspace at bounding box center [436, 214] width 872 height 429
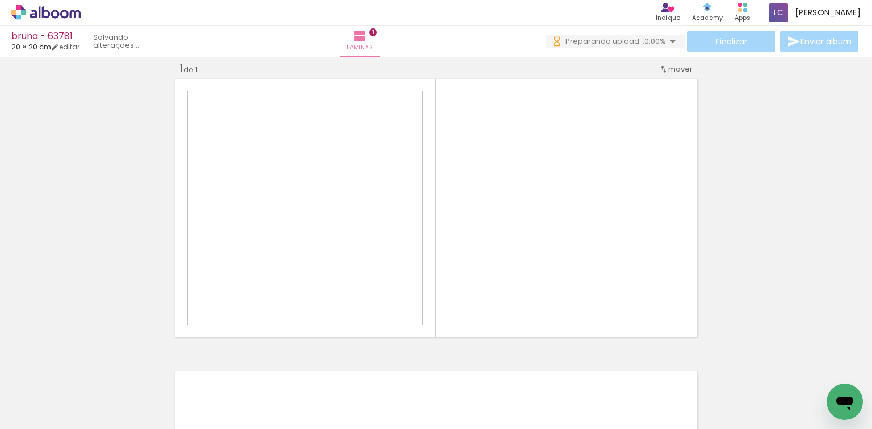
click at [286, 270] on quentale-workspace at bounding box center [436, 214] width 872 height 429
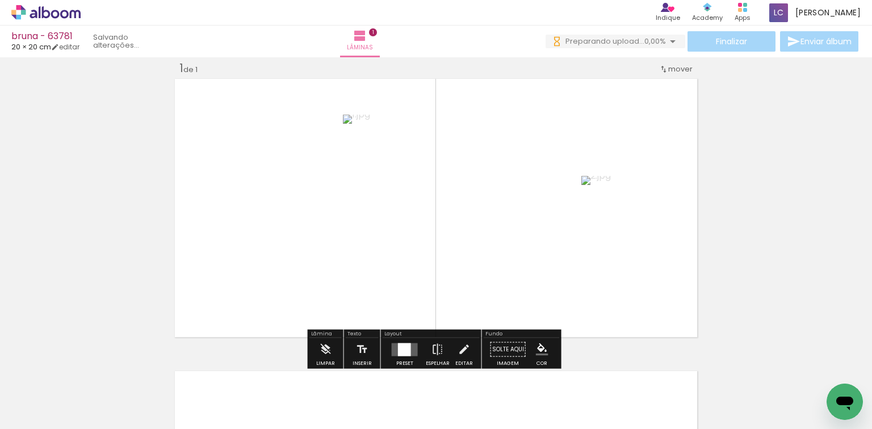
drag, startPoint x: 400, startPoint y: 343, endPoint x: 726, endPoint y: 232, distance: 344.4
click at [400, 344] on div at bounding box center [404, 349] width 13 height 13
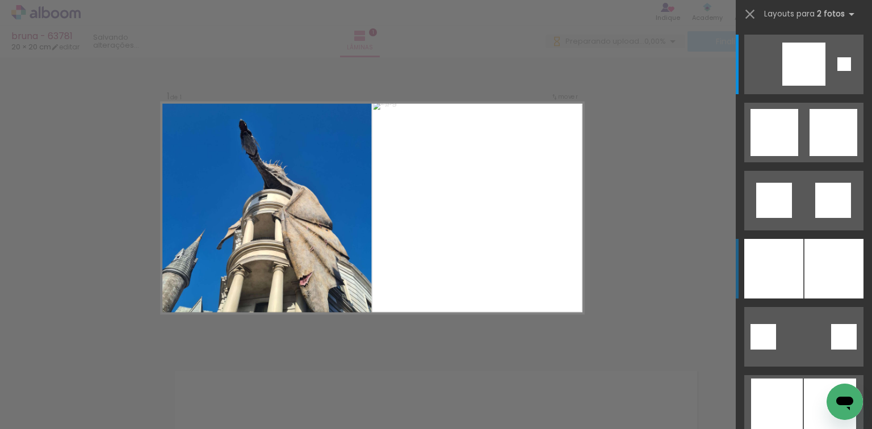
click at [821, 257] on div at bounding box center [834, 269] width 59 height 60
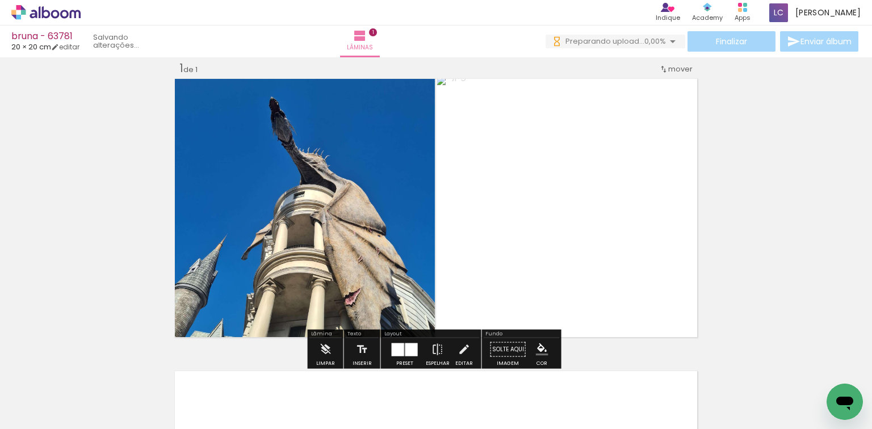
scroll to position [197, 0]
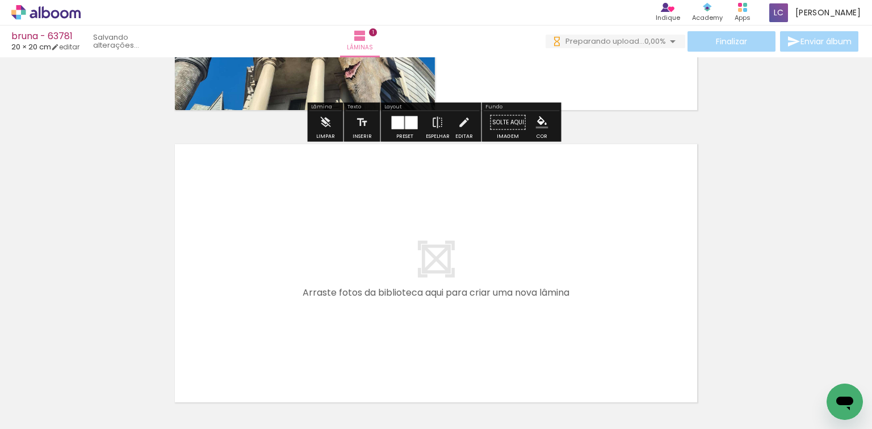
drag, startPoint x: 234, startPoint y: 383, endPoint x: 323, endPoint y: 378, distance: 88.8
click at [275, 309] on quentale-workspace at bounding box center [436, 214] width 872 height 429
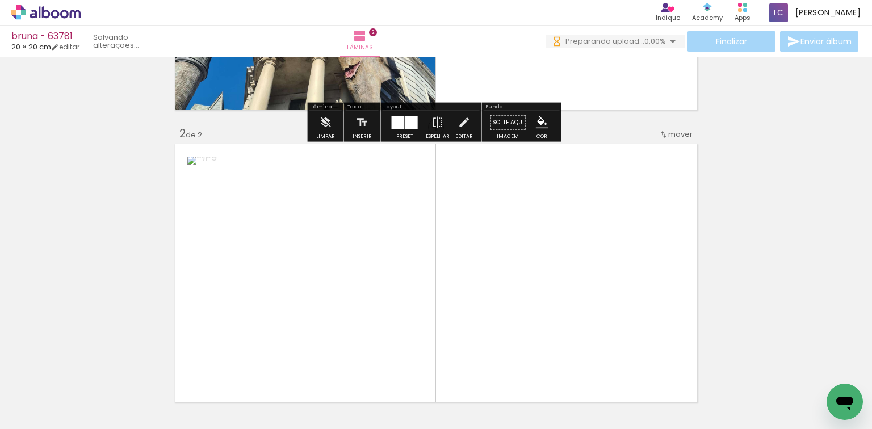
drag, startPoint x: 319, startPoint y: 386, endPoint x: 370, endPoint y: 349, distance: 63.4
click at [354, 291] on quentale-workspace at bounding box center [436, 214] width 872 height 429
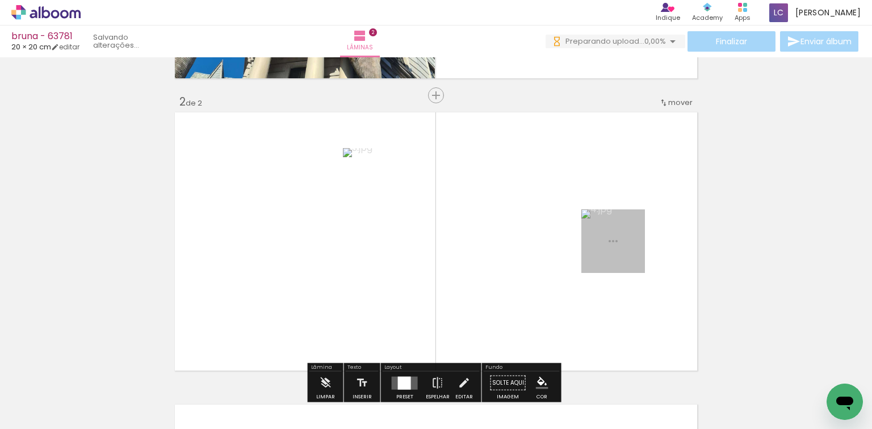
scroll to position [307, 0]
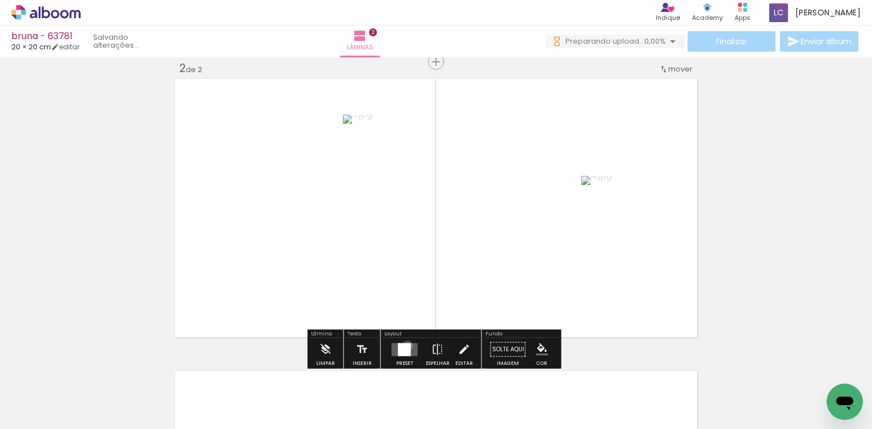
click at [405, 345] on div at bounding box center [404, 349] width 13 height 13
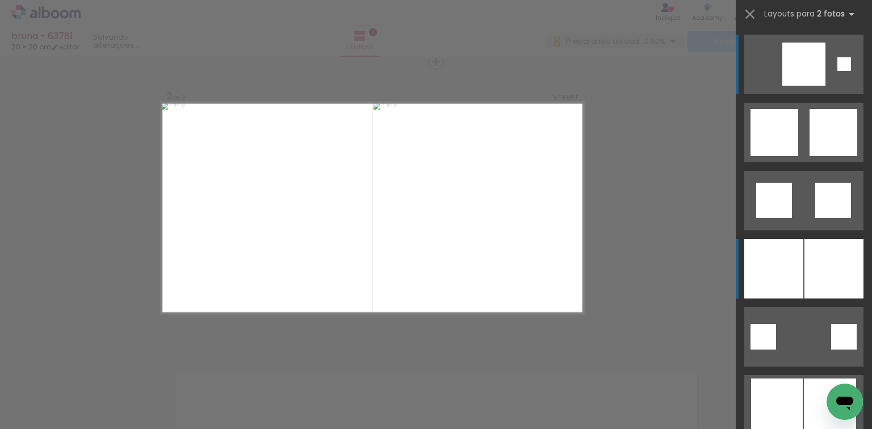
scroll to position [0, 0]
click at [809, 268] on div at bounding box center [834, 269] width 59 height 60
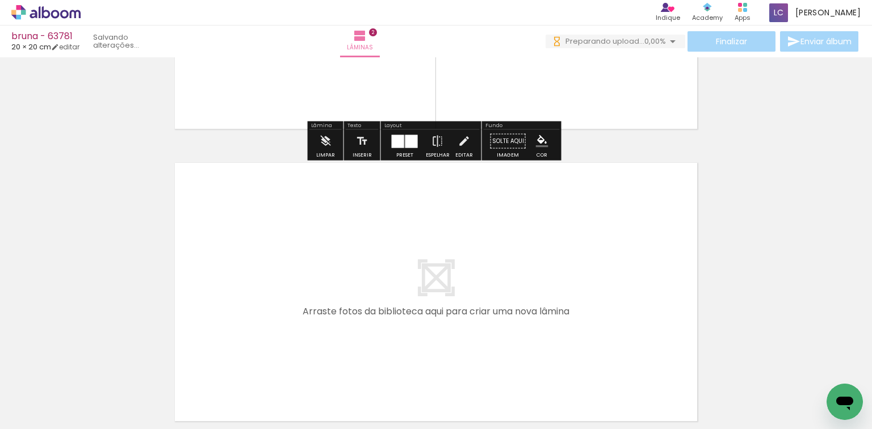
scroll to position [534, 0]
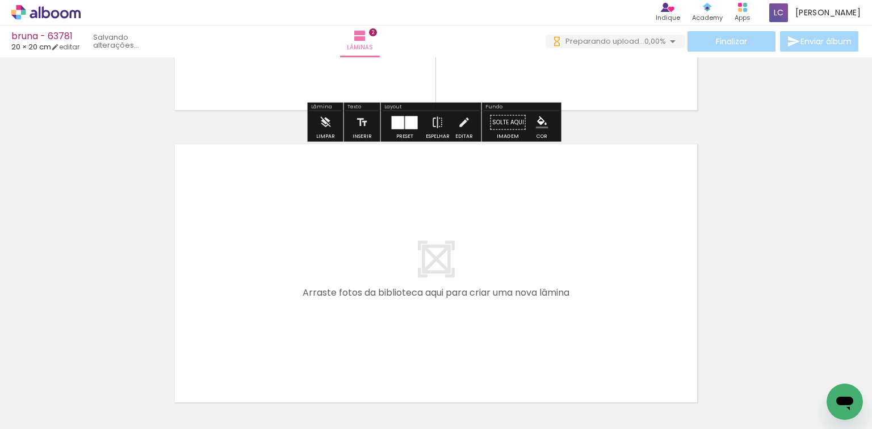
click at [390, 338] on quentale-workspace at bounding box center [436, 214] width 872 height 429
click at [445, 313] on quentale-workspace at bounding box center [436, 214] width 872 height 429
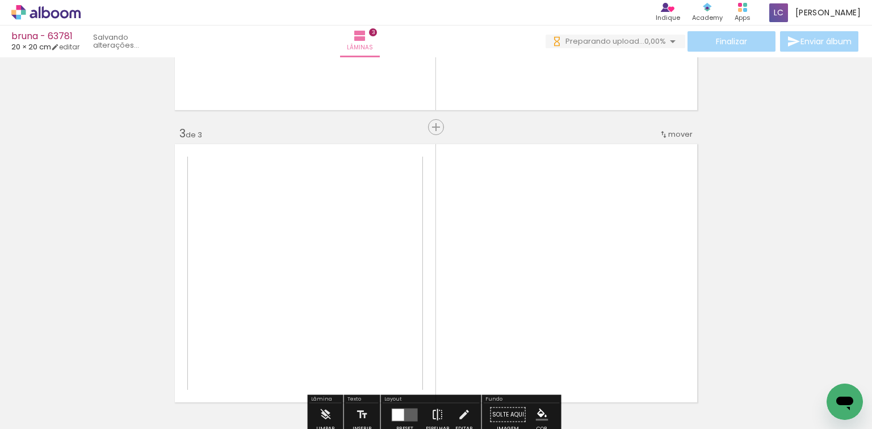
scroll to position [599, 0]
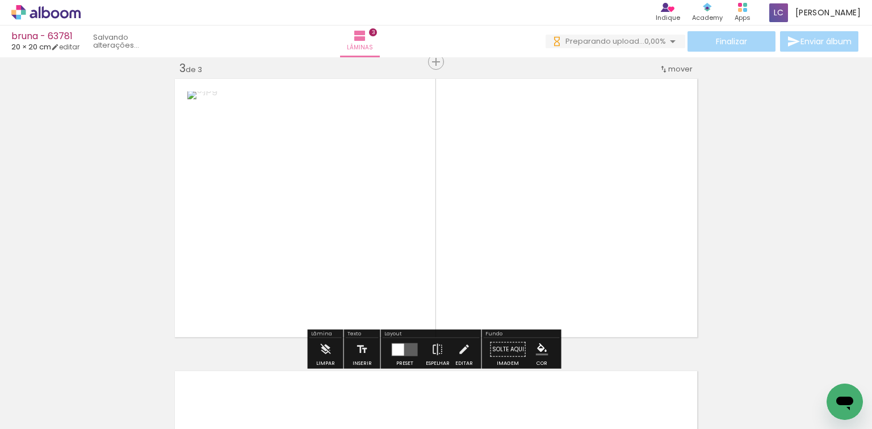
drag, startPoint x: 448, startPoint y: 372, endPoint x: 437, endPoint y: 293, distance: 79.7
click at [459, 279] on quentale-workspace at bounding box center [436, 214] width 872 height 429
click at [401, 346] on div at bounding box center [404, 349] width 13 height 13
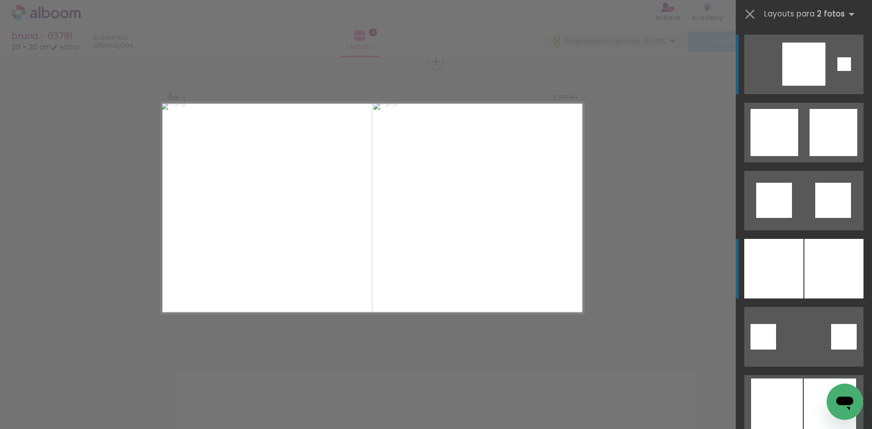
click at [832, 267] on div at bounding box center [834, 269] width 59 height 60
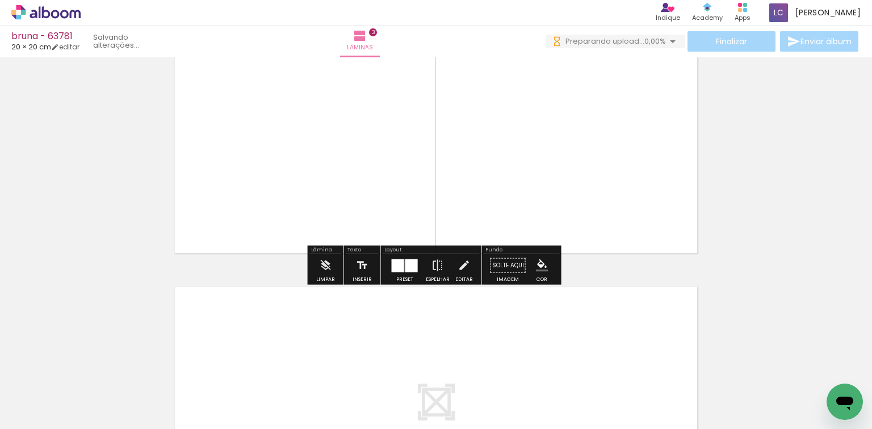
scroll to position [826, 0]
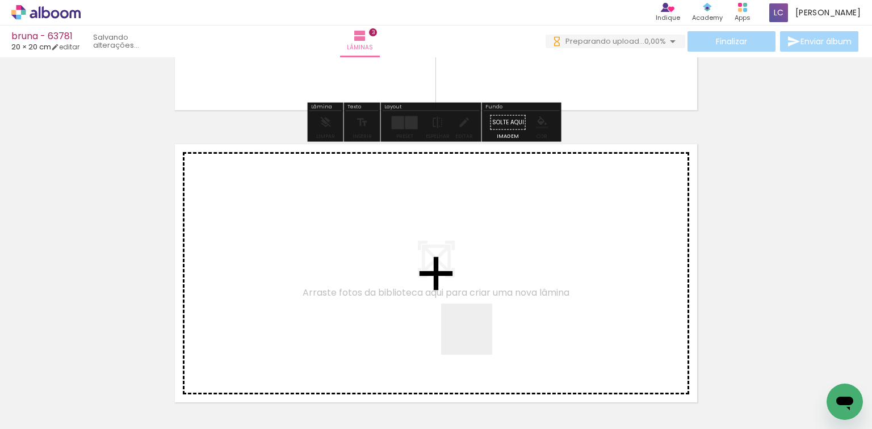
drag, startPoint x: 475, startPoint y: 338, endPoint x: 555, endPoint y: 405, distance: 104.0
click at [493, 320] on quentale-workspace at bounding box center [436, 214] width 872 height 429
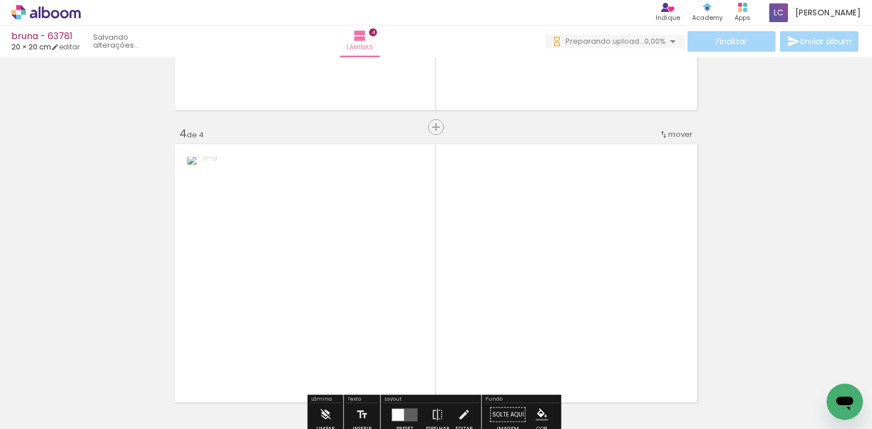
click at [507, 283] on quentale-workspace at bounding box center [436, 214] width 872 height 429
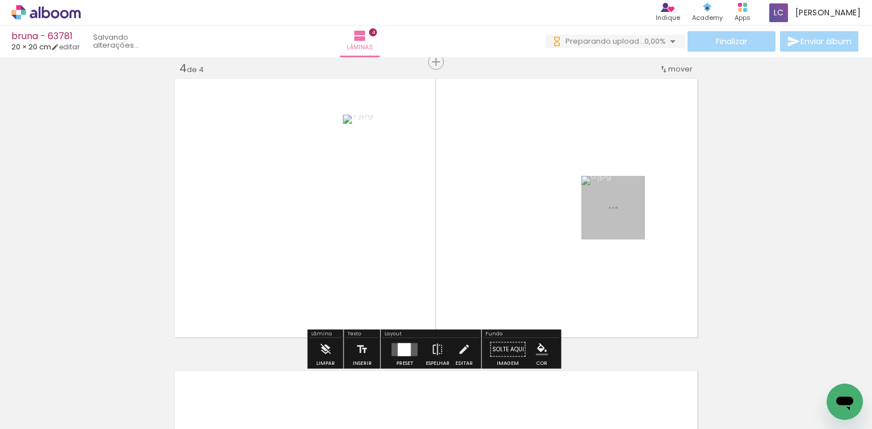
scroll to position [0, 0]
click at [398, 345] on div at bounding box center [404, 349] width 13 height 13
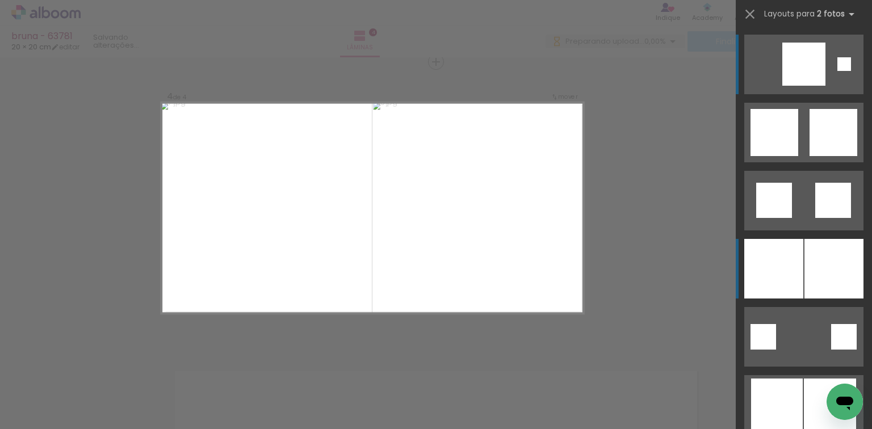
click at [819, 259] on div at bounding box center [834, 269] width 59 height 60
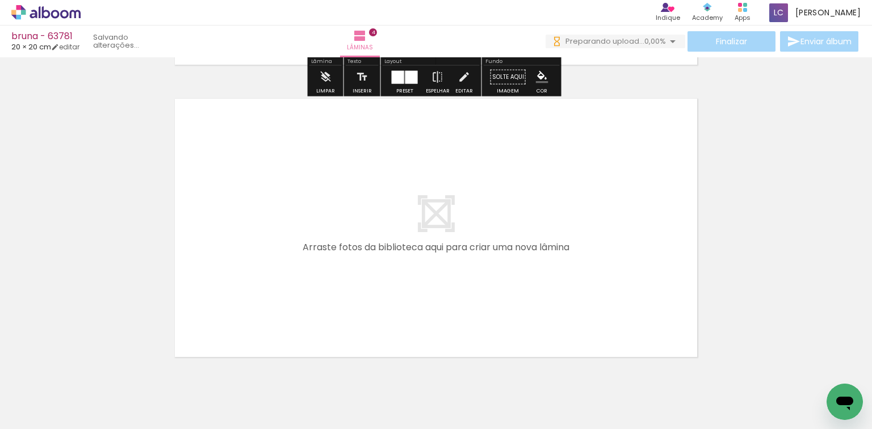
drag, startPoint x: 632, startPoint y: 384, endPoint x: 707, endPoint y: 379, distance: 75.1
click at [609, 299] on quentale-workspace at bounding box center [436, 214] width 872 height 429
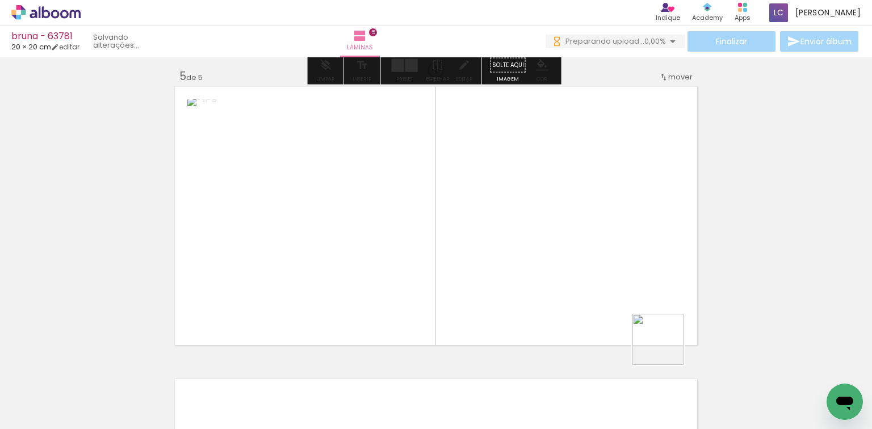
drag, startPoint x: 667, startPoint y: 348, endPoint x: 447, endPoint y: 311, distance: 222.3
click at [570, 260] on quentale-workspace at bounding box center [436, 214] width 872 height 429
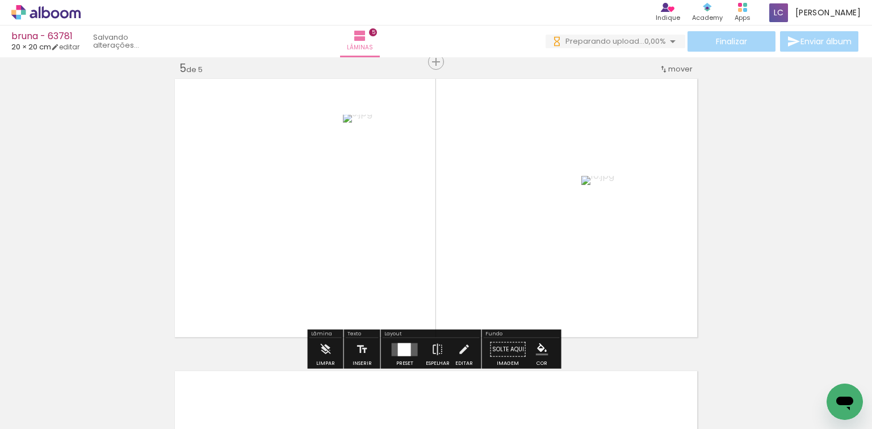
scroll to position [1184, 0]
click at [394, 340] on div at bounding box center [405, 349] width 31 height 23
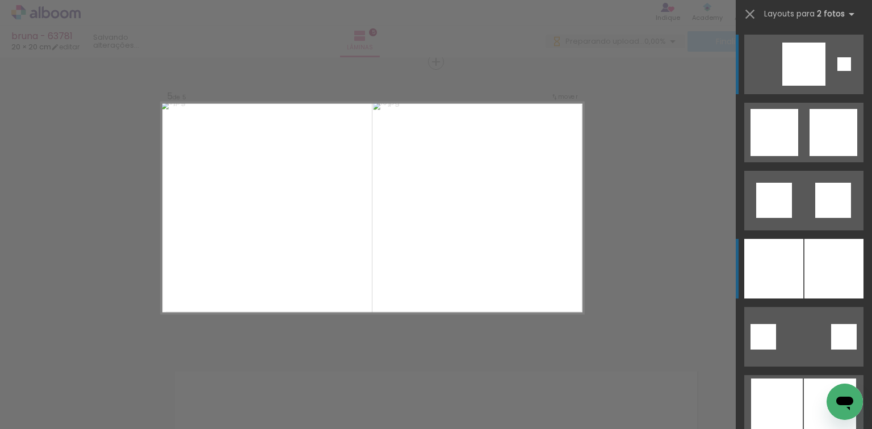
click at [780, 269] on div at bounding box center [773, 269] width 59 height 60
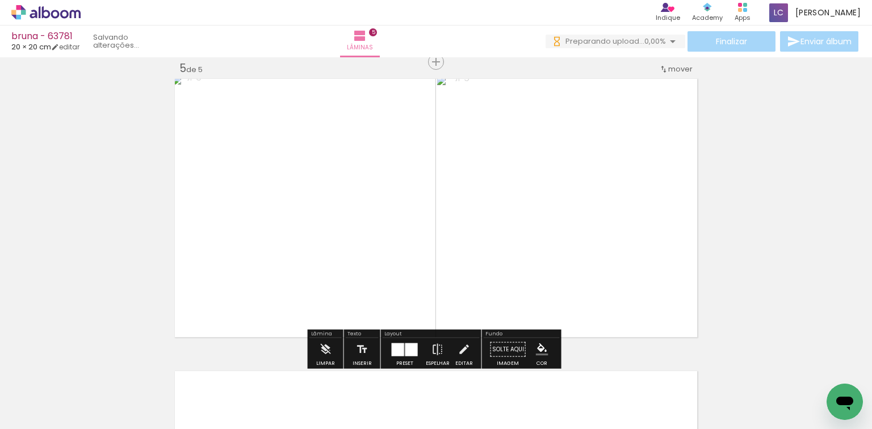
scroll to position [0, 379]
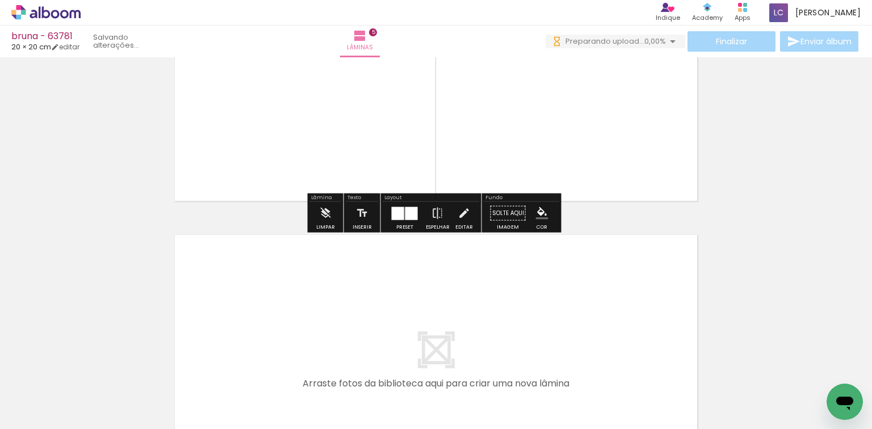
drag, startPoint x: 386, startPoint y: 376, endPoint x: 443, endPoint y: 403, distance: 63.5
click at [409, 318] on quentale-workspace at bounding box center [436, 214] width 872 height 429
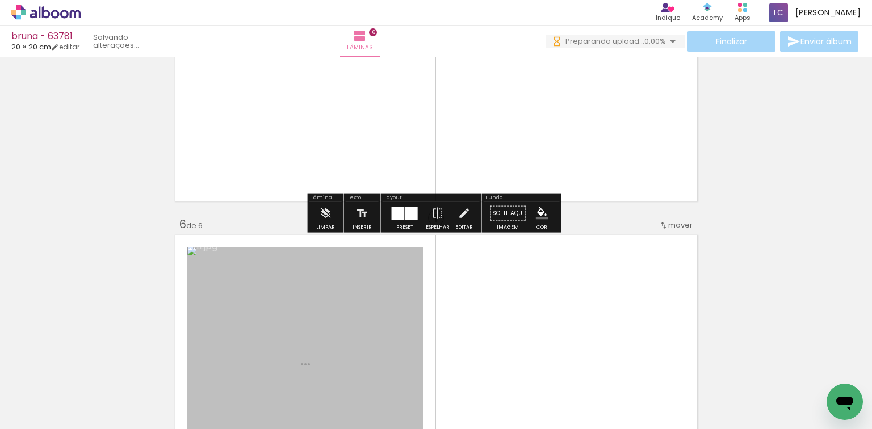
click at [447, 290] on quentale-workspace at bounding box center [436, 214] width 872 height 429
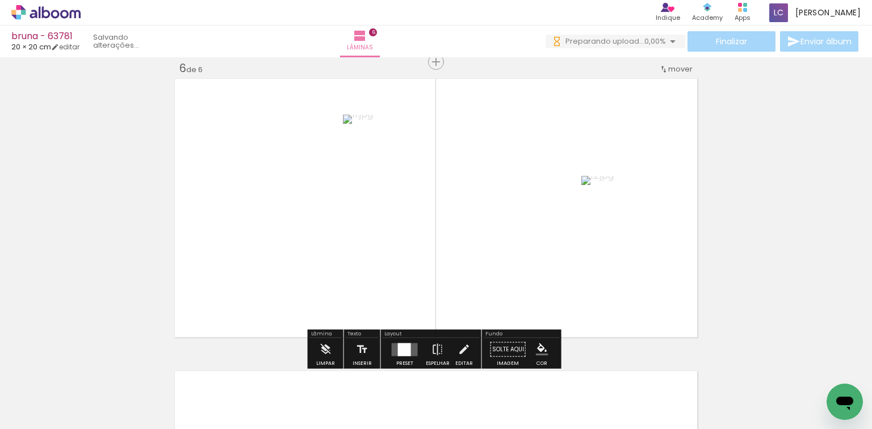
scroll to position [1476, 0]
drag, startPoint x: 404, startPoint y: 350, endPoint x: 702, endPoint y: 262, distance: 311.4
click at [403, 349] on div at bounding box center [404, 349] width 13 height 13
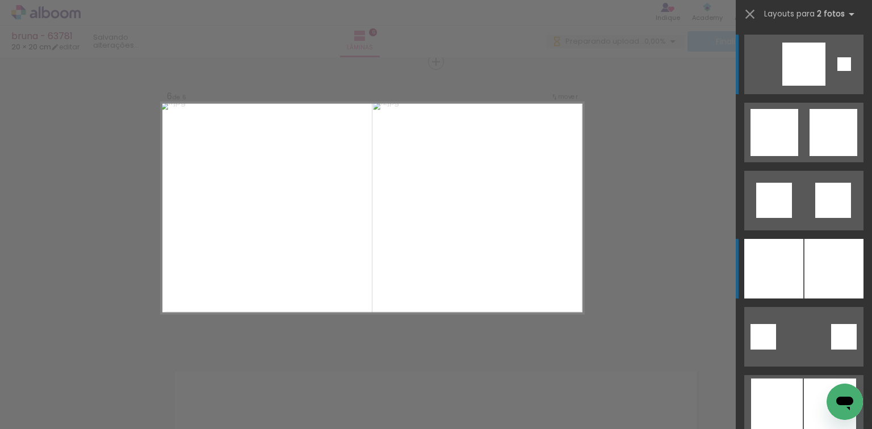
click at [859, 262] on div at bounding box center [834, 269] width 59 height 60
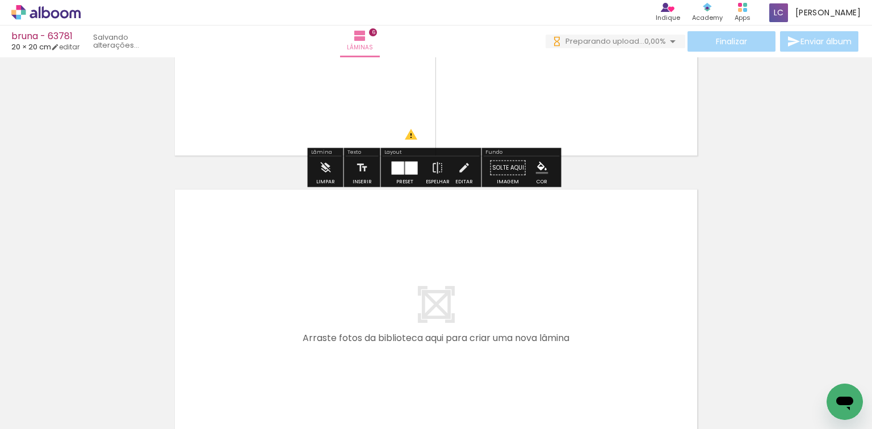
drag, startPoint x: 523, startPoint y: 383, endPoint x: 568, endPoint y: 379, distance: 45.0
click at [495, 271] on quentale-workspace at bounding box center [436, 214] width 872 height 429
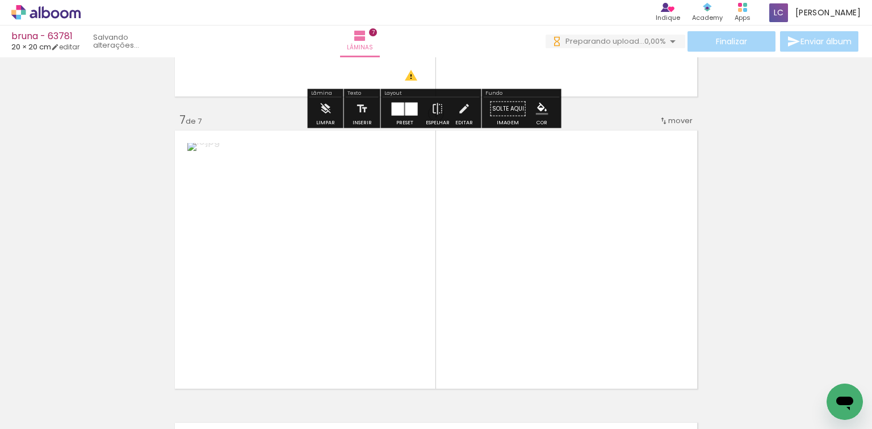
drag, startPoint x: 578, startPoint y: 391, endPoint x: 322, endPoint y: 313, distance: 267.5
click at [534, 288] on quentale-workspace at bounding box center [436, 214] width 872 height 429
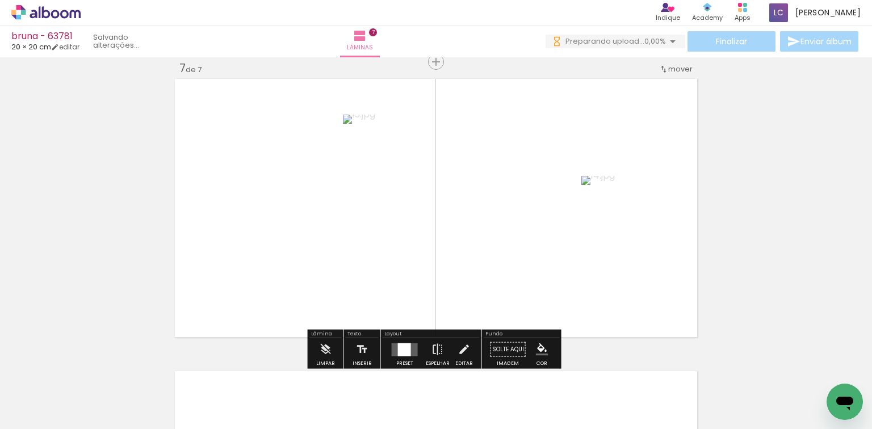
scroll to position [1769, 0]
drag, startPoint x: 388, startPoint y: 347, endPoint x: 395, endPoint y: 345, distance: 7.6
click at [395, 345] on div at bounding box center [405, 349] width 31 height 23
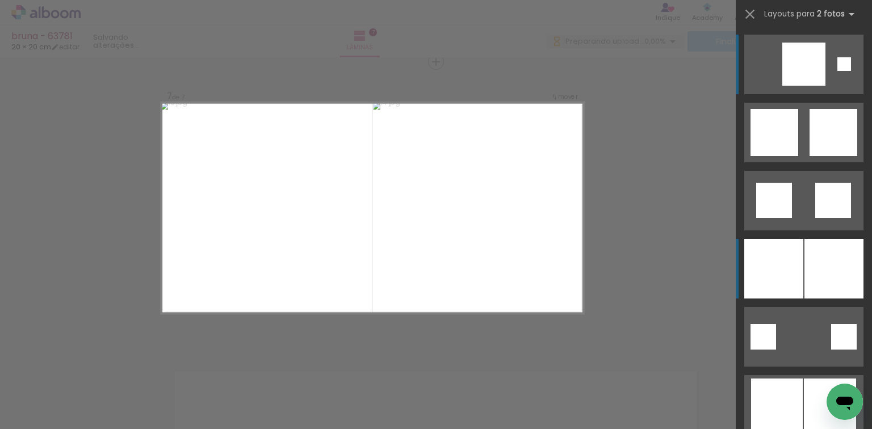
click at [811, 262] on div at bounding box center [834, 269] width 59 height 60
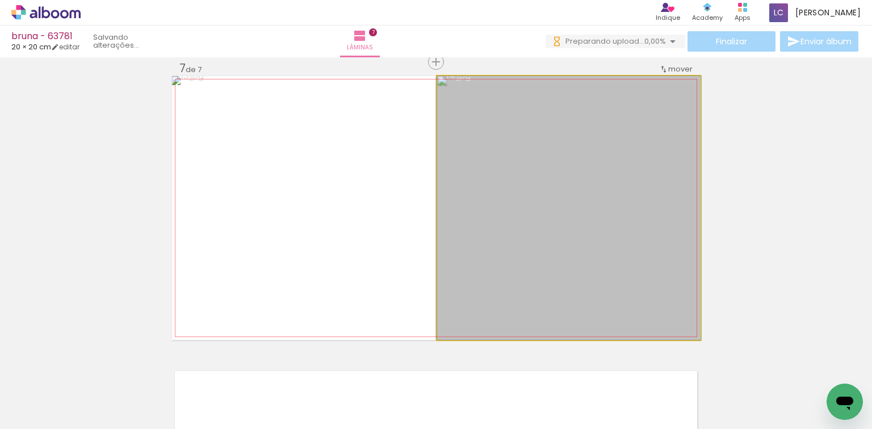
drag, startPoint x: 572, startPoint y: 212, endPoint x: 582, endPoint y: 251, distance: 39.8
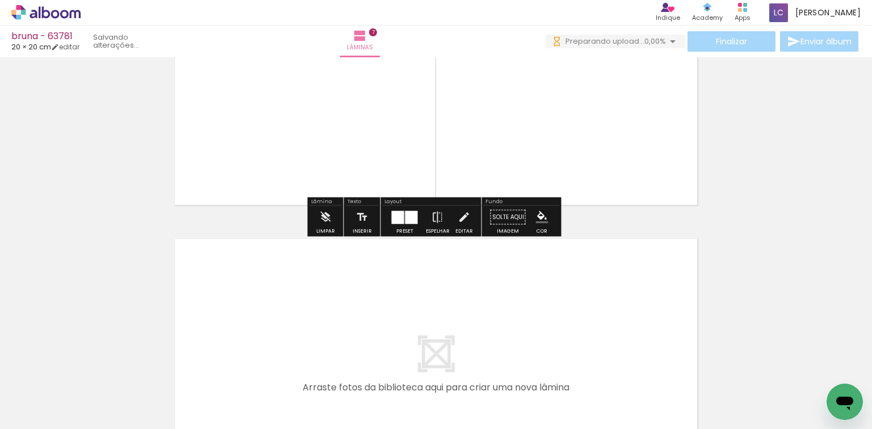
scroll to position [1905, 0]
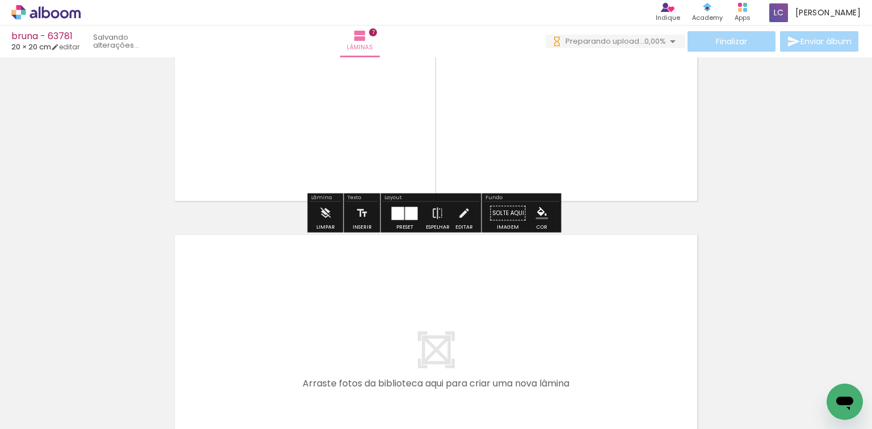
drag, startPoint x: 623, startPoint y: 380, endPoint x: 620, endPoint y: 312, distance: 68.2
click at [620, 312] on quentale-workspace at bounding box center [436, 214] width 872 height 429
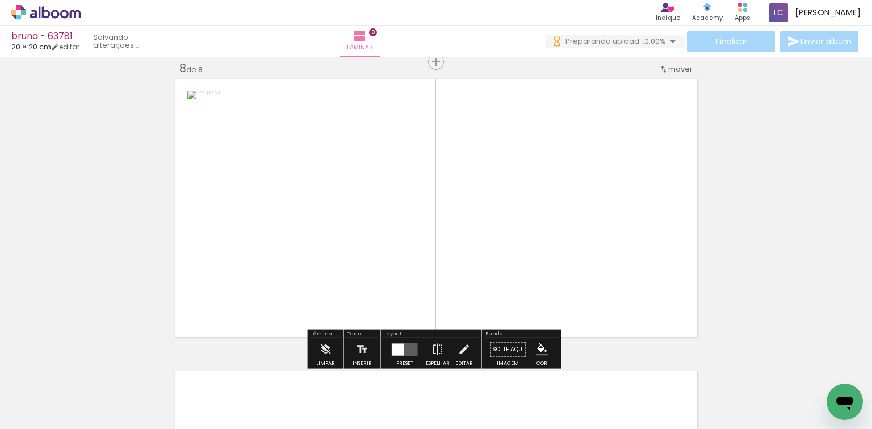
scroll to position [0, 618]
drag, startPoint x: 452, startPoint y: 396, endPoint x: 462, endPoint y: 330, distance: 66.7
click at [465, 257] on quentale-workspace at bounding box center [436, 214] width 872 height 429
click at [403, 336] on div "Layout" at bounding box center [431, 335] width 97 height 7
click at [404, 346] on div at bounding box center [404, 349] width 13 height 13
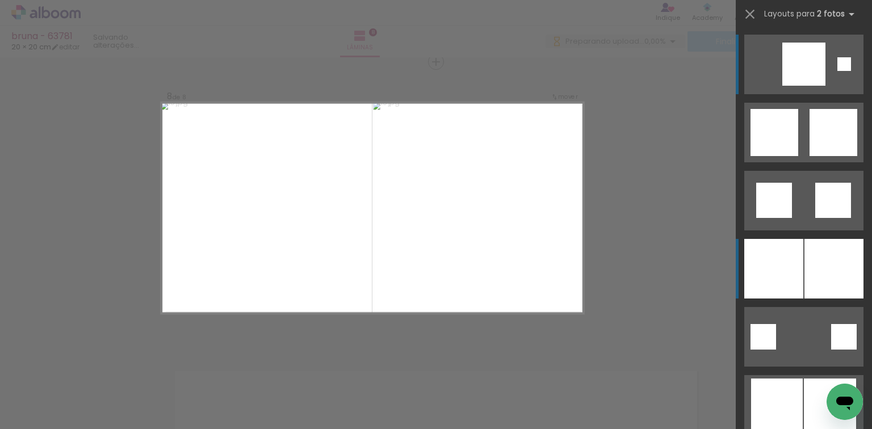
click at [781, 270] on div at bounding box center [773, 269] width 59 height 60
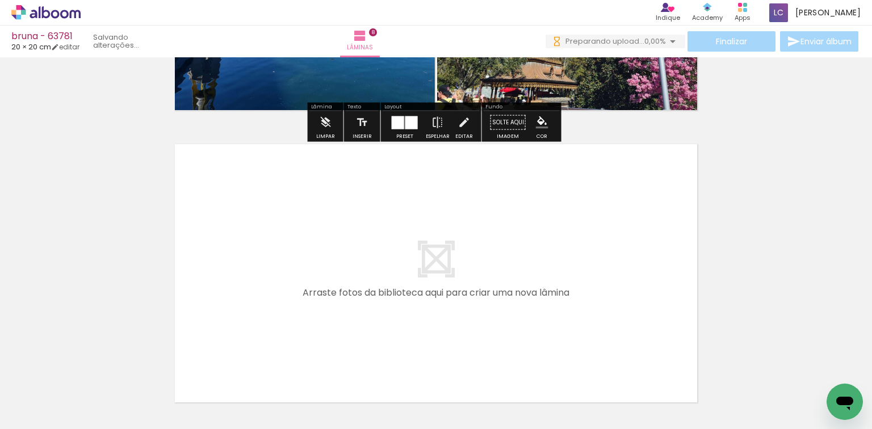
drag, startPoint x: 518, startPoint y: 393, endPoint x: 564, endPoint y: 395, distance: 46.6
click at [526, 284] on quentale-workspace at bounding box center [436, 214] width 872 height 429
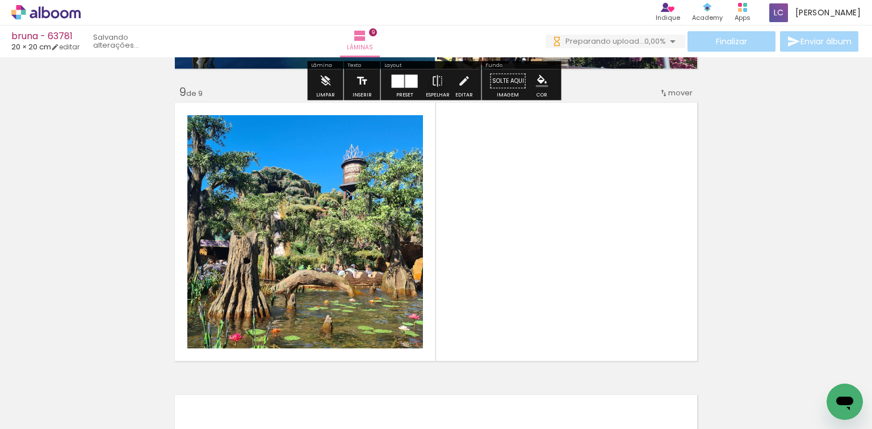
click at [544, 279] on quentale-workspace at bounding box center [436, 214] width 872 height 429
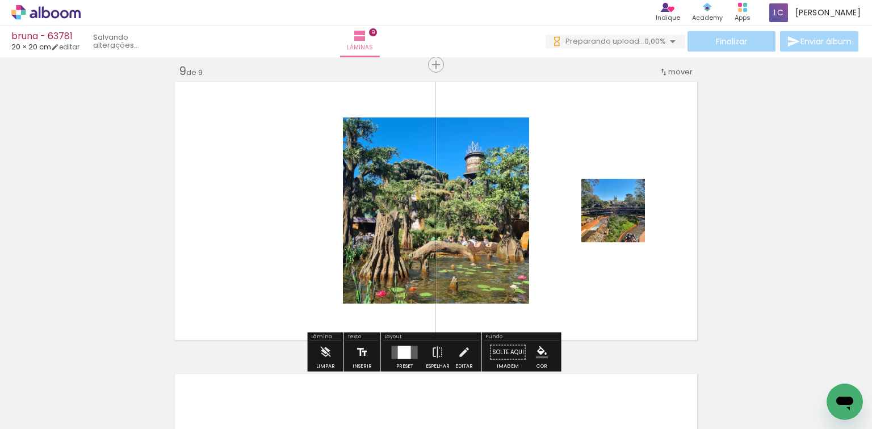
scroll to position [2354, 0]
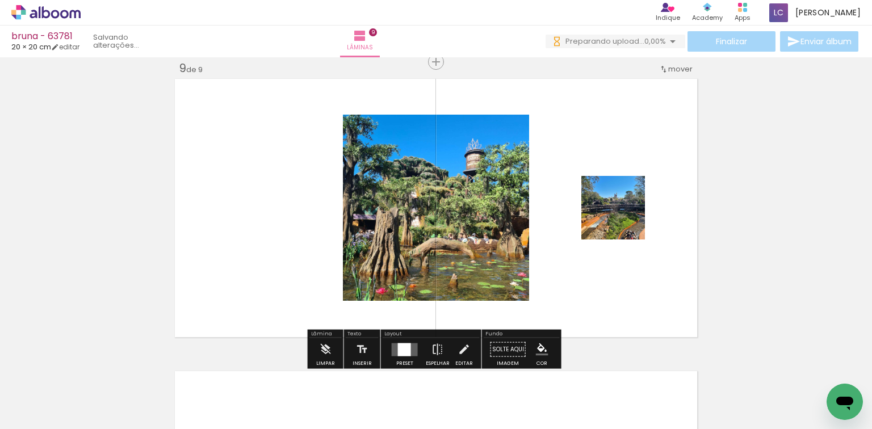
drag, startPoint x: 398, startPoint y: 354, endPoint x: 438, endPoint y: 332, distance: 46.0
click at [399, 353] on div at bounding box center [404, 349] width 13 height 13
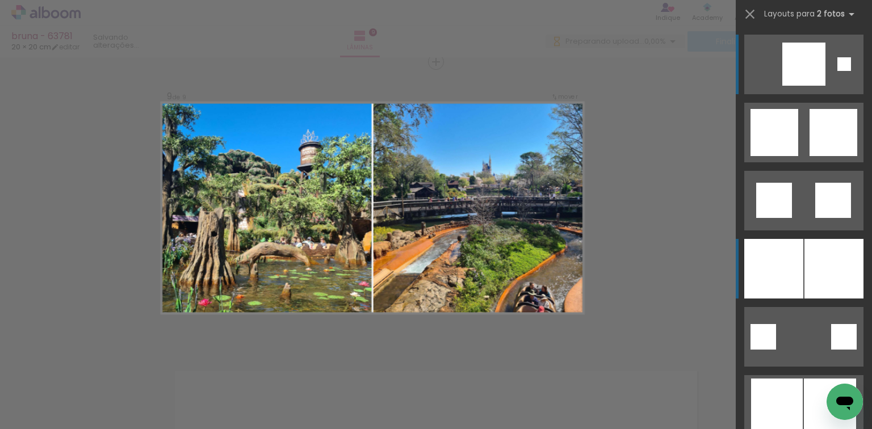
click at [780, 260] on div at bounding box center [773, 269] width 59 height 60
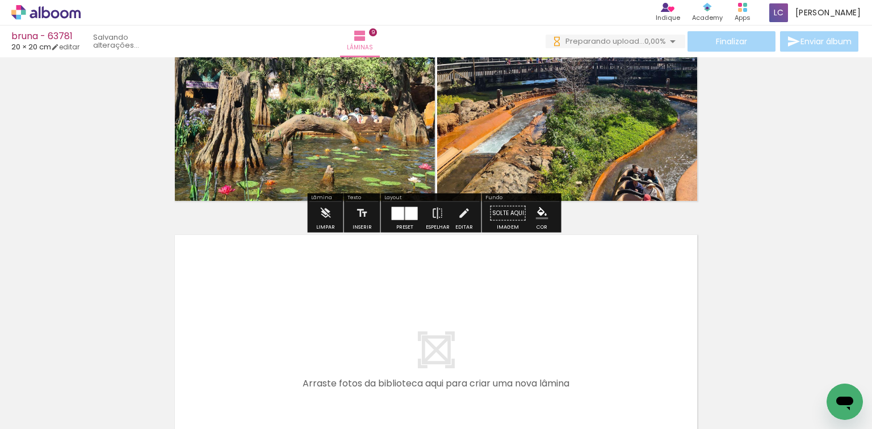
drag, startPoint x: 614, startPoint y: 419, endPoint x: 563, endPoint y: 299, distance: 131.0
click at [563, 299] on quentale-workspace at bounding box center [436, 214] width 872 height 429
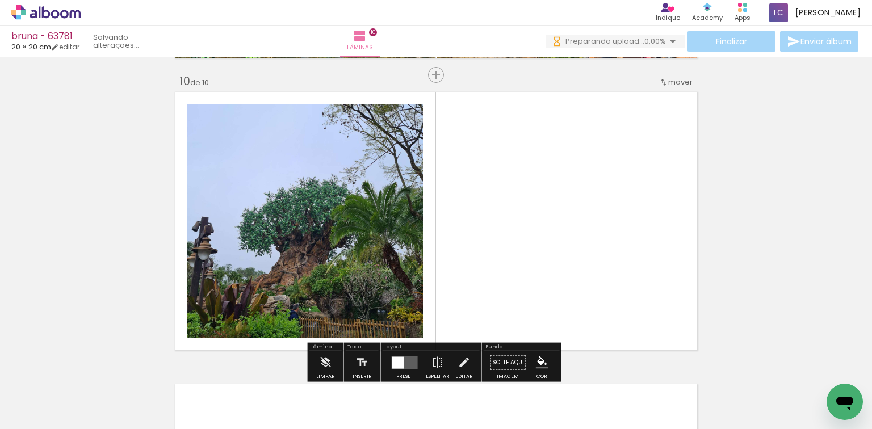
scroll to position [2646, 0]
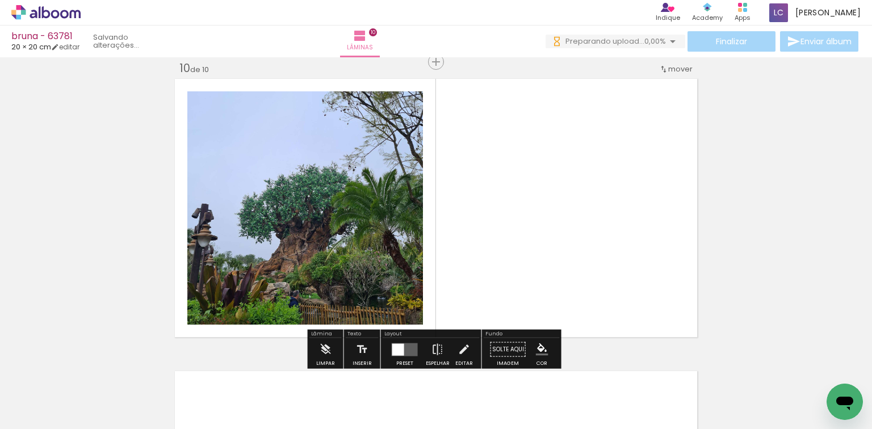
drag, startPoint x: 686, startPoint y: 348, endPoint x: 425, endPoint y: 304, distance: 264.8
click at [610, 273] on quentale-workspace at bounding box center [436, 214] width 872 height 429
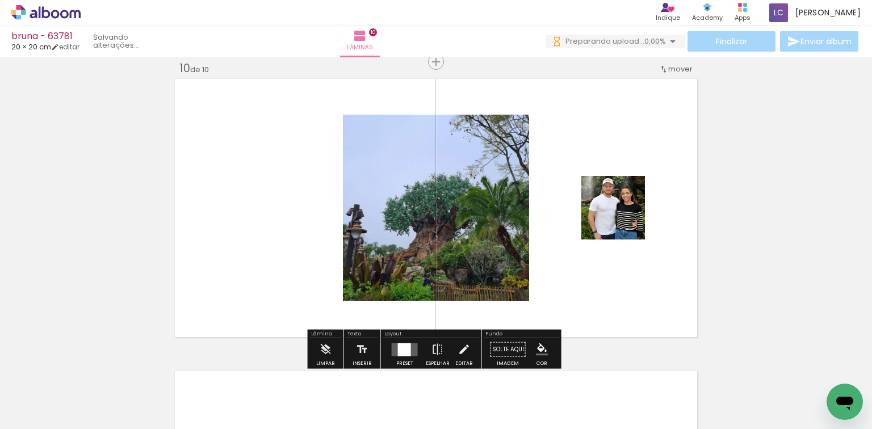
click at [396, 336] on div "Layout" at bounding box center [431, 335] width 97 height 7
click at [418, 340] on paper-button "Preset" at bounding box center [405, 352] width 36 height 29
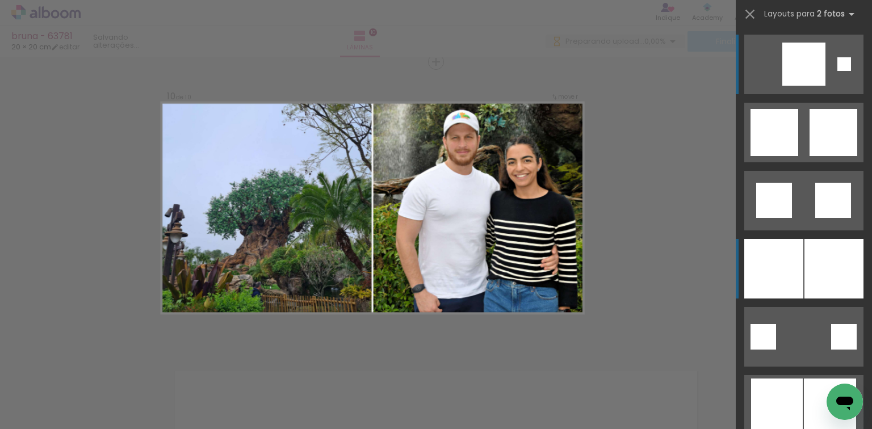
click at [777, 259] on div at bounding box center [773, 269] width 59 height 60
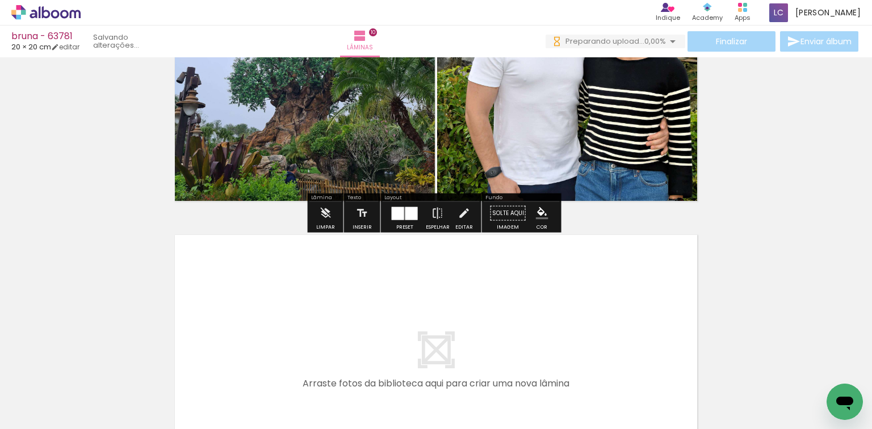
scroll to position [0, 871]
drag, startPoint x: 525, startPoint y: 388, endPoint x: 602, endPoint y: 380, distance: 77.6
click at [520, 343] on quentale-workspace at bounding box center [436, 214] width 872 height 429
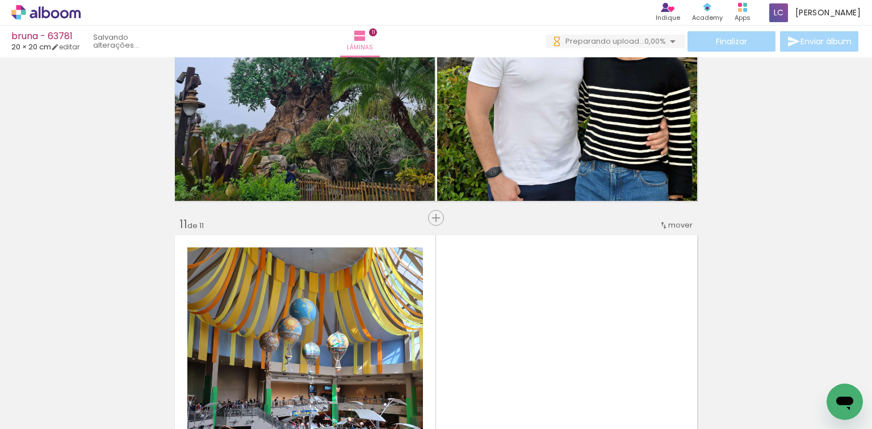
drag, startPoint x: 602, startPoint y: 380, endPoint x: 448, endPoint y: 371, distance: 154.2
click at [581, 345] on quentale-workspace at bounding box center [436, 214] width 872 height 429
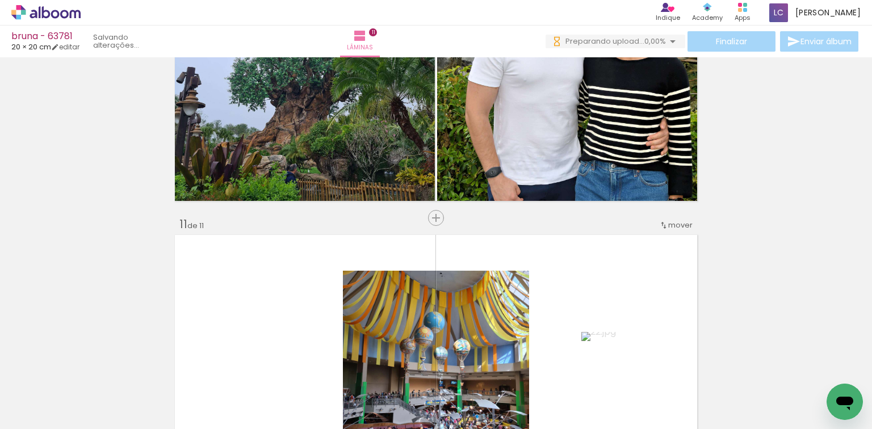
scroll to position [0, 0]
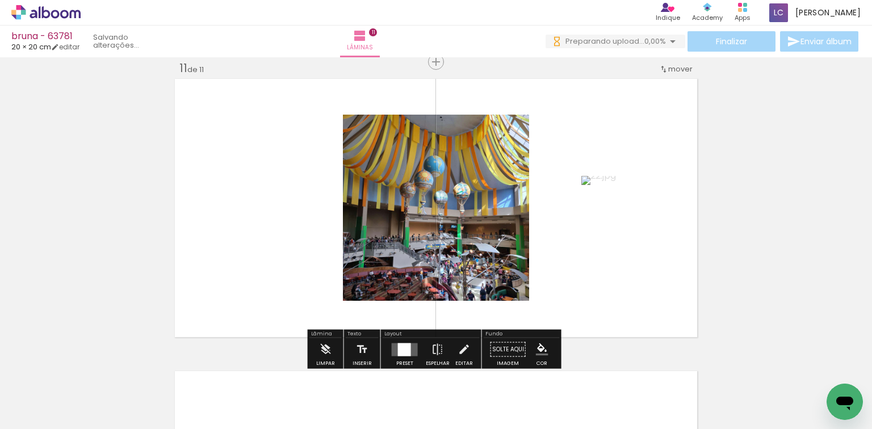
click at [398, 340] on div at bounding box center [405, 349] width 31 height 23
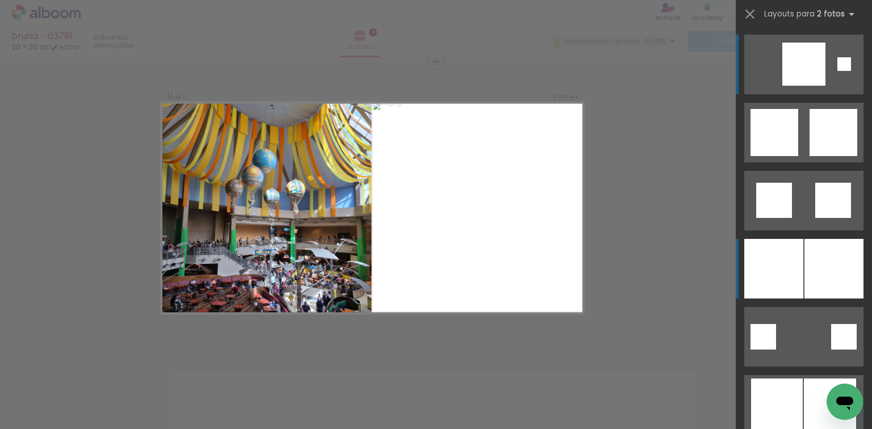
click at [793, 272] on div at bounding box center [773, 269] width 59 height 60
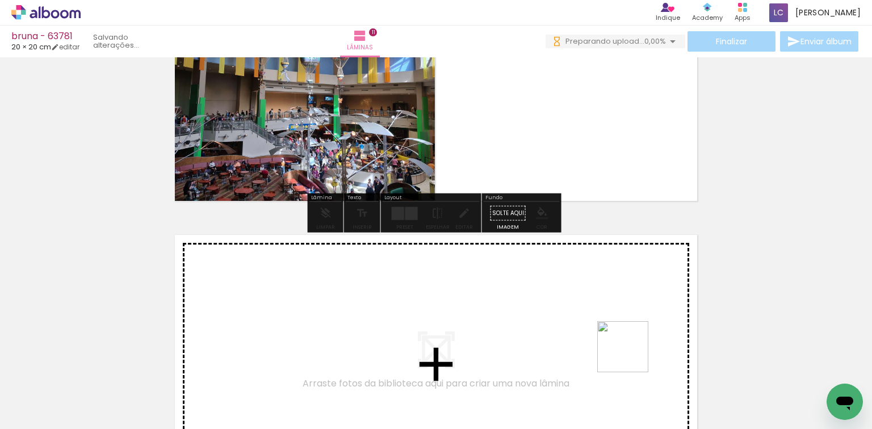
drag, startPoint x: 649, startPoint y: 376, endPoint x: 719, endPoint y: 407, distance: 76.8
click at [601, 334] on quentale-workspace at bounding box center [436, 214] width 872 height 429
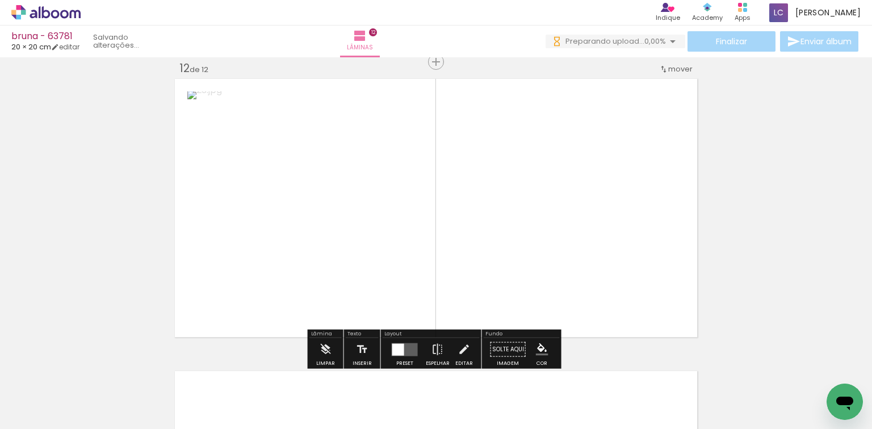
drag, startPoint x: 704, startPoint y: 386, endPoint x: 493, endPoint y: 311, distance: 223.1
click at [609, 305] on quentale-workspace at bounding box center [436, 214] width 872 height 429
click at [405, 348] on div at bounding box center [404, 349] width 13 height 13
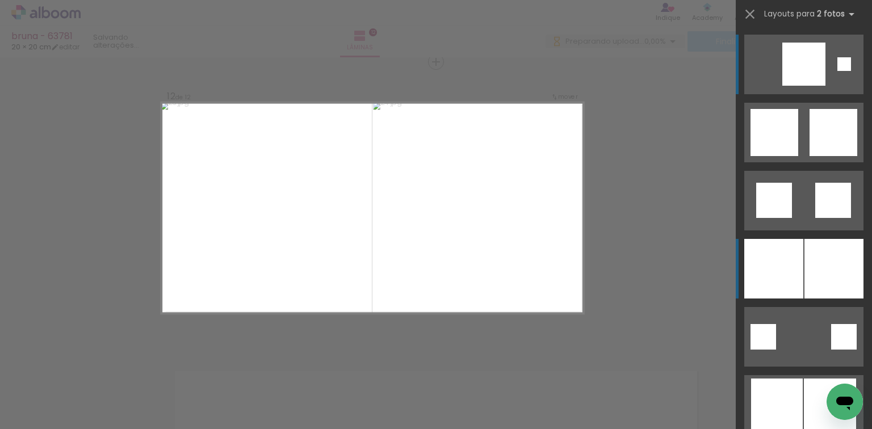
click at [767, 257] on div at bounding box center [773, 269] width 59 height 60
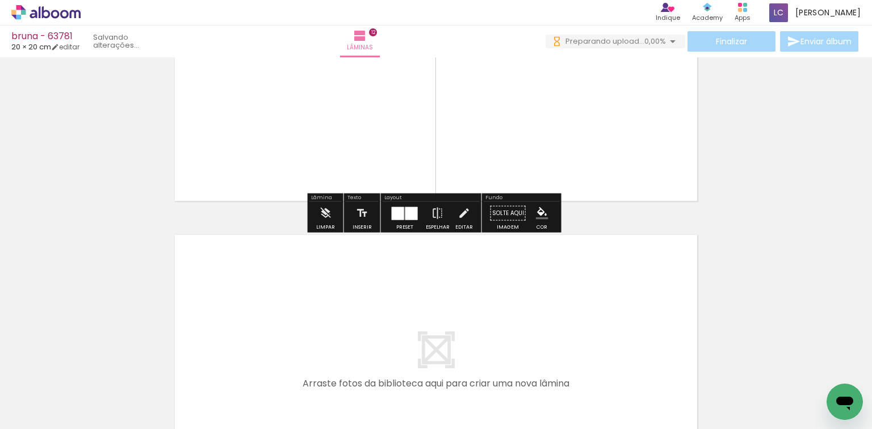
drag, startPoint x: 750, startPoint y: 380, endPoint x: 793, endPoint y: 367, distance: 45.5
click at [529, 301] on quentale-workspace at bounding box center [436, 214] width 872 height 429
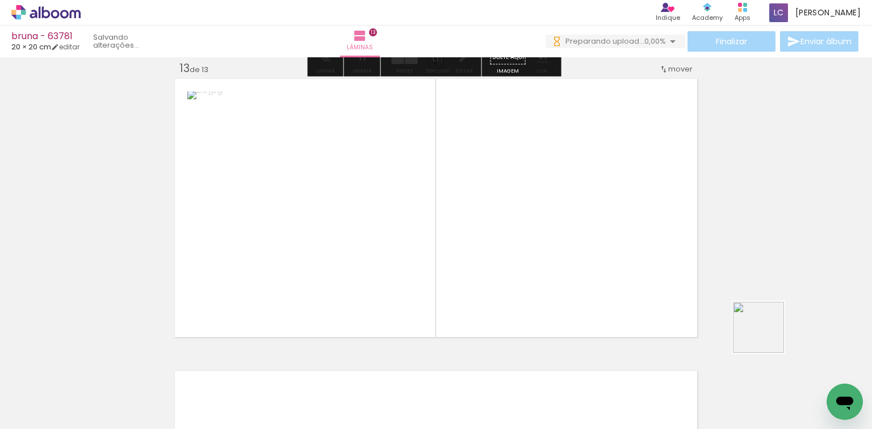
drag, startPoint x: 790, startPoint y: 350, endPoint x: 402, endPoint y: 344, distance: 388.4
click at [525, 266] on quentale-workspace at bounding box center [436, 214] width 872 height 429
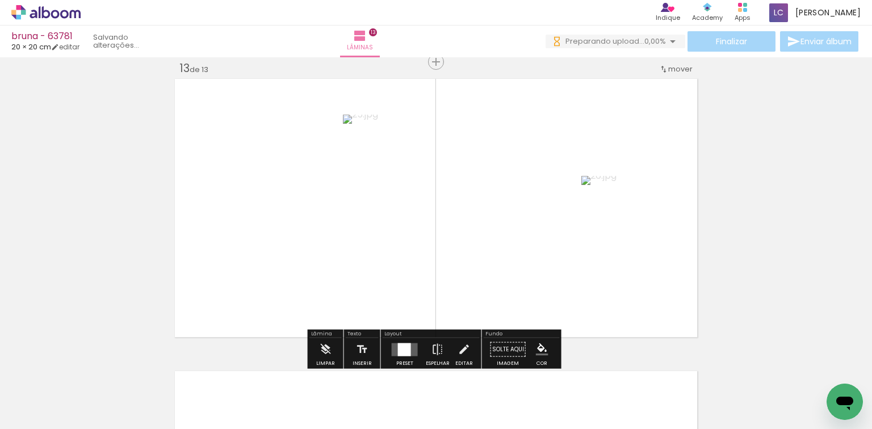
click at [404, 348] on div at bounding box center [404, 349] width 13 height 13
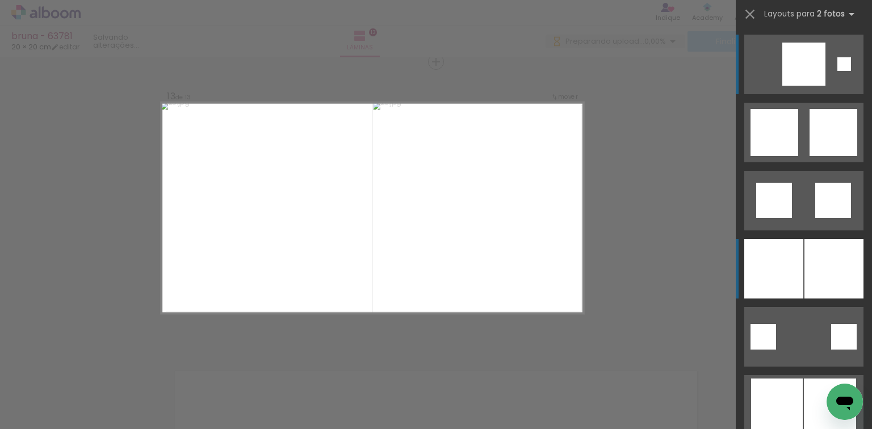
click at [792, 239] on div at bounding box center [773, 269] width 59 height 60
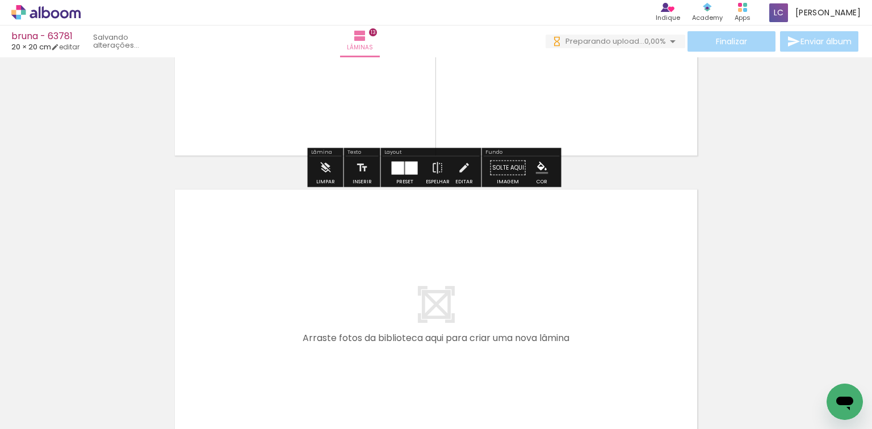
click at [500, 299] on quentale-workspace at bounding box center [436, 214] width 872 height 429
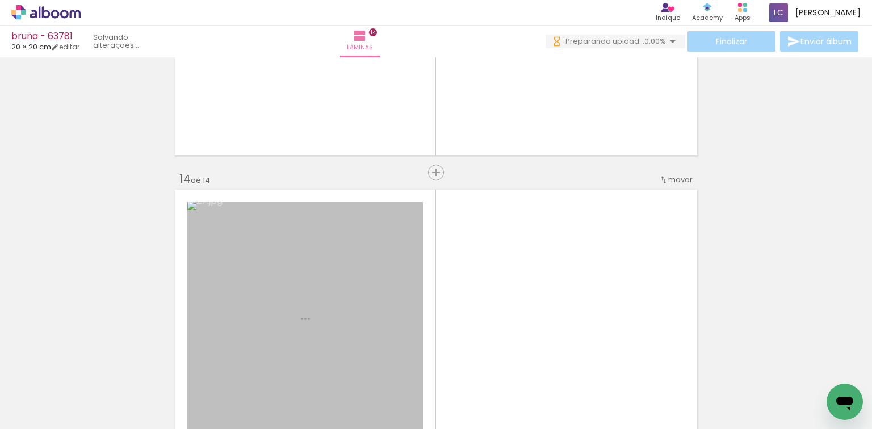
drag, startPoint x: 599, startPoint y: 386, endPoint x: 537, endPoint y: 309, distance: 98.6
click at [559, 295] on quentale-workspace at bounding box center [436, 214] width 872 height 429
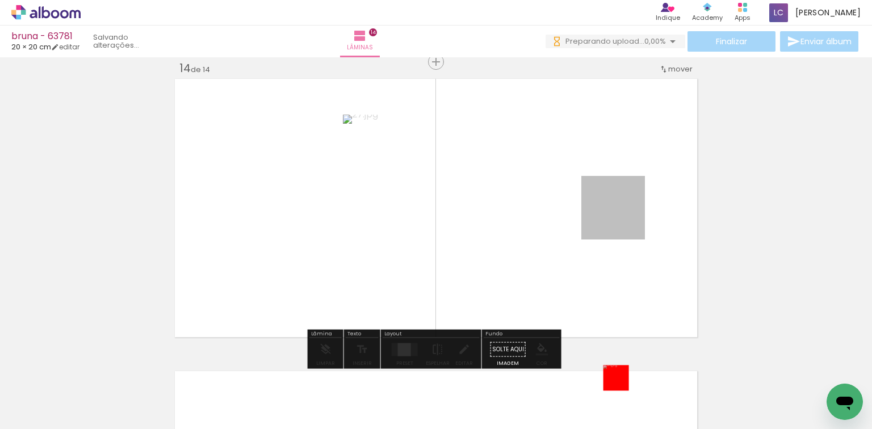
drag, startPoint x: 606, startPoint y: 212, endPoint x: 545, endPoint y: 394, distance: 191.6
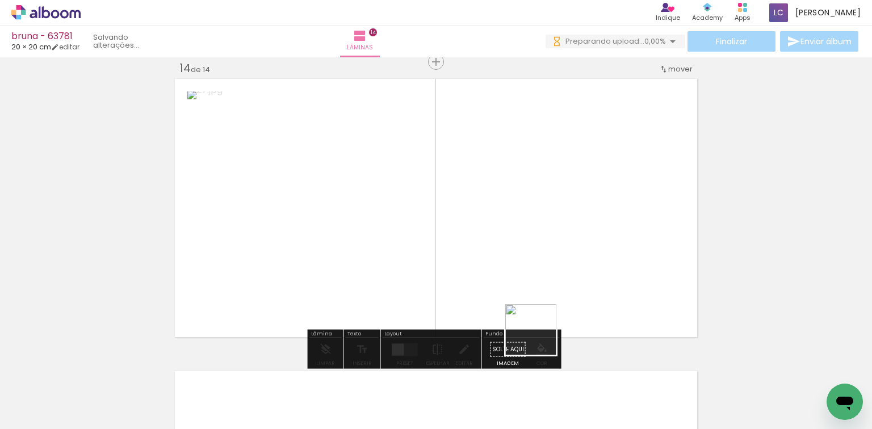
drag, startPoint x: 539, startPoint y: 392, endPoint x: 478, endPoint y: 350, distance: 74.3
click at [539, 295] on quentale-workspace at bounding box center [436, 214] width 872 height 429
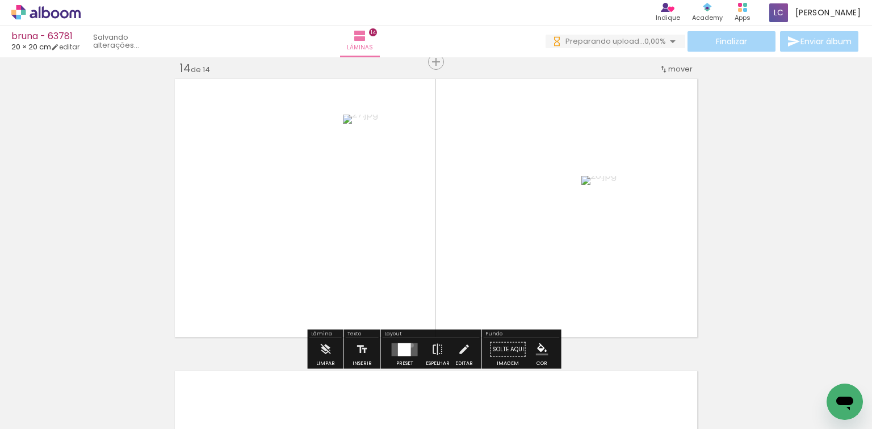
click at [409, 345] on quentale-layouter at bounding box center [405, 349] width 26 height 13
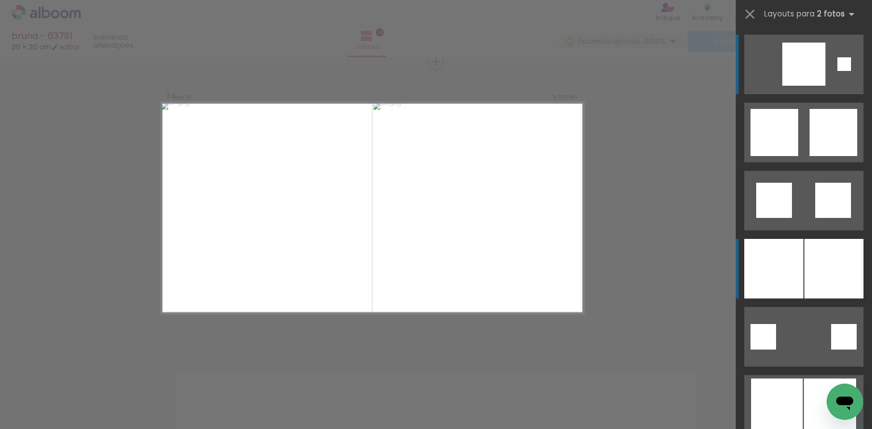
click at [770, 252] on div at bounding box center [773, 269] width 59 height 60
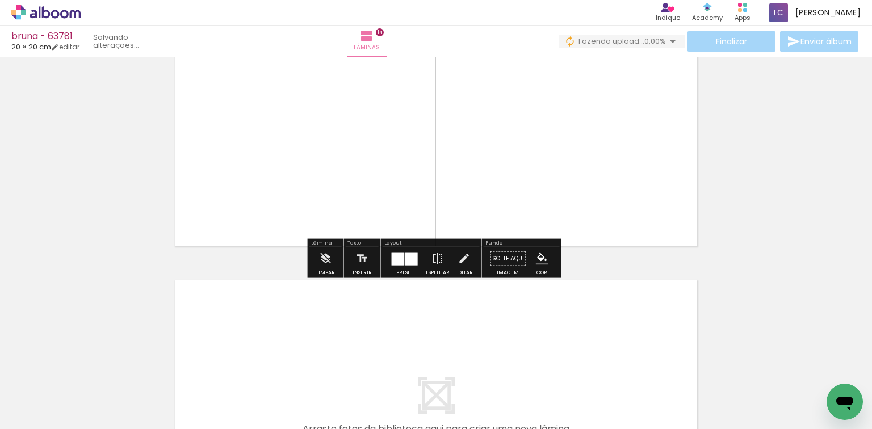
drag, startPoint x: 599, startPoint y: 357, endPoint x: 663, endPoint y: 370, distance: 66.2
click at [587, 323] on quentale-workspace at bounding box center [436, 214] width 872 height 429
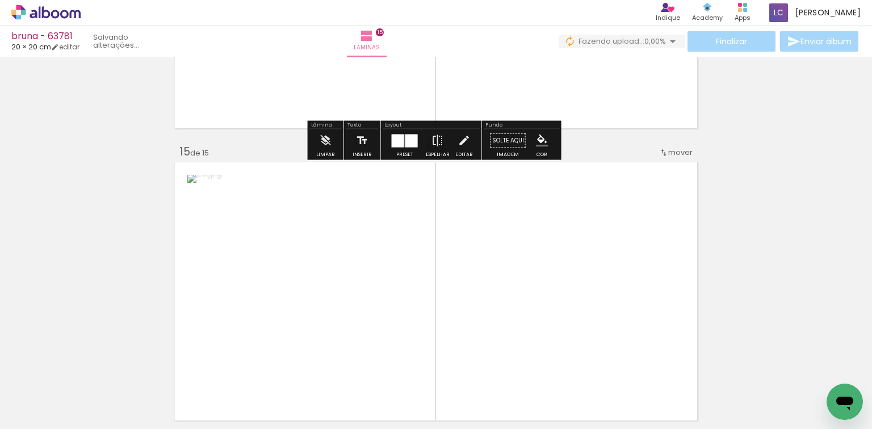
drag
click at [628, 327] on quentale-workspace at bounding box center [436, 214] width 872 height 429
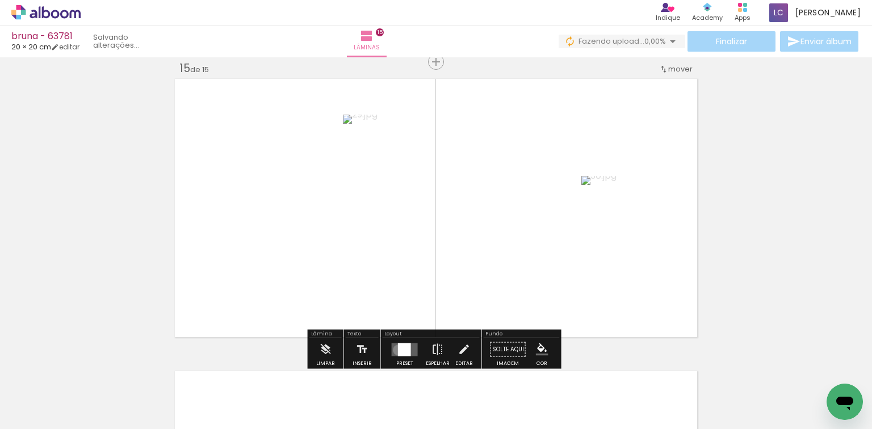
click at [398, 350] on div at bounding box center [404, 349] width 13 height 13
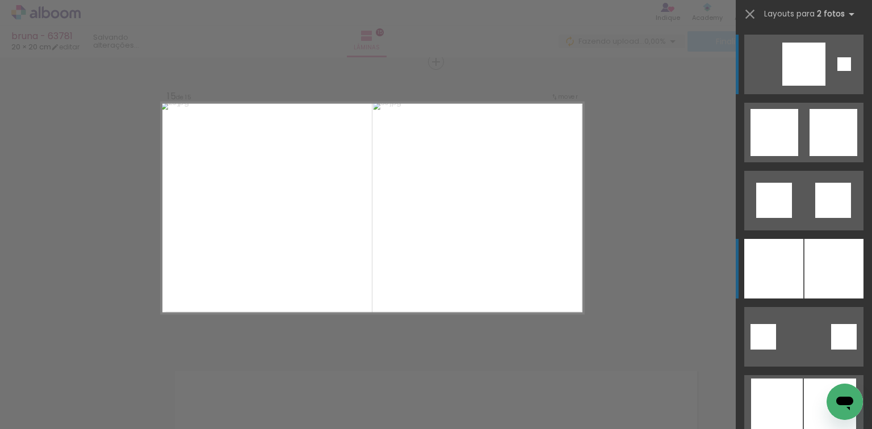
click at [781, 263] on div at bounding box center [773, 269] width 59 height 60
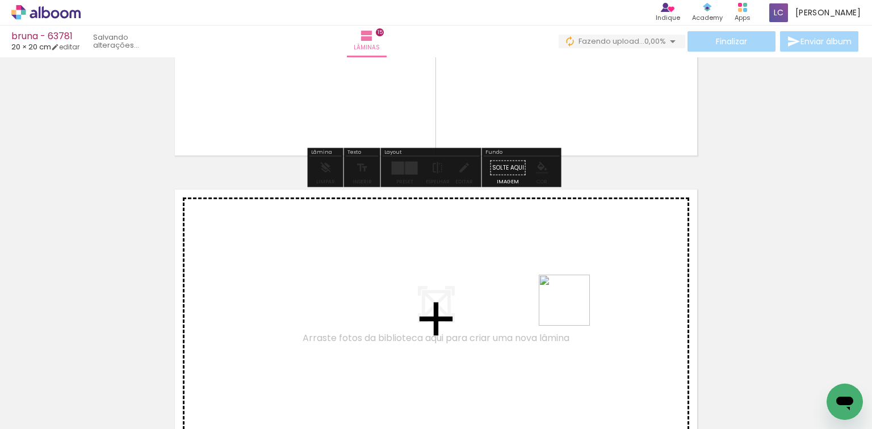
drag, startPoint x: 573, startPoint y: 309, endPoint x: 563, endPoint y: 306, distance: 10.8
click at [563, 306] on quentale-workspace at bounding box center [436, 214] width 872 height 429
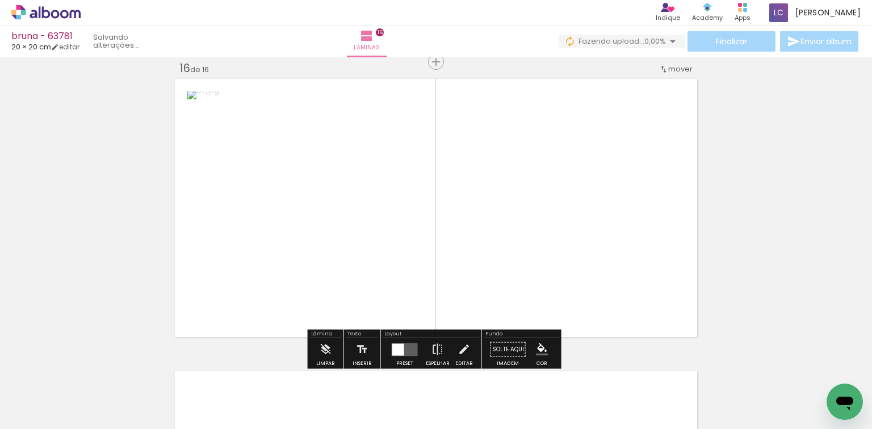
click at [555, 242] on quentale-workspace at bounding box center [436, 214] width 872 height 429
click at [413, 338] on div at bounding box center [405, 349] width 31 height 23
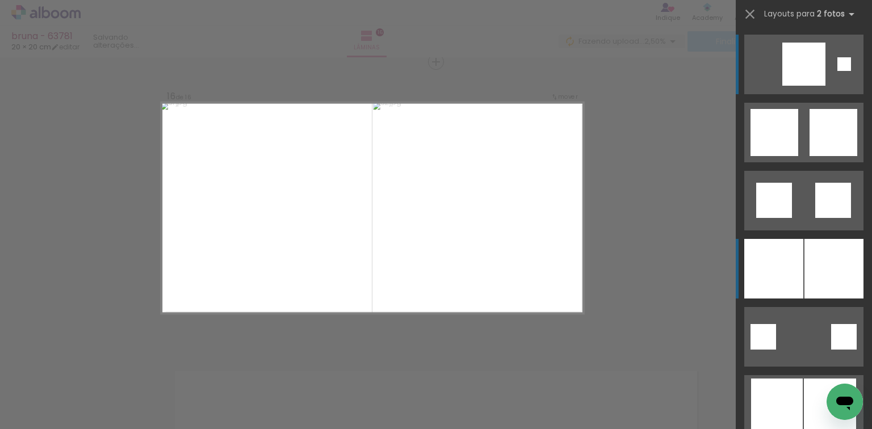
click at [829, 250] on div at bounding box center [834, 269] width 59 height 60
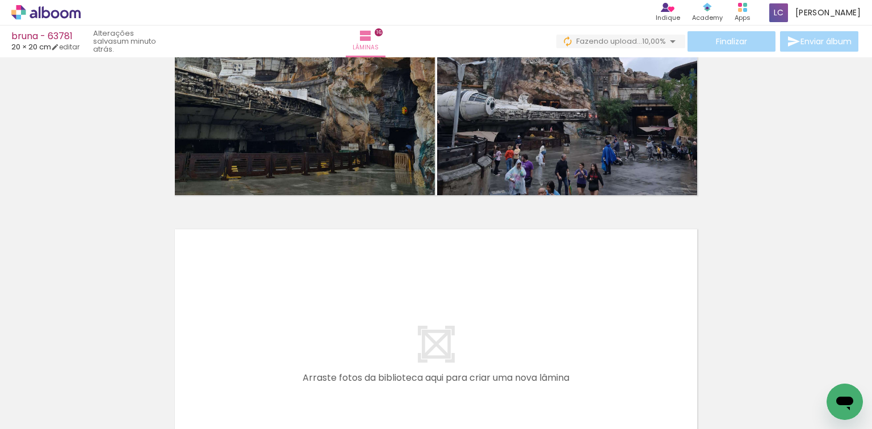
scroll to position [0, 1592]
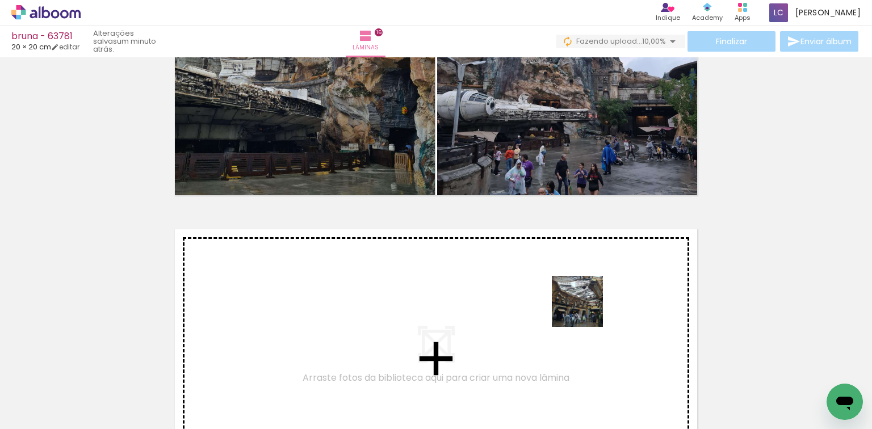
drag, startPoint x: 586, startPoint y: 310, endPoint x: 632, endPoint y: 392, distance: 93.8
click at [604, 309] on quentale-workspace at bounding box center [436, 214] width 872 height 429
click at [597, 306] on quentale-workspace at bounding box center [436, 214] width 872 height 429
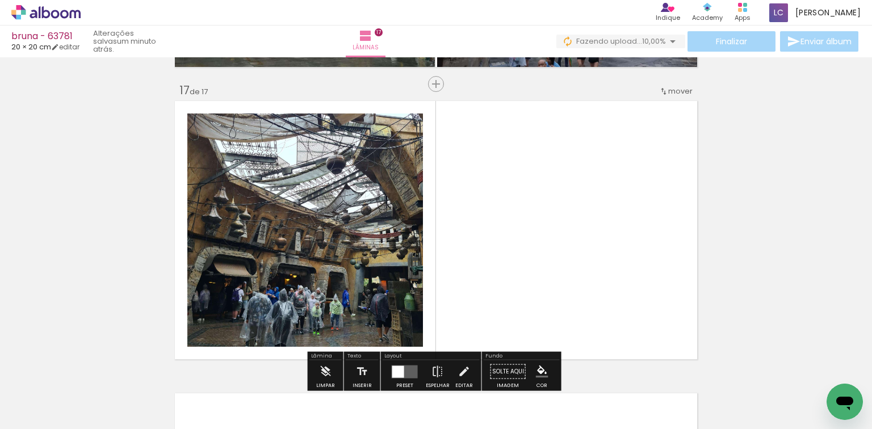
scroll to position [4693, 0]
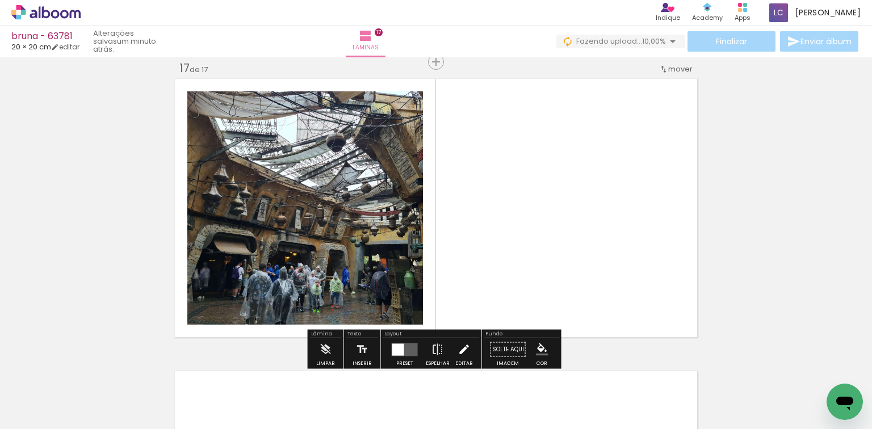
drag, startPoint x: 626, startPoint y: 355, endPoint x: 463, endPoint y: 346, distance: 163.8
click at [555, 288] on quentale-workspace at bounding box center [436, 214] width 872 height 429
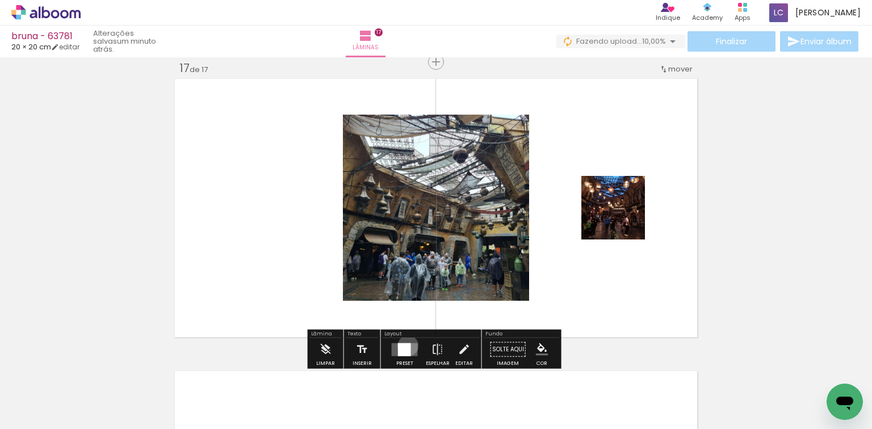
click at [405, 345] on div at bounding box center [404, 349] width 13 height 13
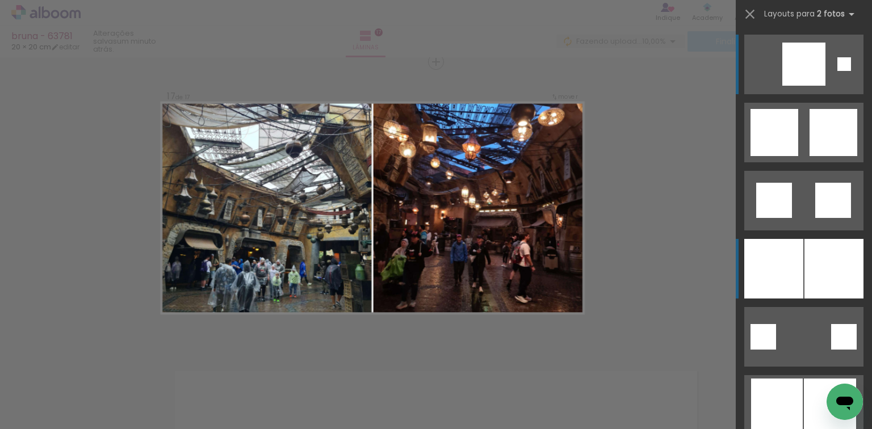
click at [827, 279] on div at bounding box center [834, 269] width 59 height 60
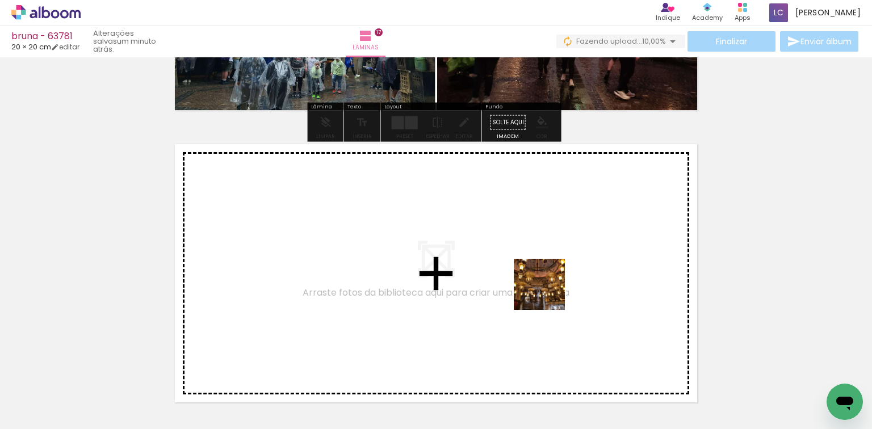
drag, startPoint x: 691, startPoint y: 374, endPoint x: 846, endPoint y: 421, distance: 161.3
click at [492, 277] on quentale-workspace at bounding box center [436, 214] width 872 height 429
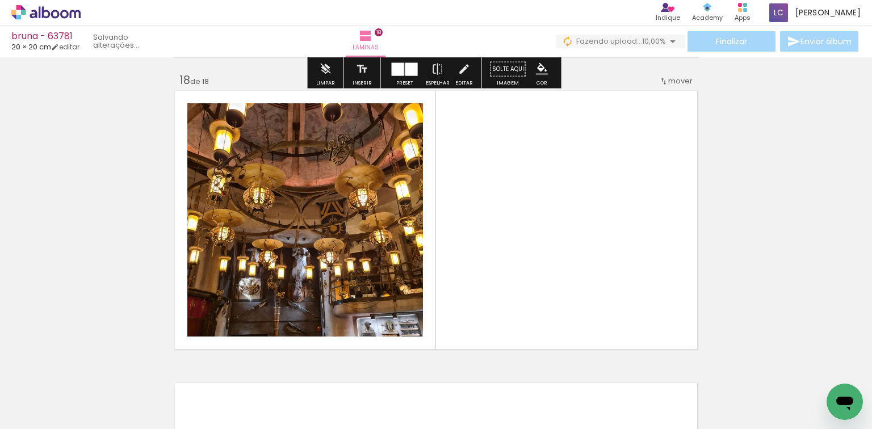
scroll to position [4986, 0]
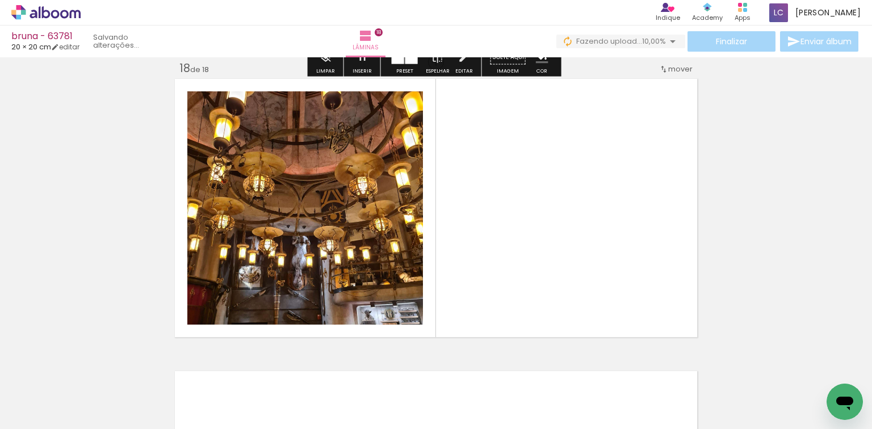
click at [591, 266] on quentale-workspace at bounding box center [436, 214] width 872 height 429
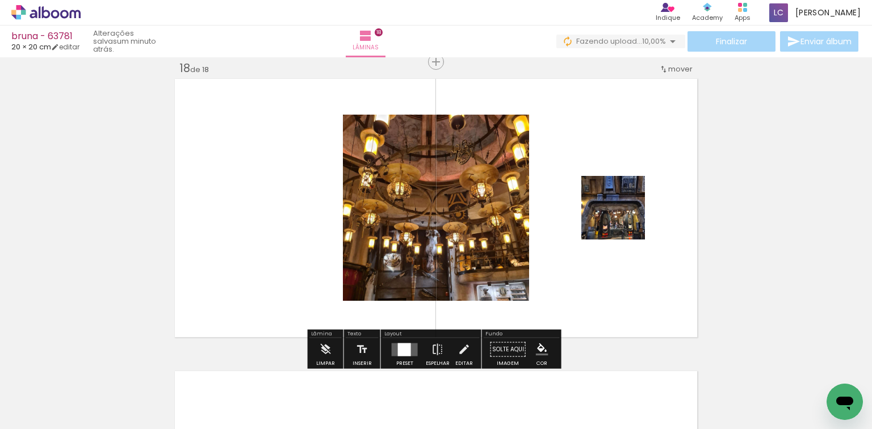
click at [409, 343] on quentale-layouter at bounding box center [405, 349] width 26 height 13
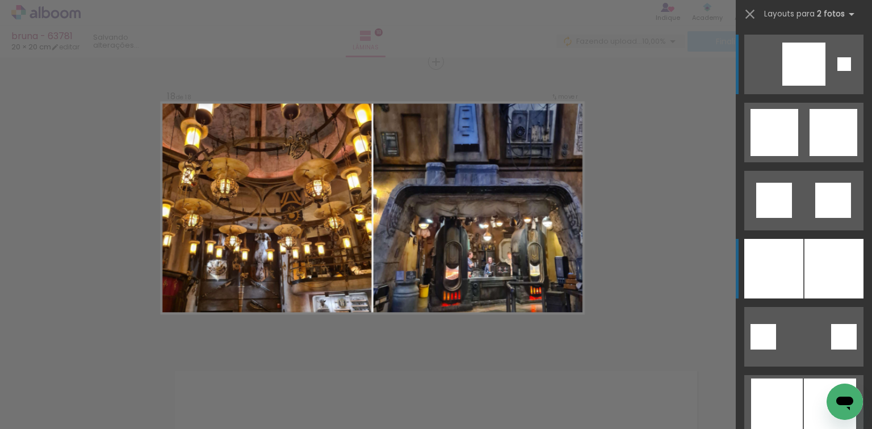
click at [786, 252] on div at bounding box center [773, 269] width 59 height 60
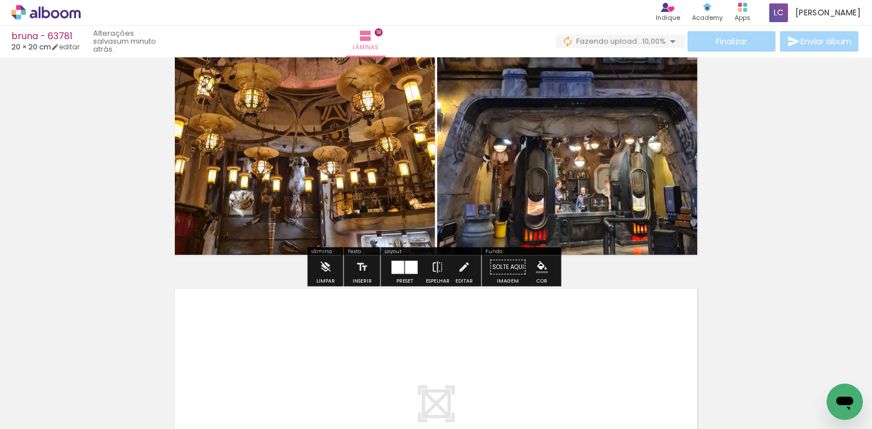
scroll to position [5077, 0]
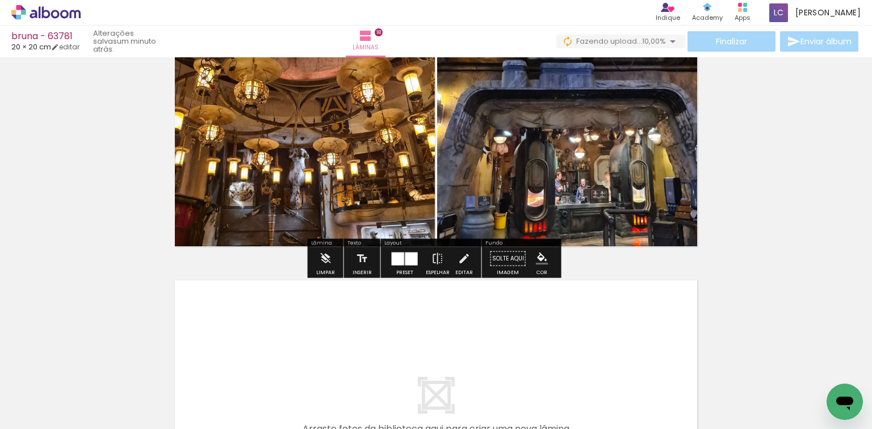
drag, startPoint x: 799, startPoint y: 380, endPoint x: 541, endPoint y: 365, distance: 258.3
click at [0, 0] on slot at bounding box center [0, 0] width 0 height 0
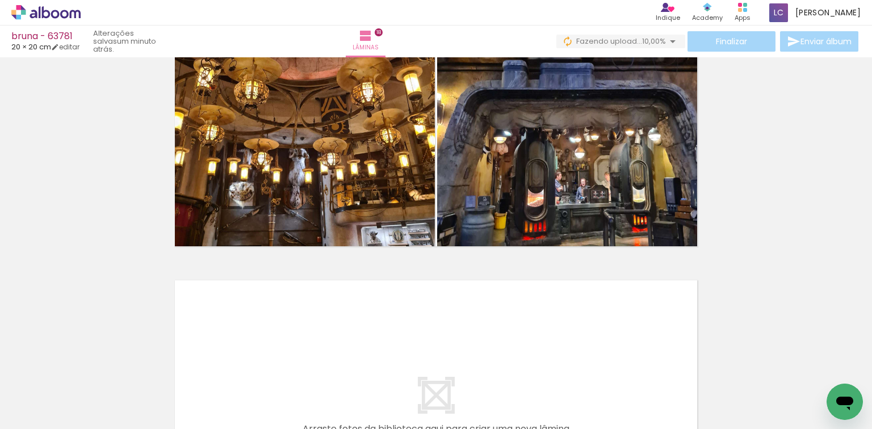
scroll to position [0, 1768]
drag, startPoint x: 635, startPoint y: 408, endPoint x: 694, endPoint y: 390, distance: 61.8
click at [599, 321] on quentale-workspace at bounding box center [436, 214] width 872 height 429
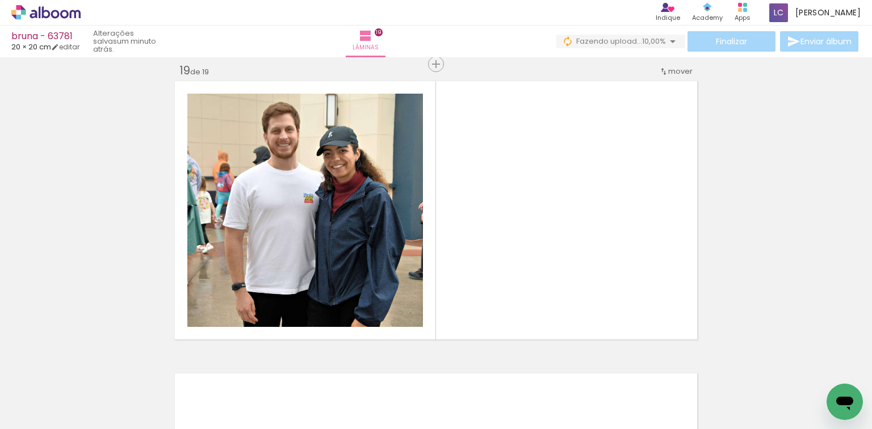
drag, startPoint x: 699, startPoint y: 392, endPoint x: 412, endPoint y: 293, distance: 304.0
click at [532, 240] on quentale-workspace at bounding box center [436, 214] width 872 height 429
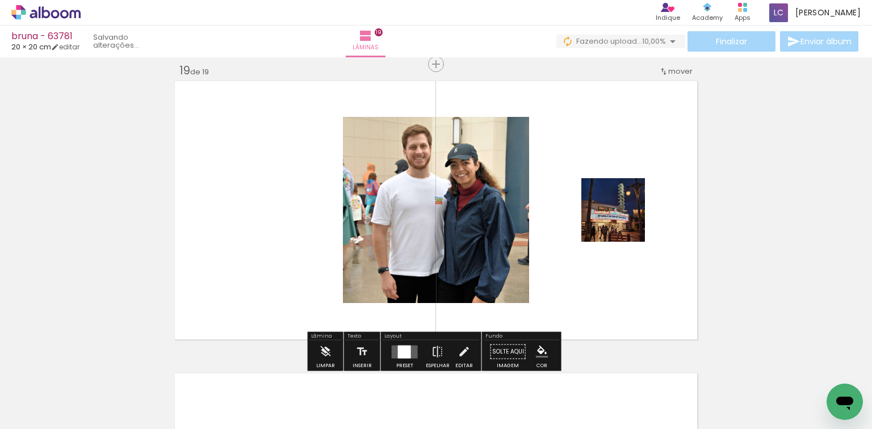
scroll to position [5278, 0]
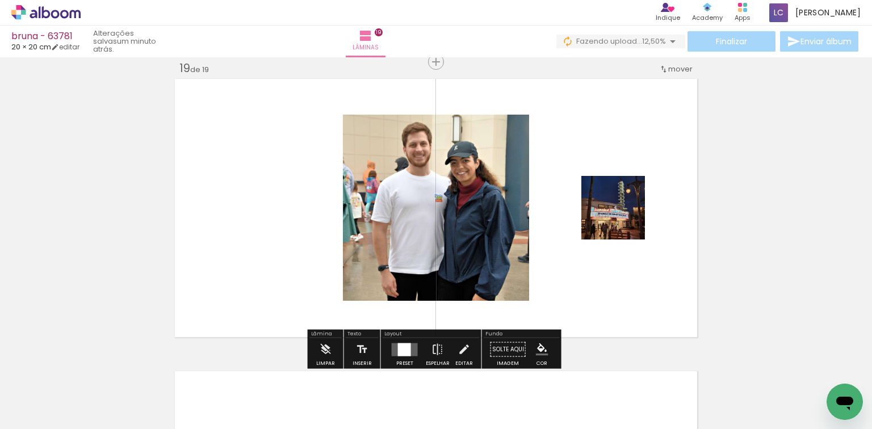
click at [394, 343] on quentale-layouter at bounding box center [405, 349] width 26 height 13
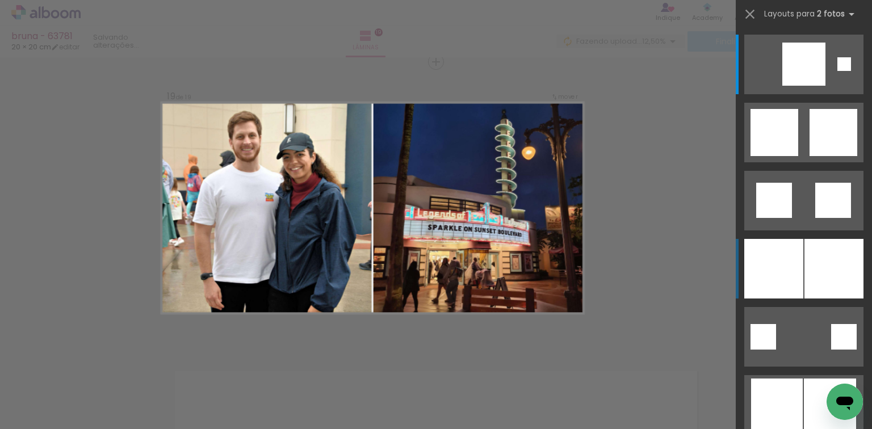
click at [861, 245] on div at bounding box center [804, 265] width 136 height 68
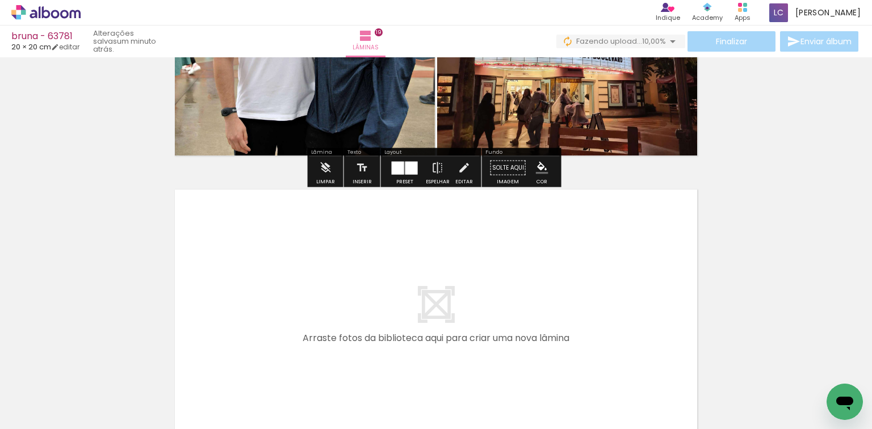
click at [518, 269] on quentale-workspace at bounding box center [436, 214] width 872 height 429
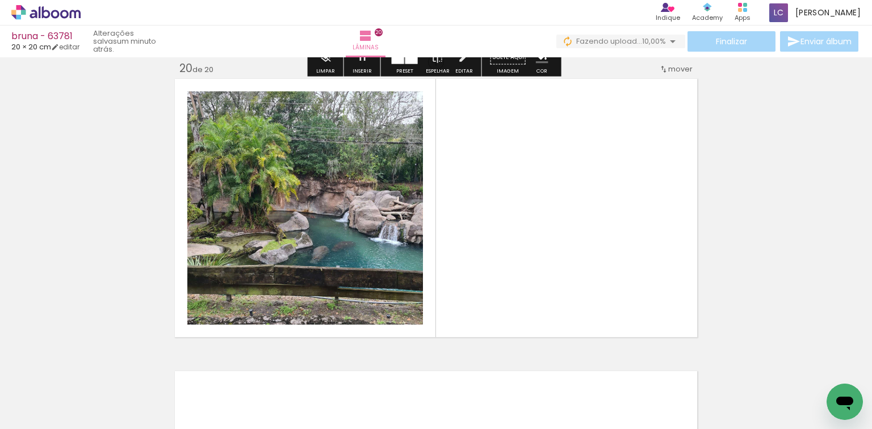
scroll to position [5571, 0]
drag, startPoint x: 805, startPoint y: 362, endPoint x: 625, endPoint y: 292, distance: 193.1
click at [625, 292] on quentale-workspace at bounding box center [436, 214] width 872 height 429
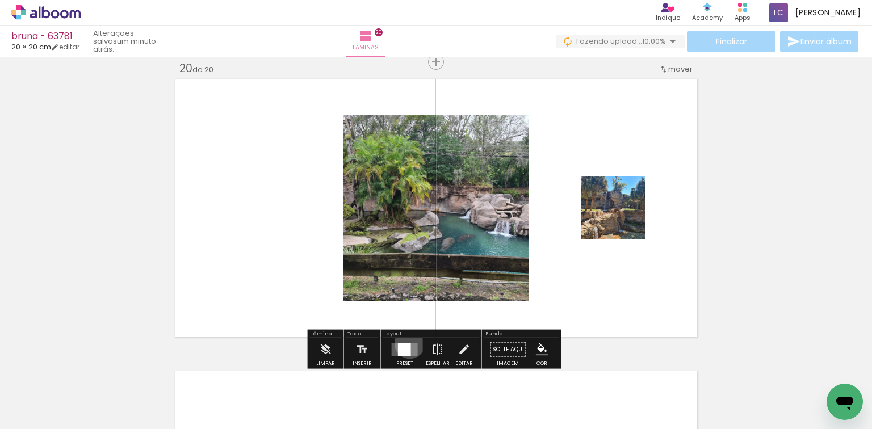
click at [406, 345] on div at bounding box center [404, 349] width 13 height 13
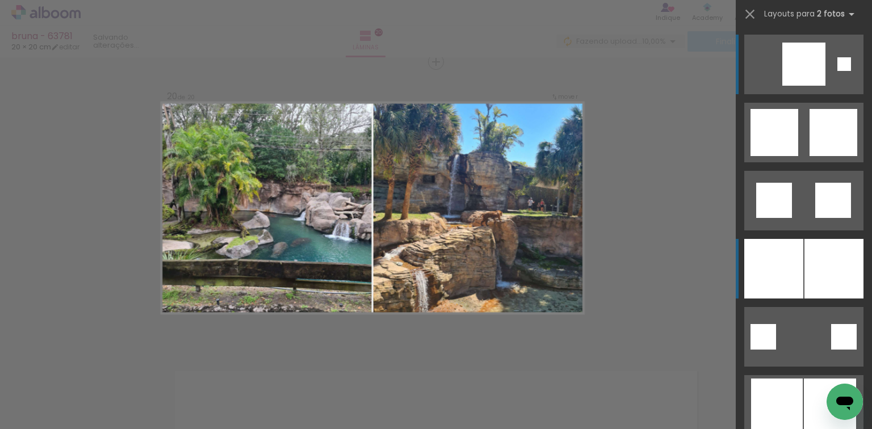
click at [805, 283] on div at bounding box center [834, 269] width 59 height 60
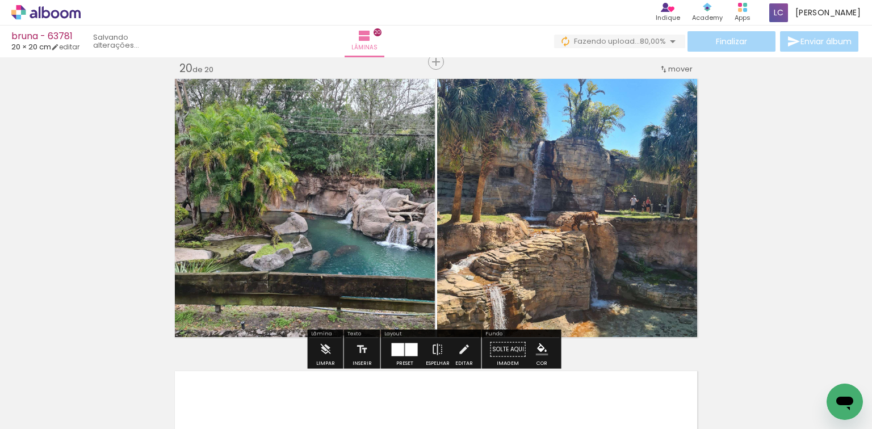
scroll to position [0, 1768]
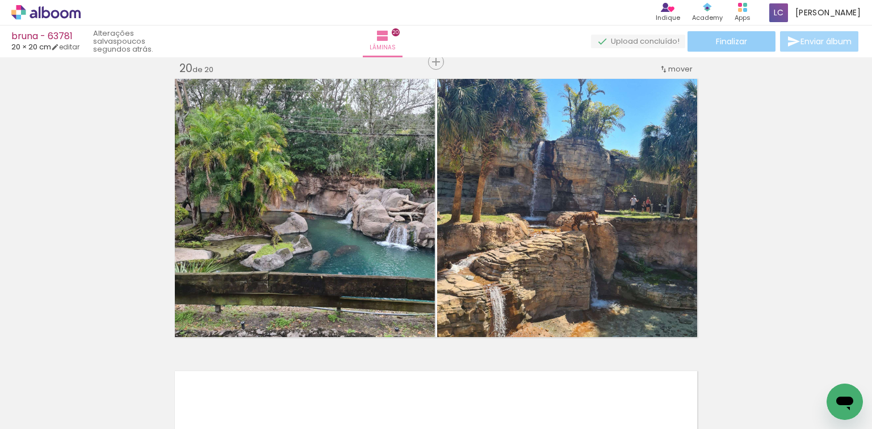
click at [736, 51] on paper-button "Finalizar" at bounding box center [732, 41] width 88 height 20
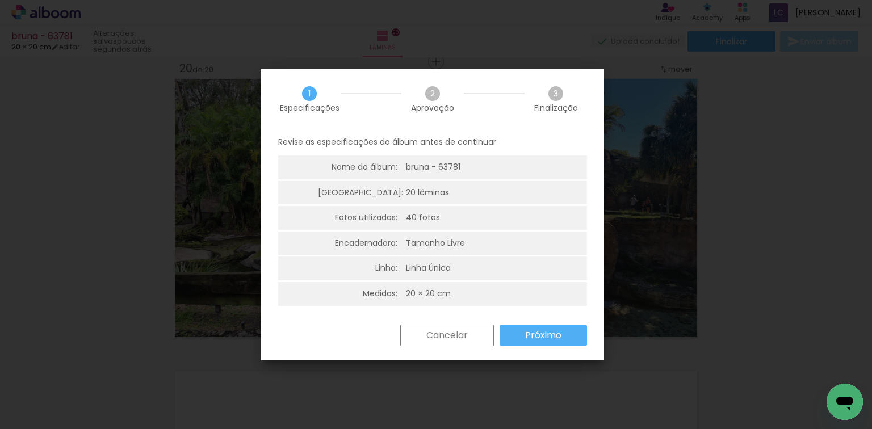
click at [550, 318] on div "Revise as especificações do álbum antes de continuar Nome do álbum: bruna - 637…" at bounding box center [432, 227] width 343 height 196
click at [556, 323] on div "Revise as especificações do álbum antes de continuar Nome do álbum: bruna - 637…" at bounding box center [432, 227] width 343 height 196
click at [555, 329] on paper-button "Próximo" at bounding box center [543, 335] width 87 height 20
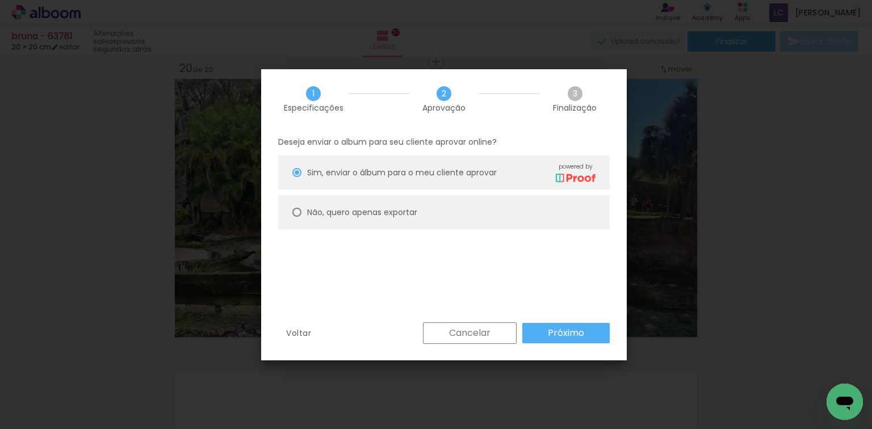
click at [436, 223] on paper-radio-button "Não, quero apenas exportar" at bounding box center [444, 212] width 332 height 34
type paper-radio-button "on"
click at [554, 341] on paper-button "Próximo" at bounding box center [565, 333] width 87 height 20
type input "Alta, 300 DPI"
click at [0, 0] on paper-button "Exportar" at bounding box center [0, 0] width 0 height 0
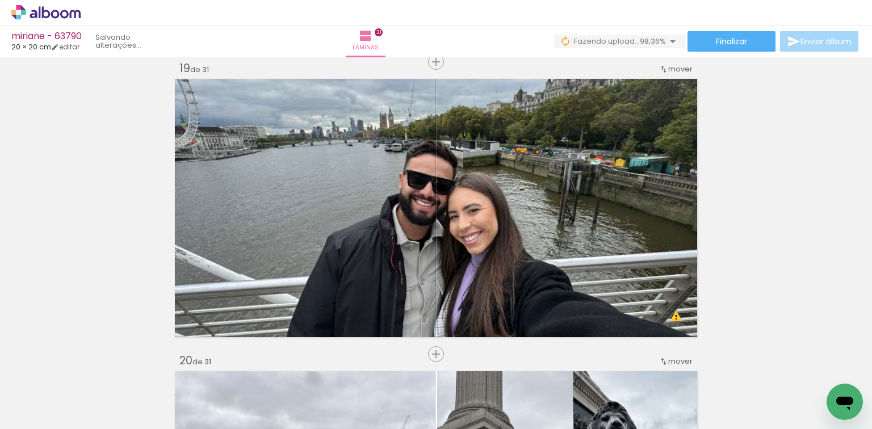
scroll to position [0, 3103]
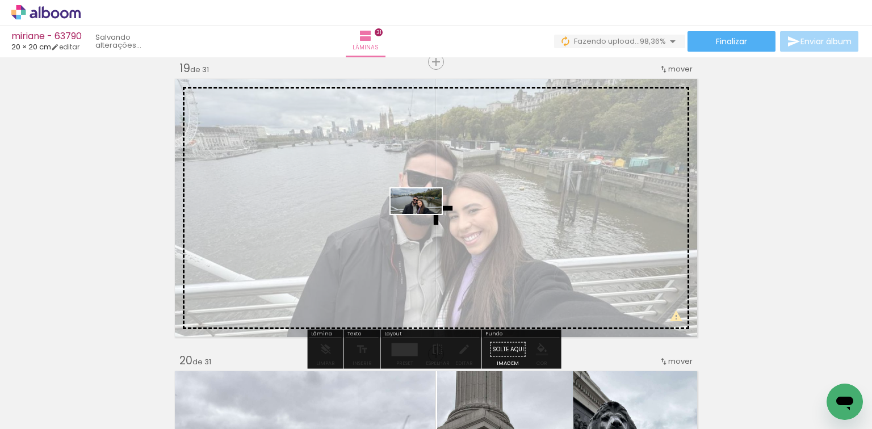
drag, startPoint x: 822, startPoint y: 400, endPoint x: 471, endPoint y: 248, distance: 383.0
click at [424, 220] on quentale-workspace at bounding box center [436, 214] width 872 height 429
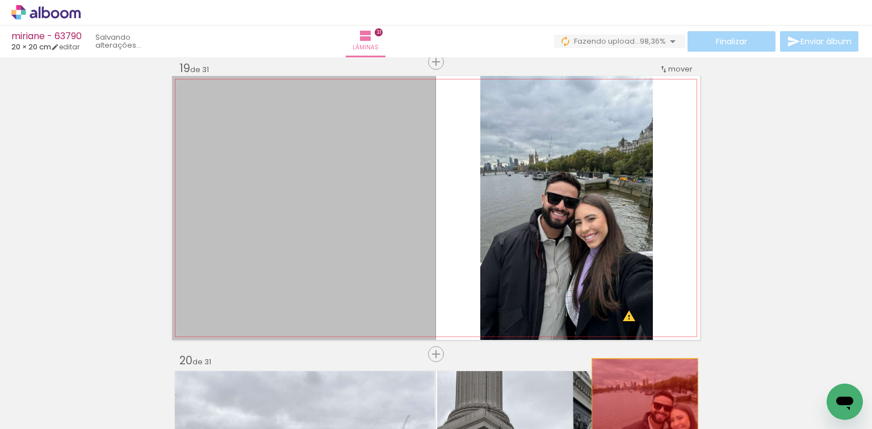
drag, startPoint x: 385, startPoint y: 194, endPoint x: 639, endPoint y: 409, distance: 332.4
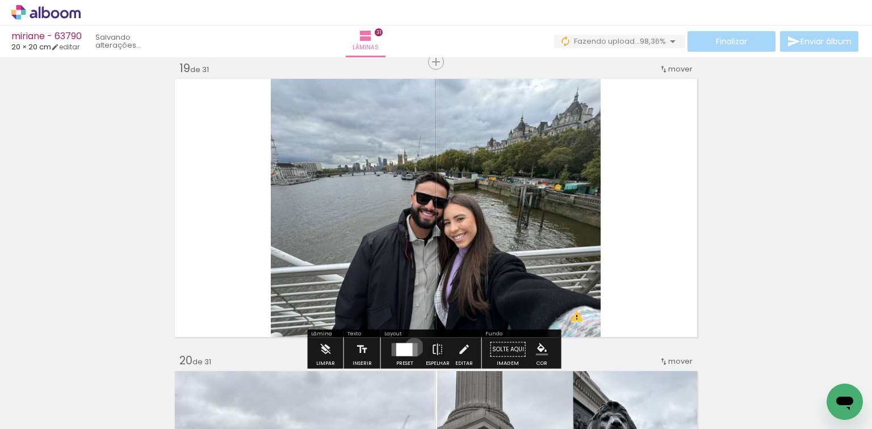
click at [412, 347] on quentale-layouter at bounding box center [405, 349] width 26 height 13
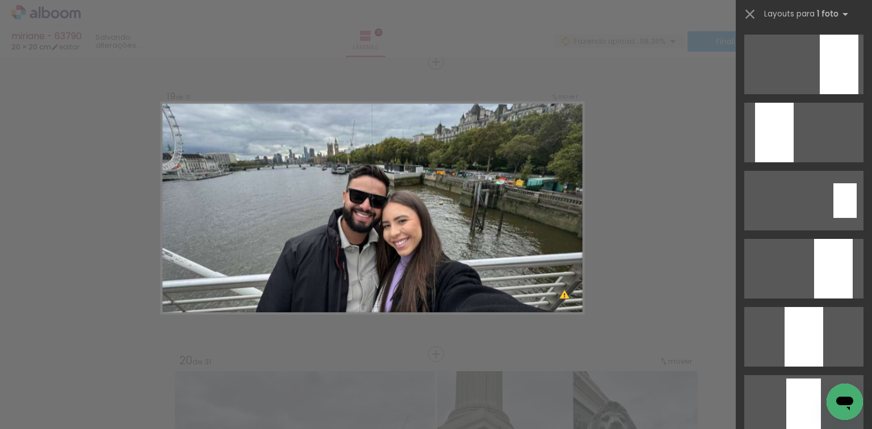
scroll to position [2226, 0]
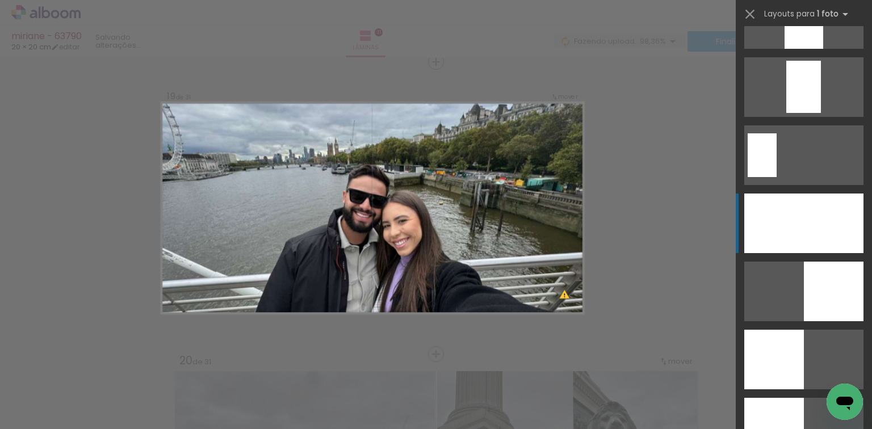
click at [764, 211] on div at bounding box center [803, 224] width 119 height 60
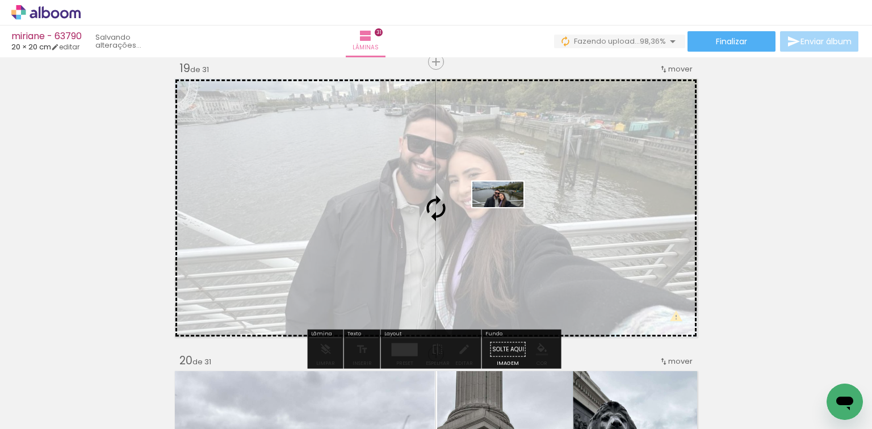
drag, startPoint x: 806, startPoint y: 391, endPoint x: 491, endPoint y: 212, distance: 362.1
click at [491, 213] on quentale-workspace at bounding box center [436, 214] width 872 height 429
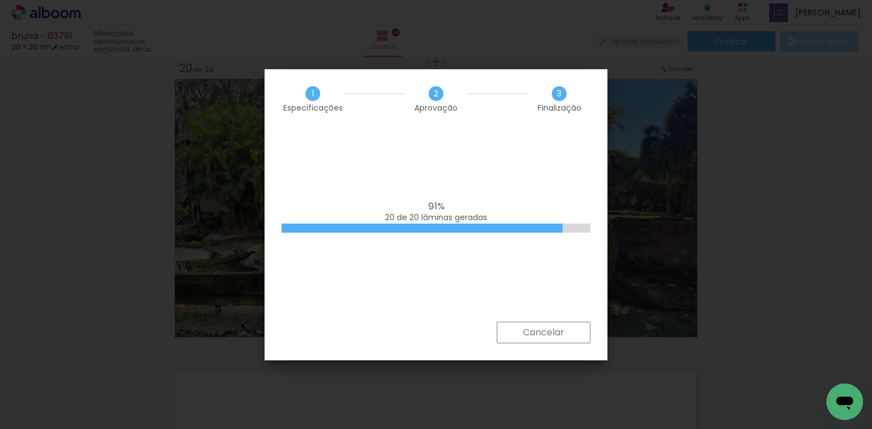
scroll to position [0, 1768]
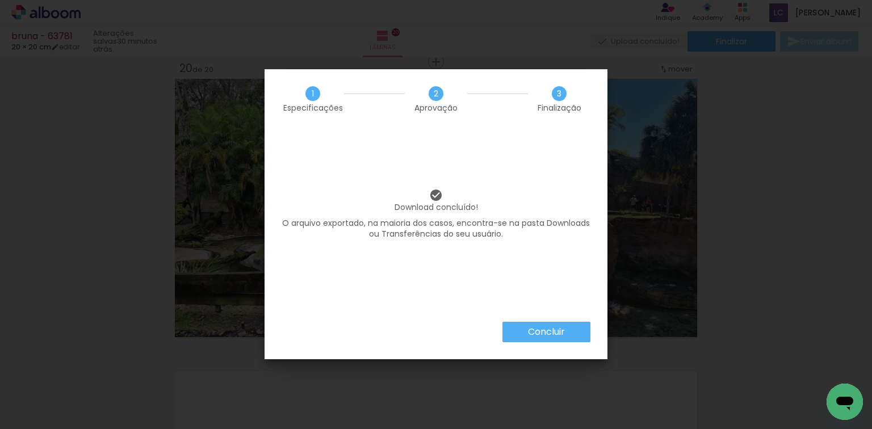
scroll to position [0, 1768]
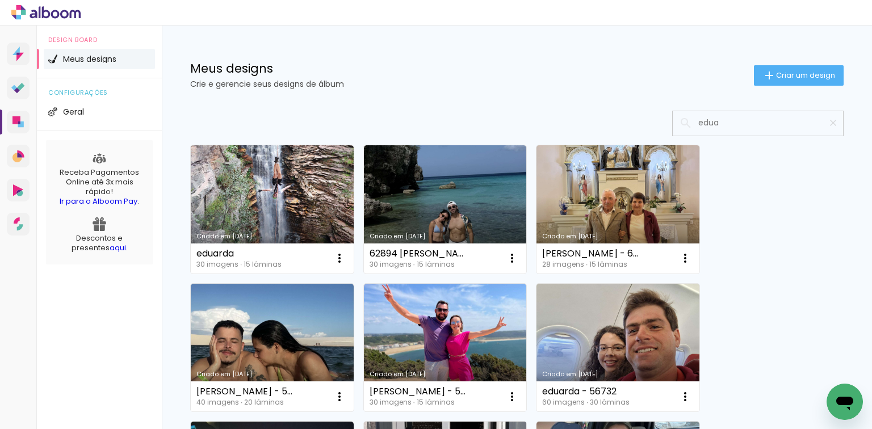
type input "edua"
type paper-input "edua"
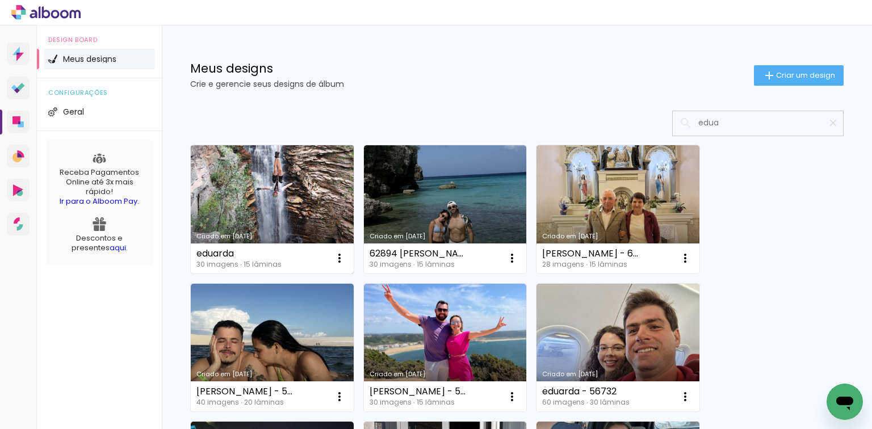
click at [309, 211] on link "Criado em [DATE]" at bounding box center [272, 209] width 163 height 128
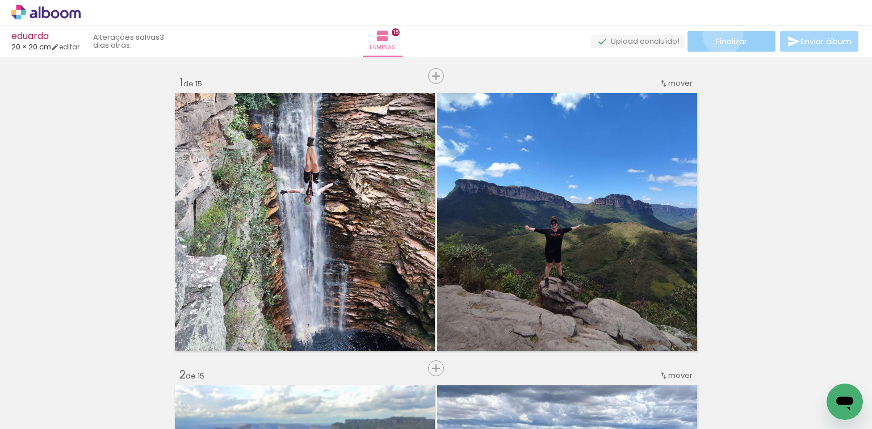
click at [719, 35] on paper-button "Finalizar" at bounding box center [732, 41] width 88 height 20
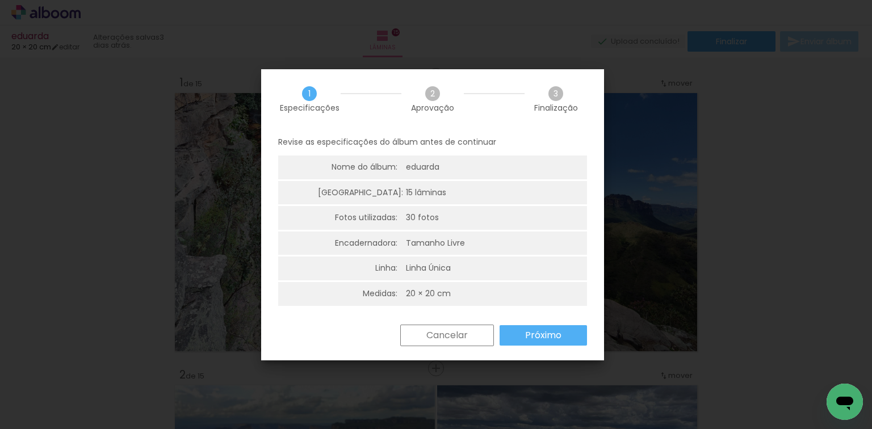
click at [558, 350] on div "Cancelar Próximo" at bounding box center [432, 344] width 343 height 39
click at [0, 0] on slot "Próximo" at bounding box center [0, 0] width 0 height 0
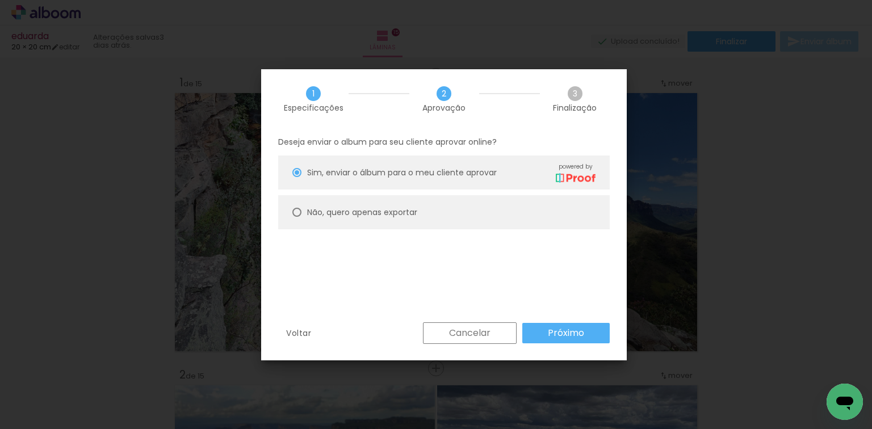
click at [0, 0] on slot "Não, quero apenas exportar" at bounding box center [0, 0] width 0 height 0
type paper-radio-button "on"
click at [622, 336] on div "Voltar Cancelar Próximo" at bounding box center [444, 342] width 366 height 39
click at [0, 0] on slot "Próximo" at bounding box center [0, 0] width 0 height 0
type input "Alta, 300 DPI"
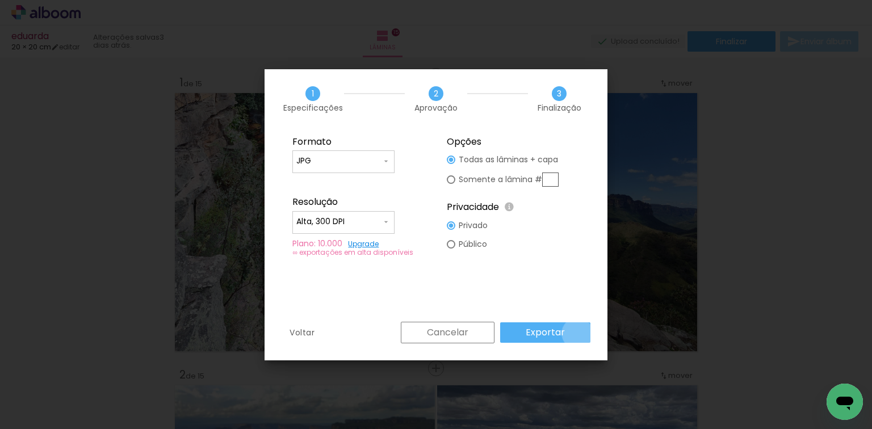
click at [579, 333] on paper-button "Exportar" at bounding box center [545, 333] width 90 height 20
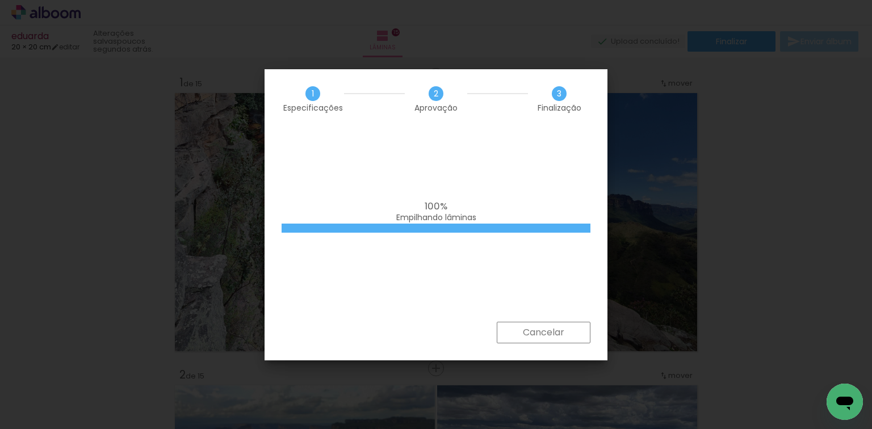
click at [26, 269] on iron-overlay-backdrop at bounding box center [436, 214] width 872 height 429
click at [0, 0] on slot "Cancelar" at bounding box center [0, 0] width 0 height 0
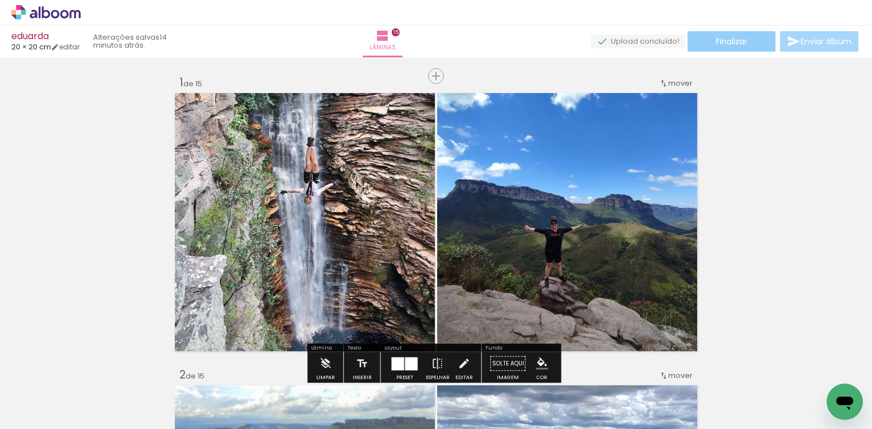
click at [718, 41] on span "Finalizar" at bounding box center [731, 41] width 31 height 8
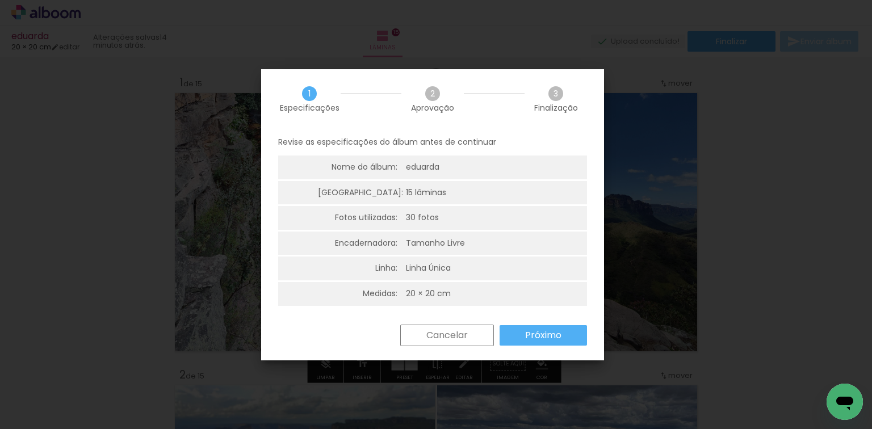
click at [513, 343] on paper-button "Próximo" at bounding box center [543, 335] width 87 height 20
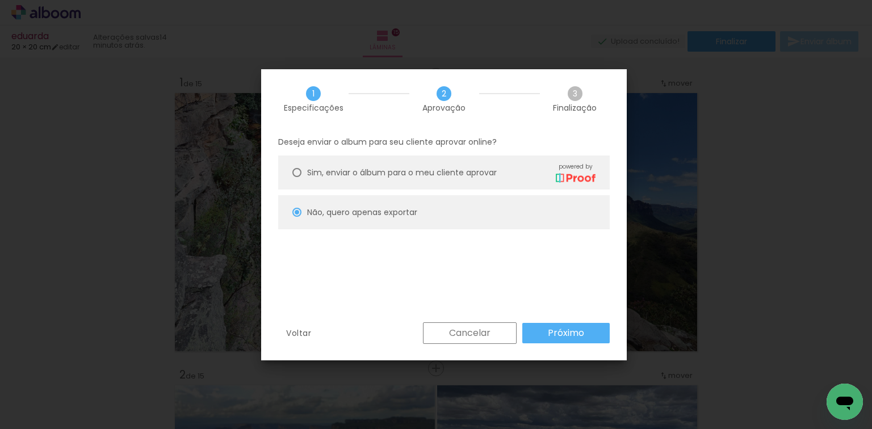
click at [0, 0] on slot "Próximo" at bounding box center [0, 0] width 0 height 0
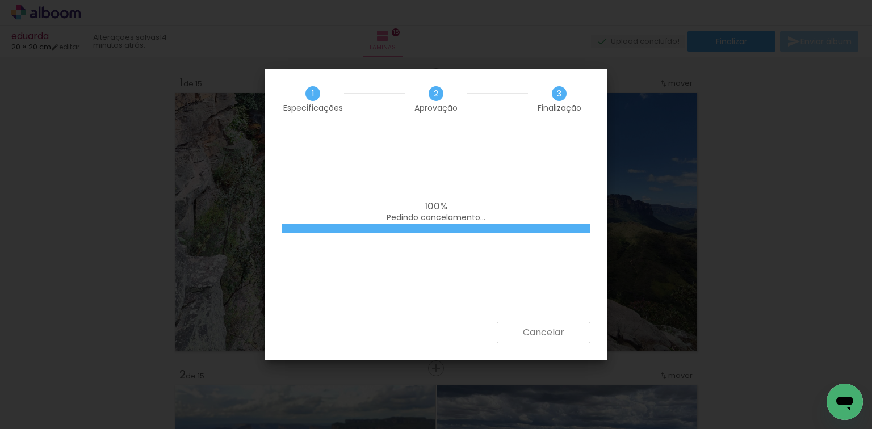
click at [0, 0] on slot "Cancelar" at bounding box center [0, 0] width 0 height 0
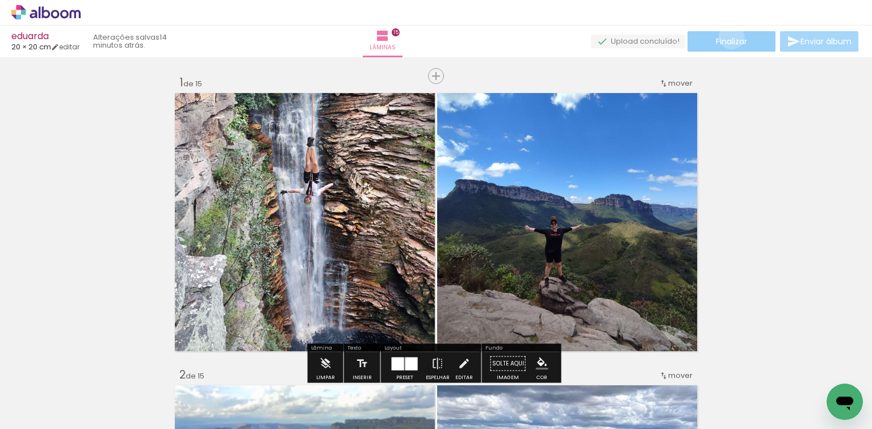
click at [727, 37] on span "Finalizar" at bounding box center [731, 41] width 31 height 8
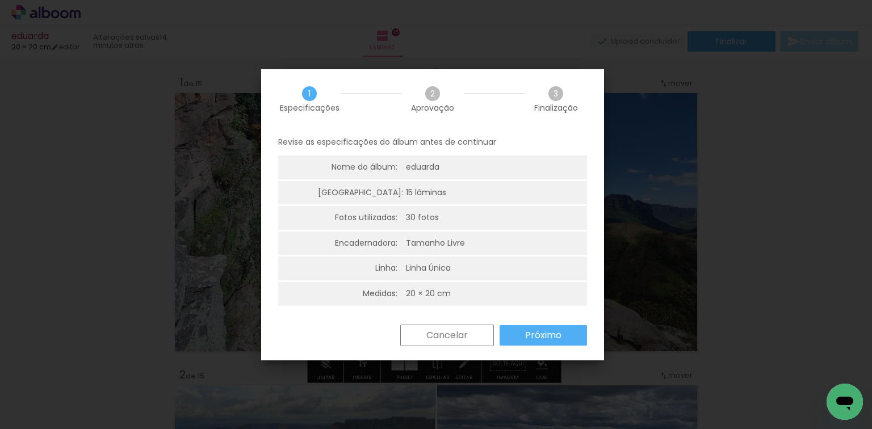
click at [0, 0] on slot "Próximo" at bounding box center [0, 0] width 0 height 0
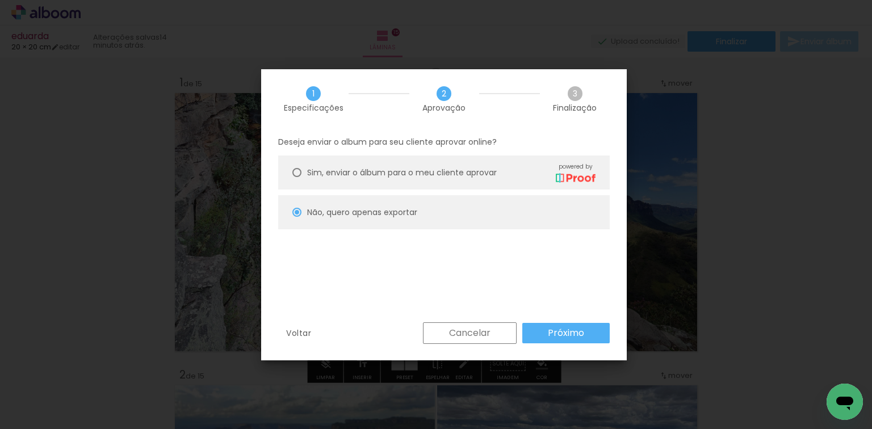
click at [0, 0] on slot "Próximo" at bounding box center [0, 0] width 0 height 0
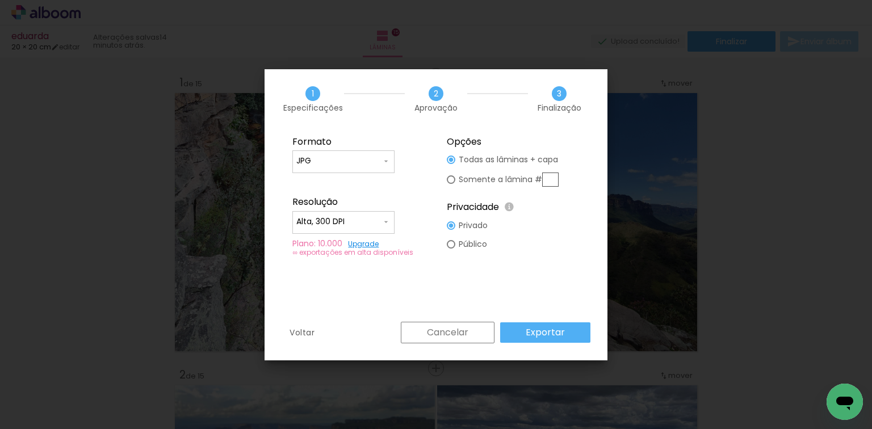
click at [0, 0] on slot "Exportar" at bounding box center [0, 0] width 0 height 0
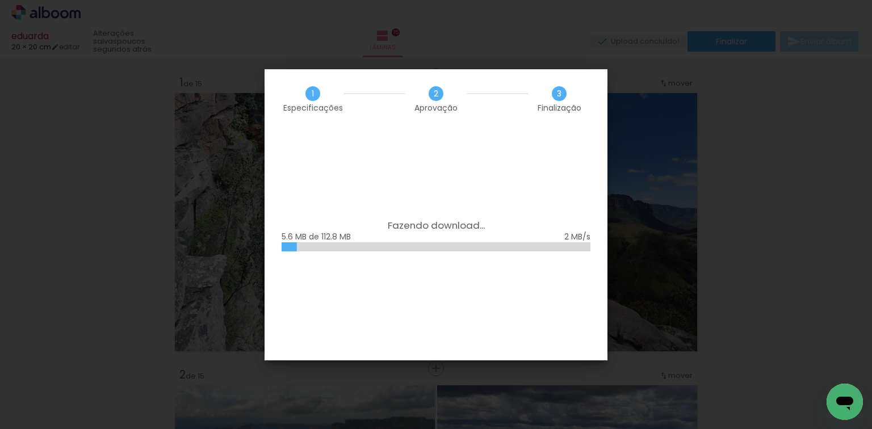
click at [696, 370] on iron-overlay-backdrop at bounding box center [436, 214] width 872 height 429
